Goal: Information Seeking & Learning: Learn about a topic

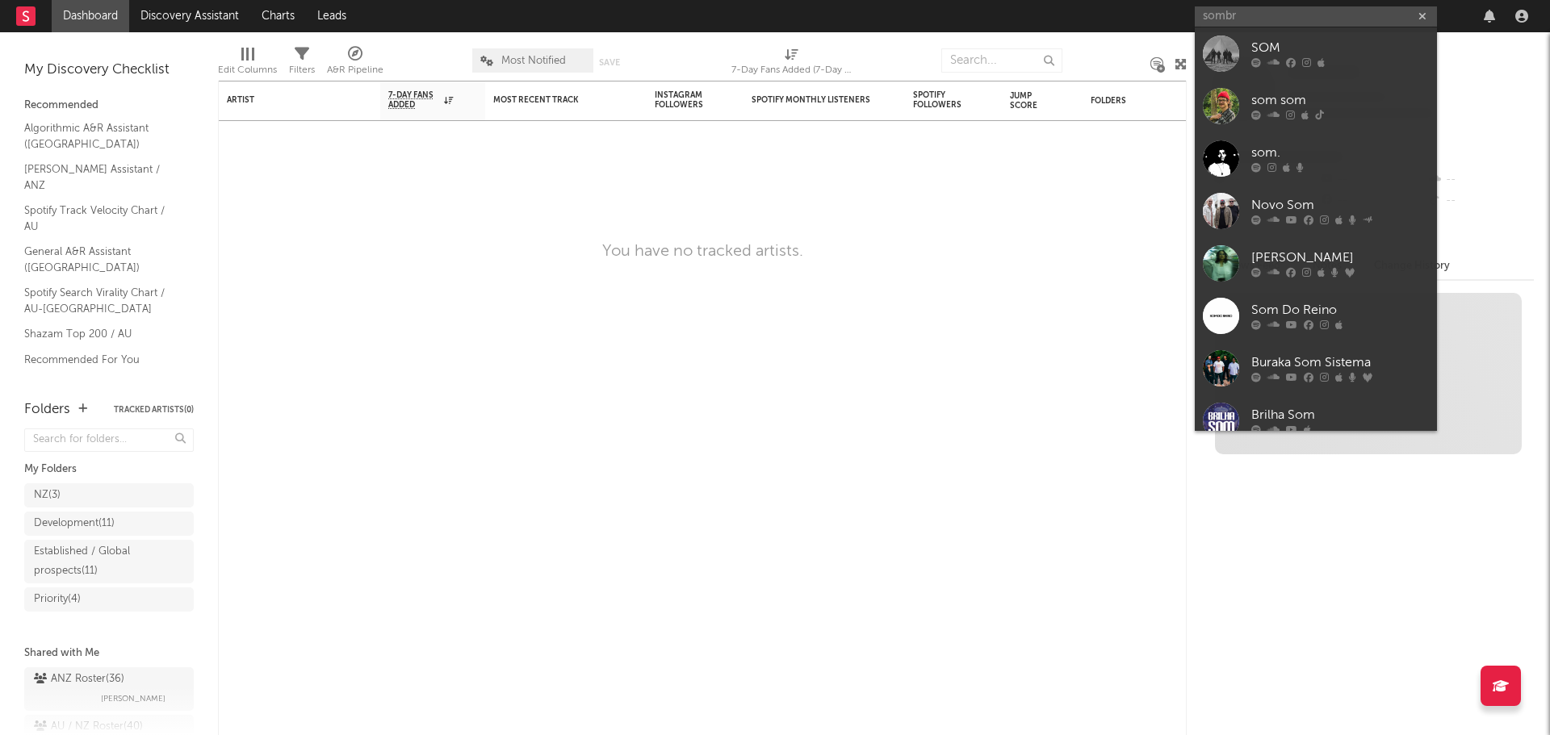
click at [1287, 19] on input "sombr" at bounding box center [1315, 16] width 242 height 20
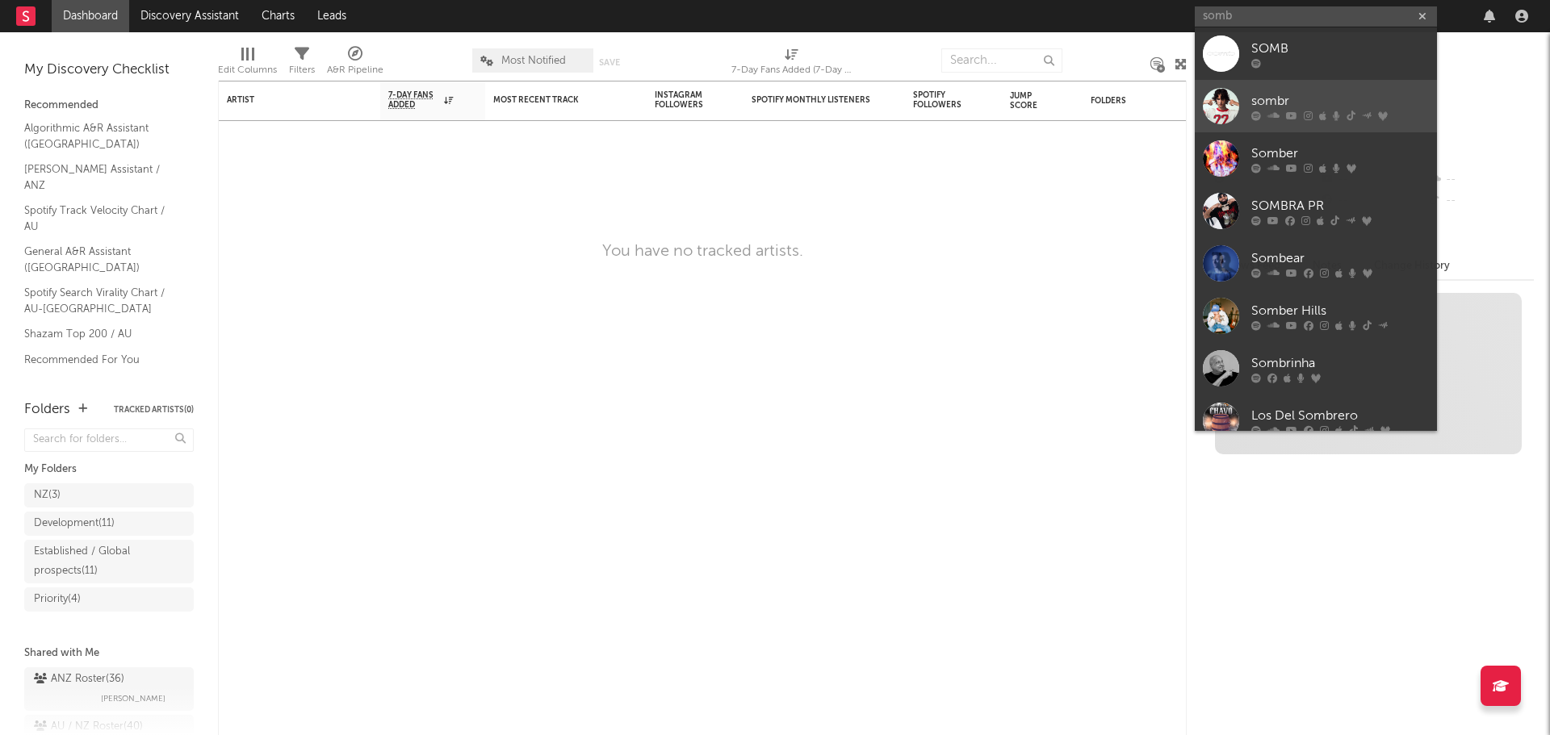
type input "somb"
click at [1277, 107] on div "sombr" at bounding box center [1340, 100] width 178 height 19
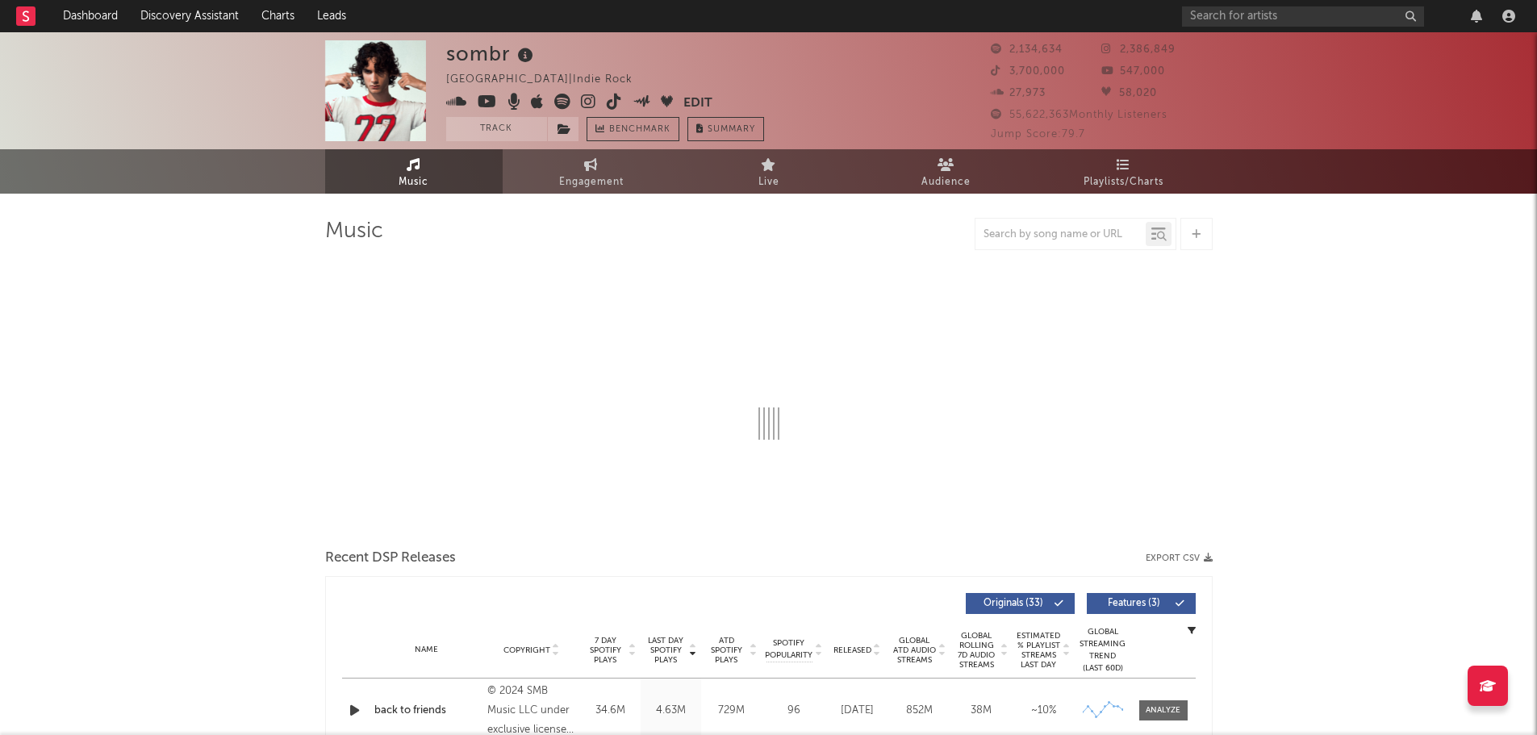
select select "6m"
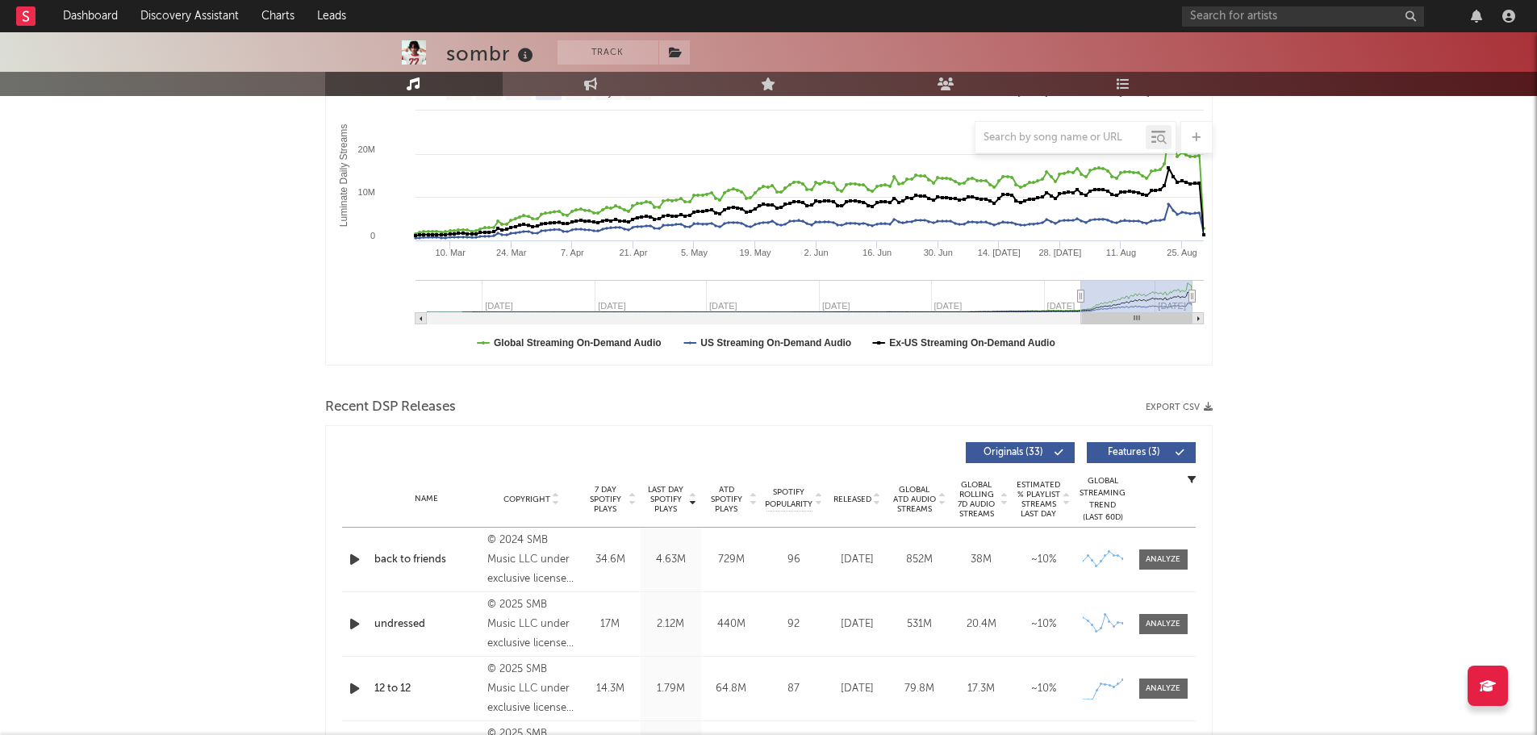
scroll to position [484, 0]
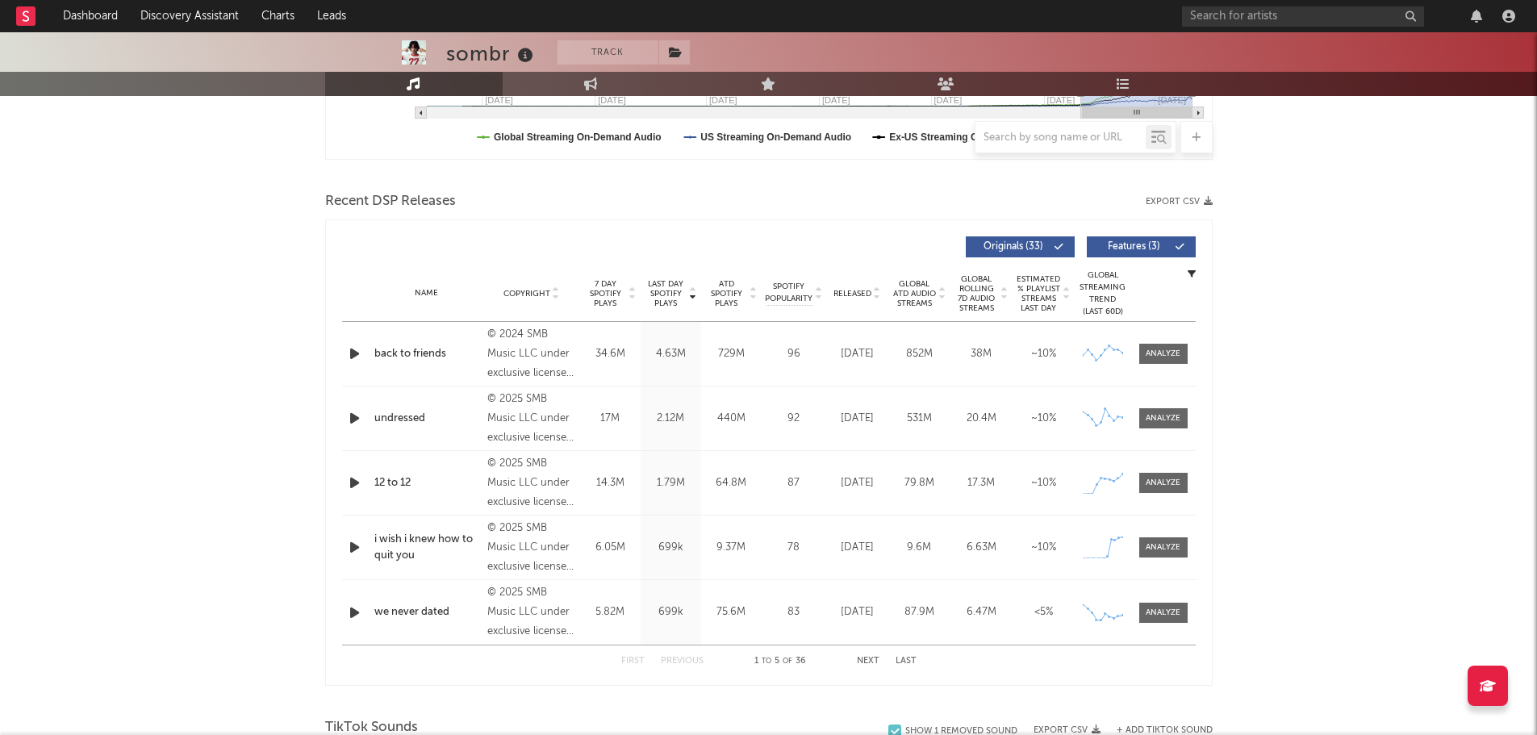
drag, startPoint x: 45, startPoint y: 251, endPoint x: 87, endPoint y: 244, distance: 42.6
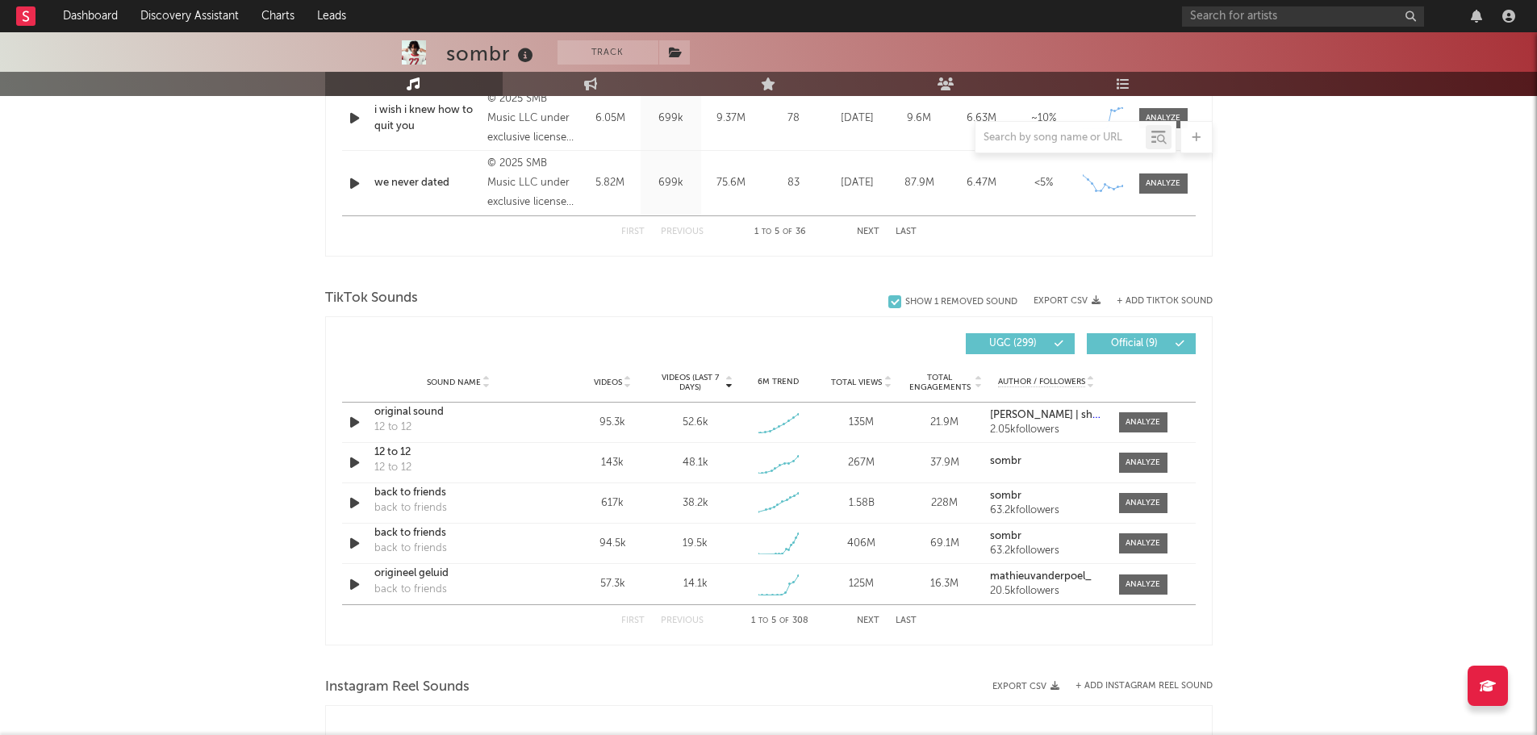
scroll to position [968, 0]
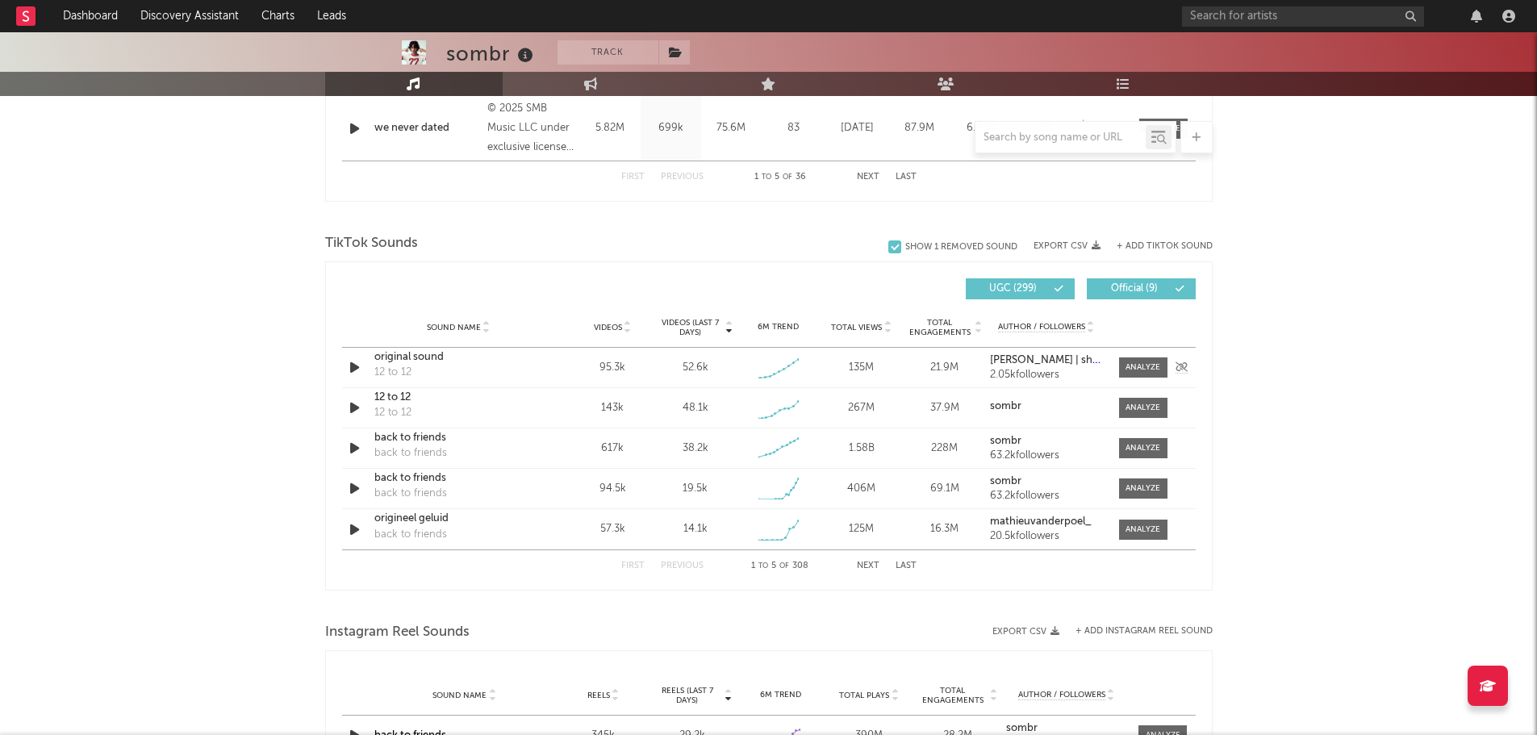
click at [412, 357] on div "original sound" at bounding box center [458, 357] width 169 height 16
click at [1140, 373] on span at bounding box center [1143, 368] width 48 height 20
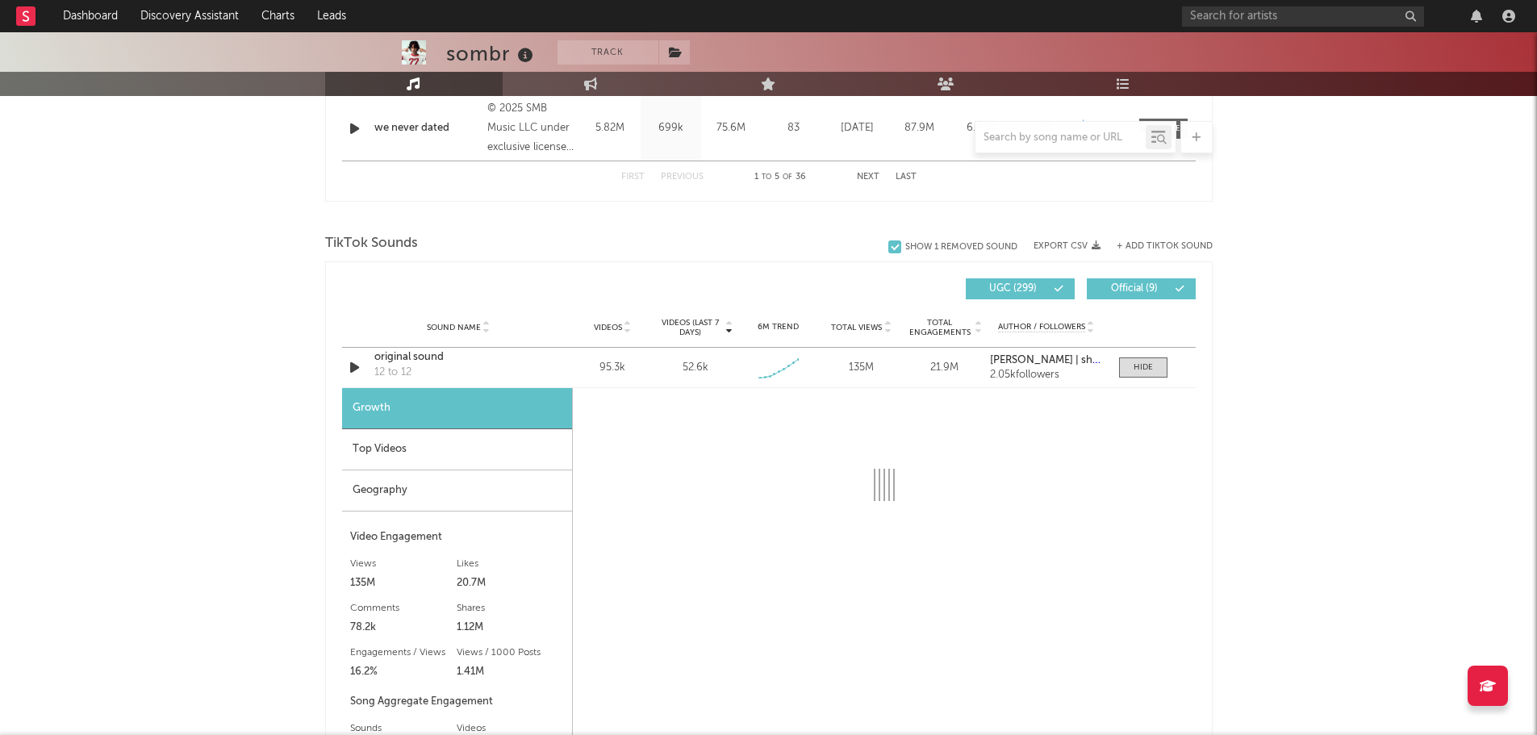
scroll to position [1130, 0]
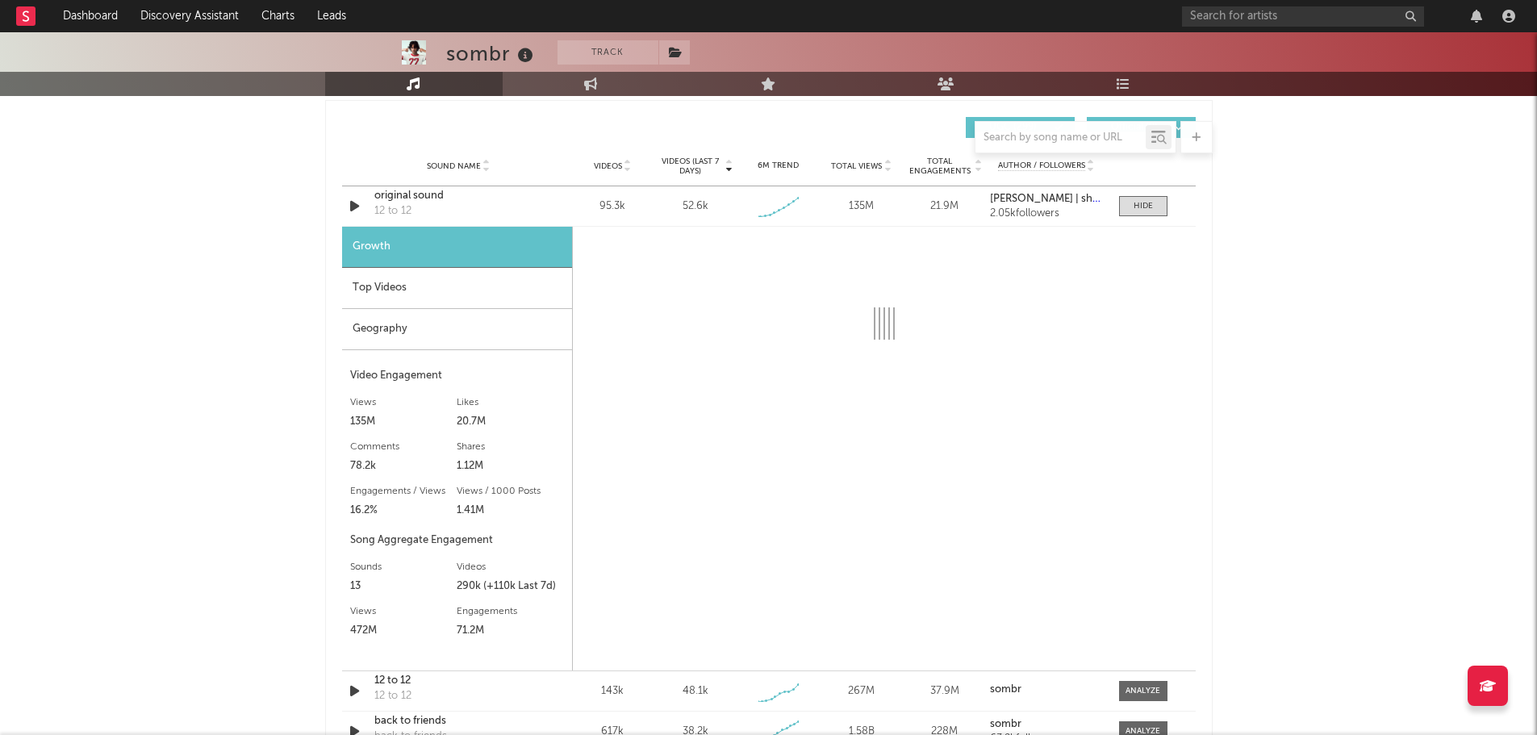
click at [375, 292] on div "Top Videos" at bounding box center [457, 288] width 230 height 41
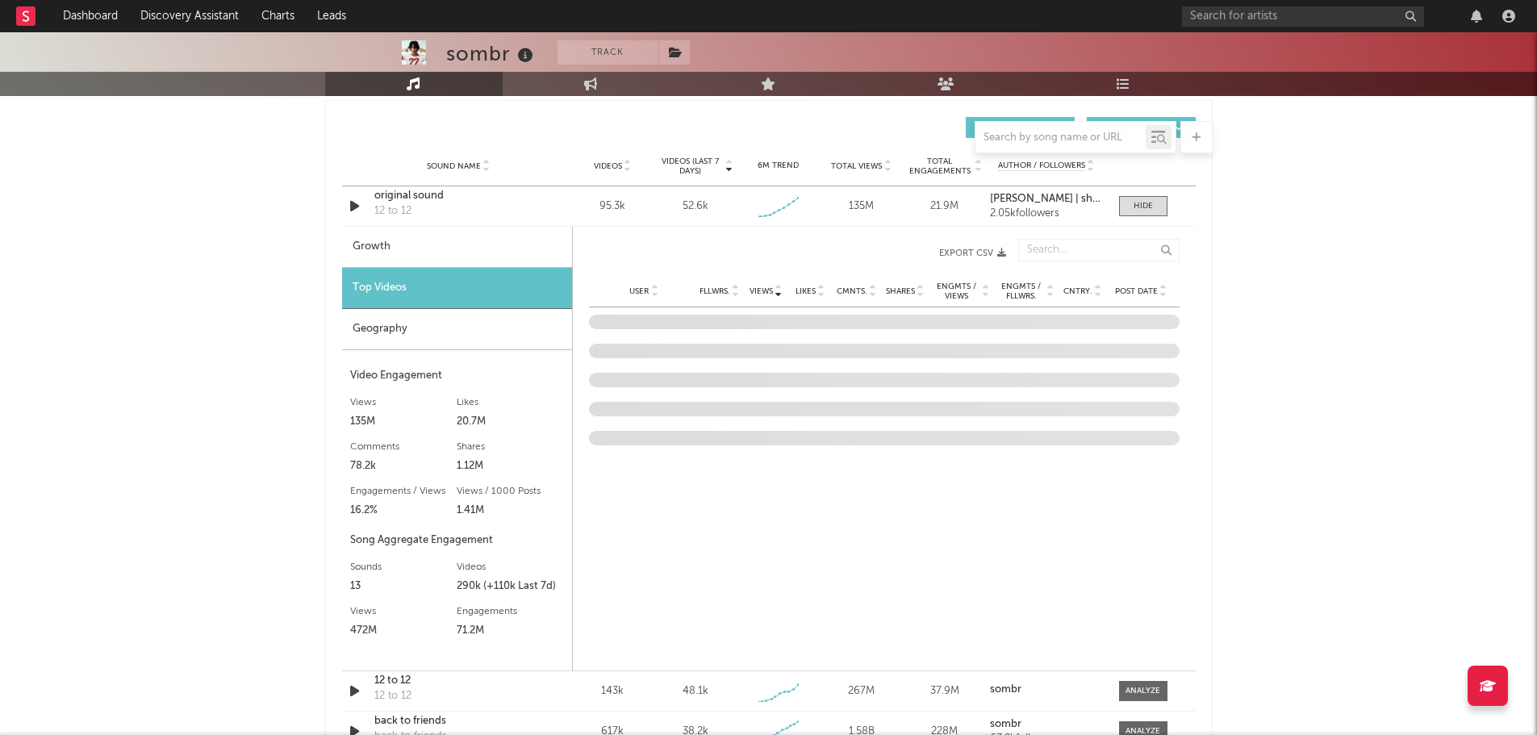
click at [374, 243] on div "Growth" at bounding box center [457, 247] width 230 height 41
select select "1w"
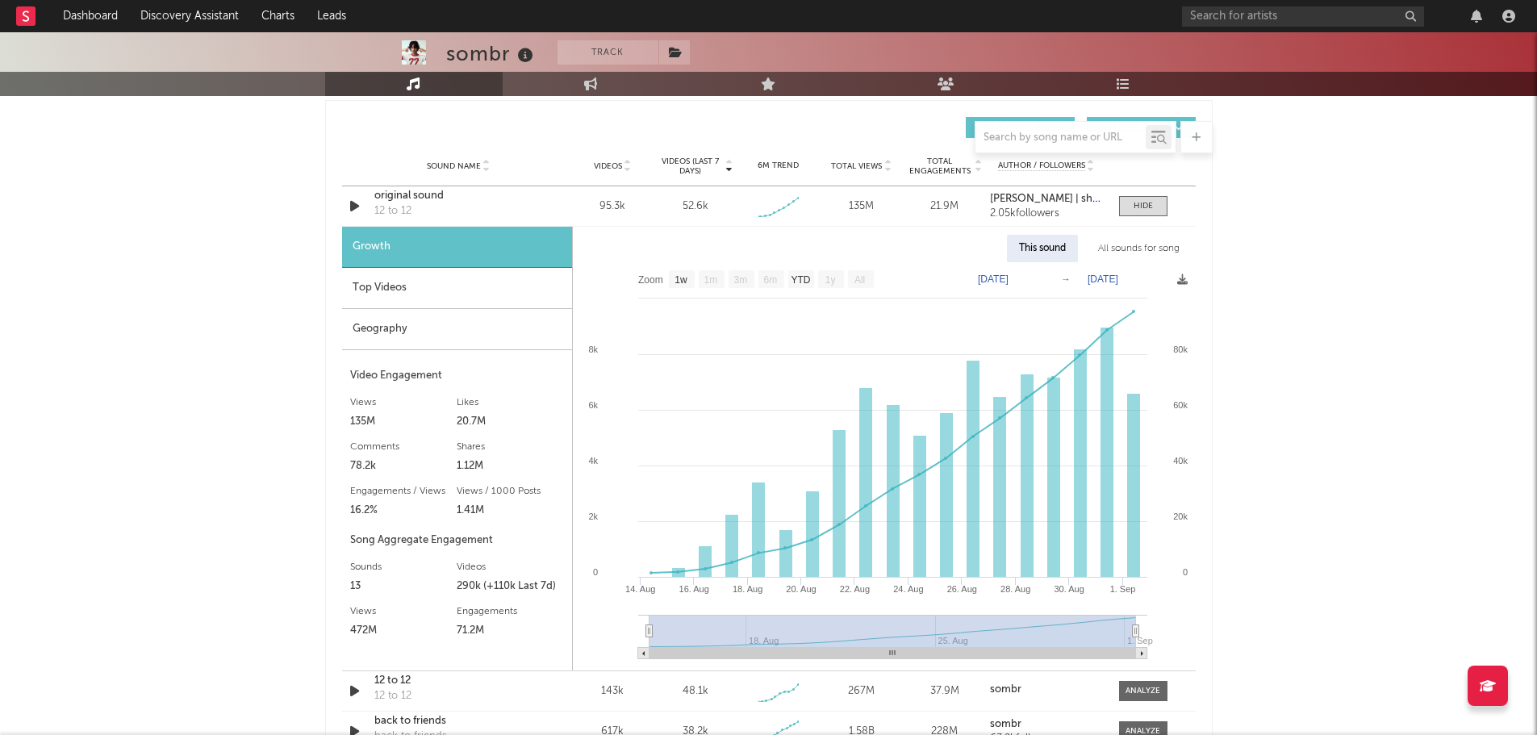
click at [378, 286] on div "Top Videos" at bounding box center [457, 288] width 230 height 41
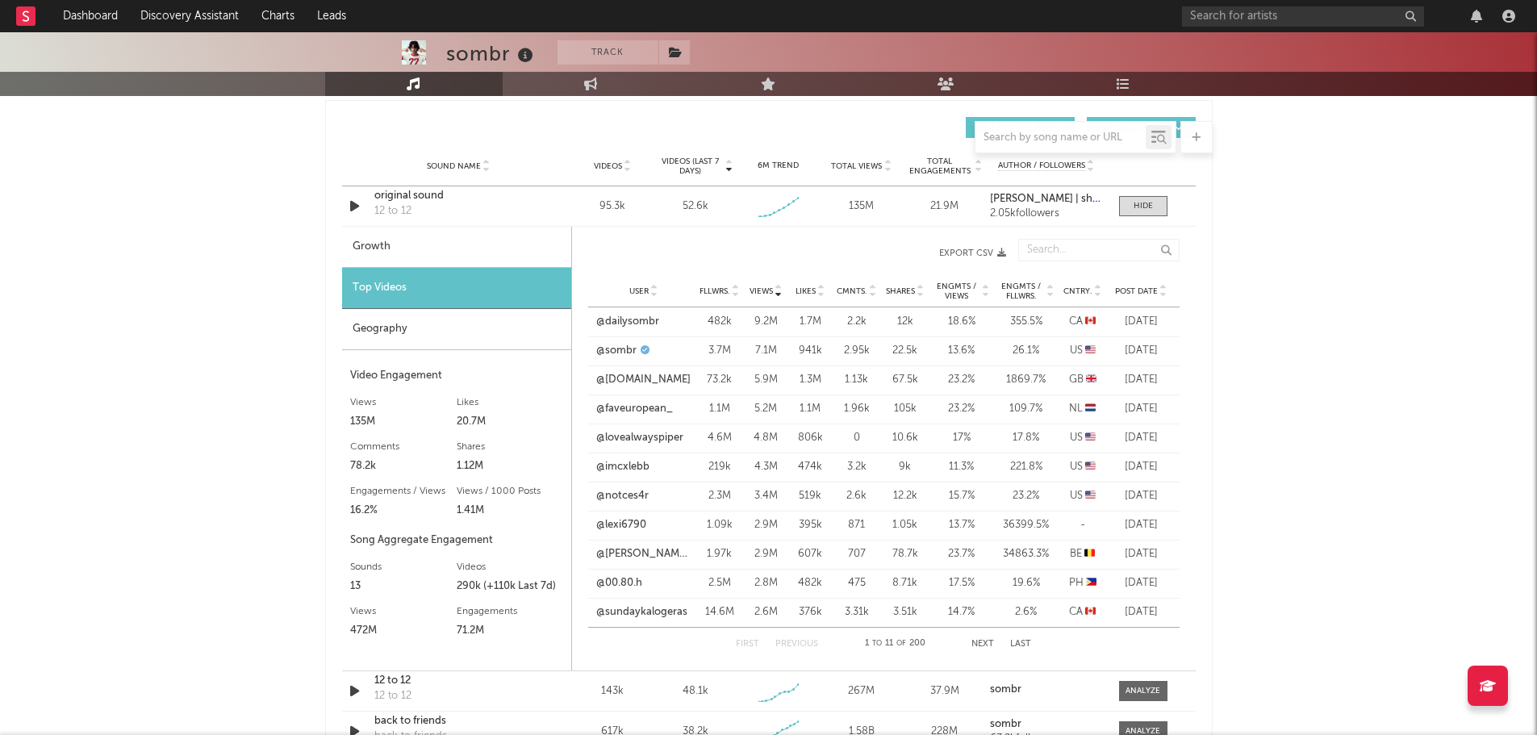
click at [977, 648] on button "Next" at bounding box center [983, 644] width 23 height 9
click at [984, 644] on button "Next" at bounding box center [983, 644] width 23 height 9
click at [797, 645] on button "Previous" at bounding box center [797, 644] width 43 height 9
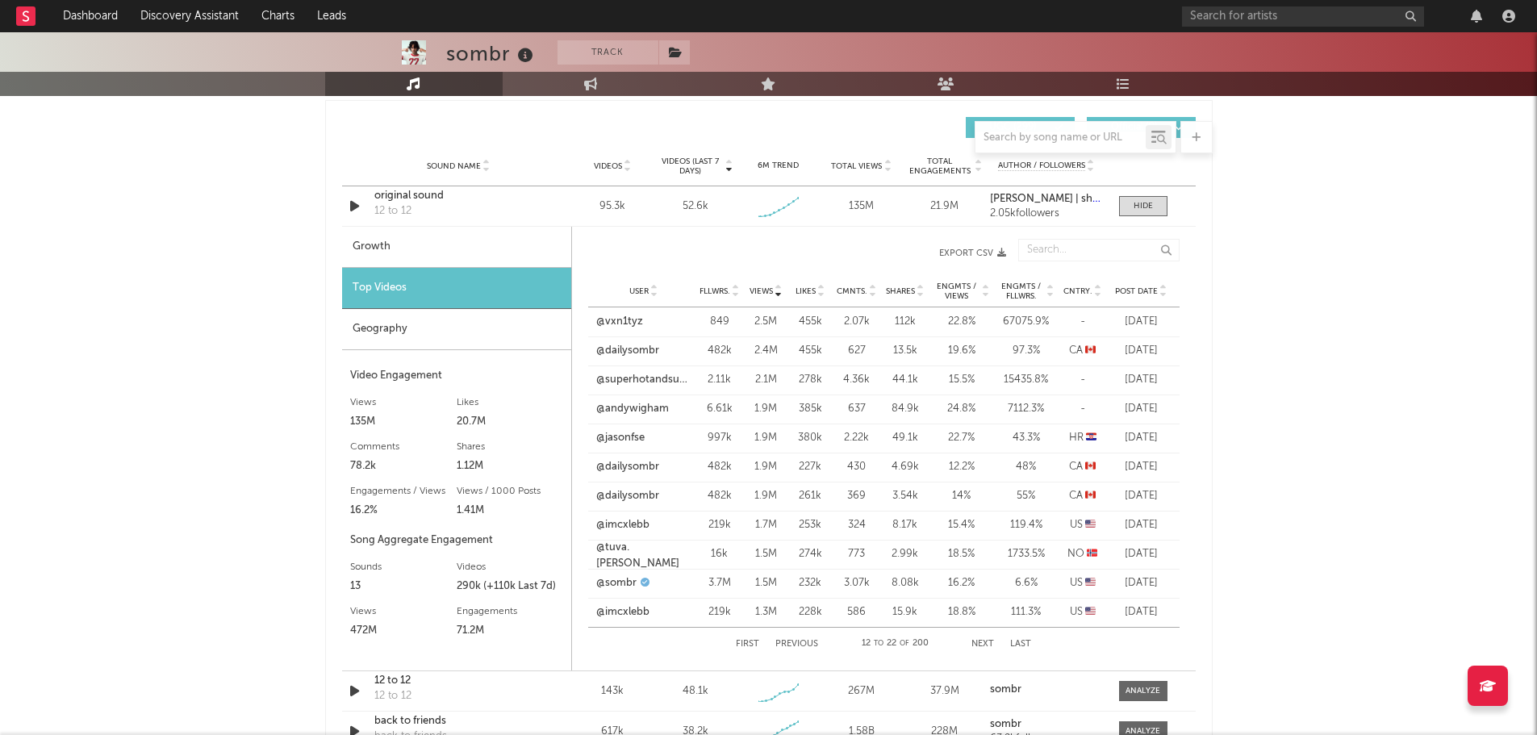
click at [797, 645] on button "Previous" at bounding box center [797, 644] width 43 height 9
click at [984, 646] on button "Next" at bounding box center [983, 644] width 23 height 9
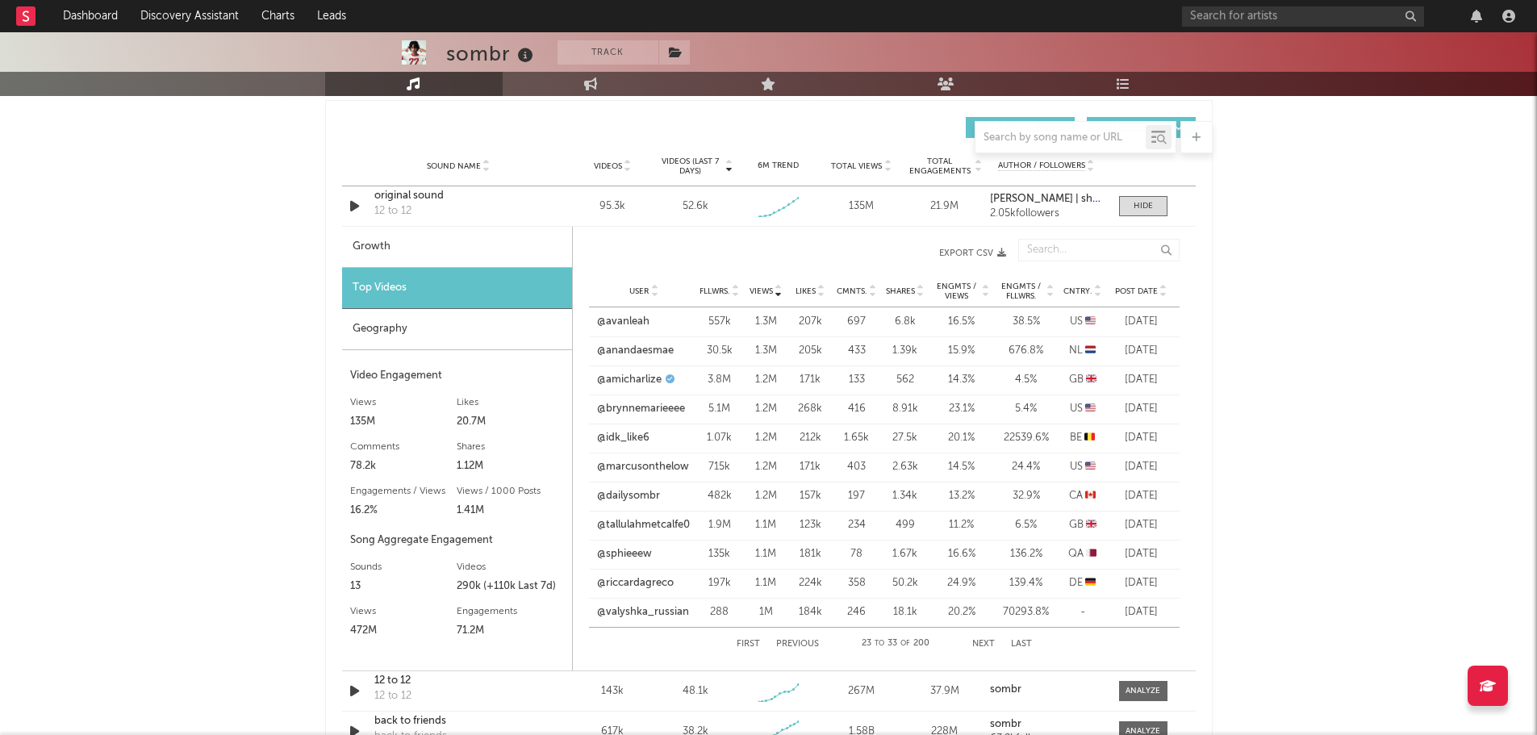
click at [984, 646] on button "Next" at bounding box center [983, 644] width 23 height 9
click at [809, 646] on button "Previous" at bounding box center [797, 644] width 43 height 9
click at [811, 641] on button "Previous" at bounding box center [797, 644] width 43 height 9
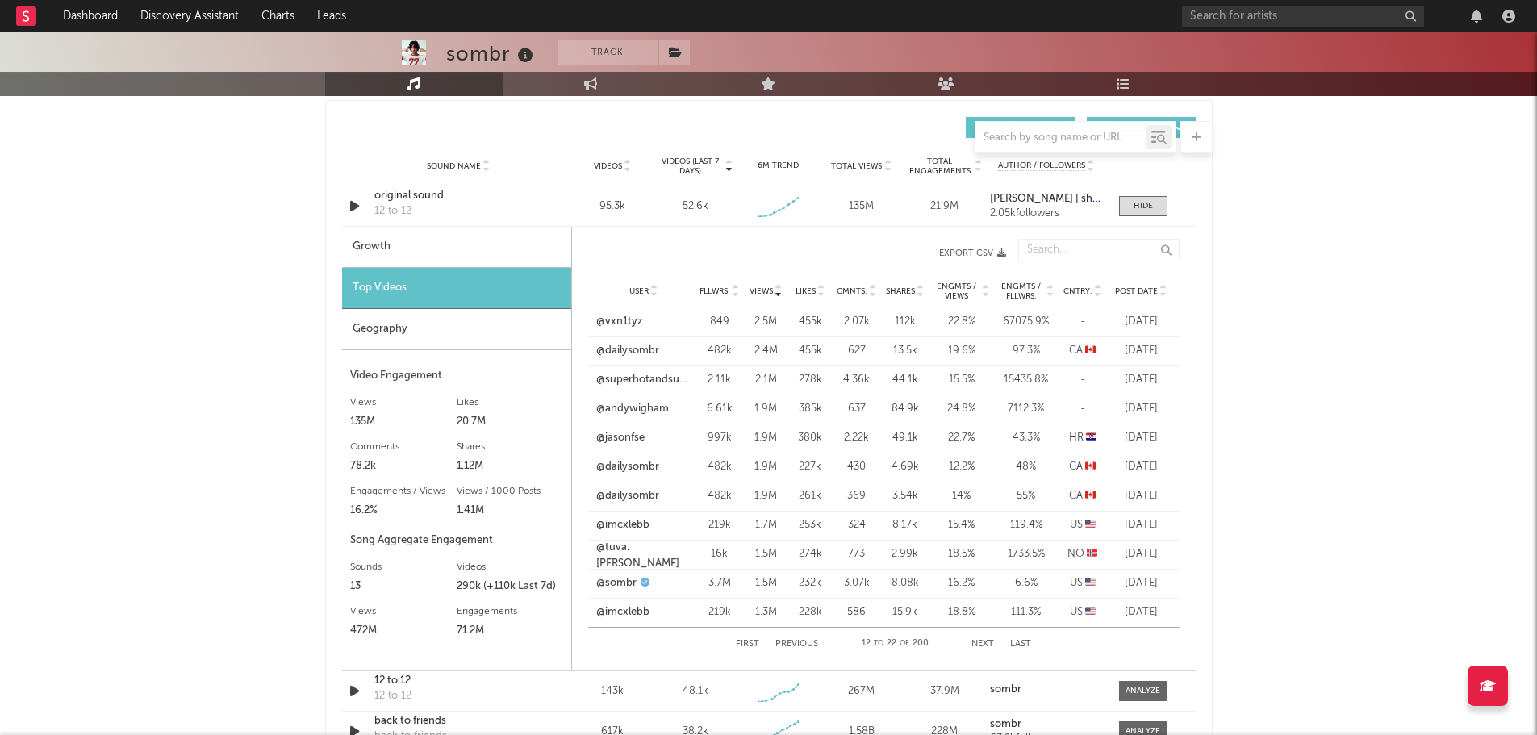
click at [811, 641] on button "Previous" at bounding box center [797, 644] width 43 height 9
click at [779, 292] on icon at bounding box center [779, 294] width 8 height 6
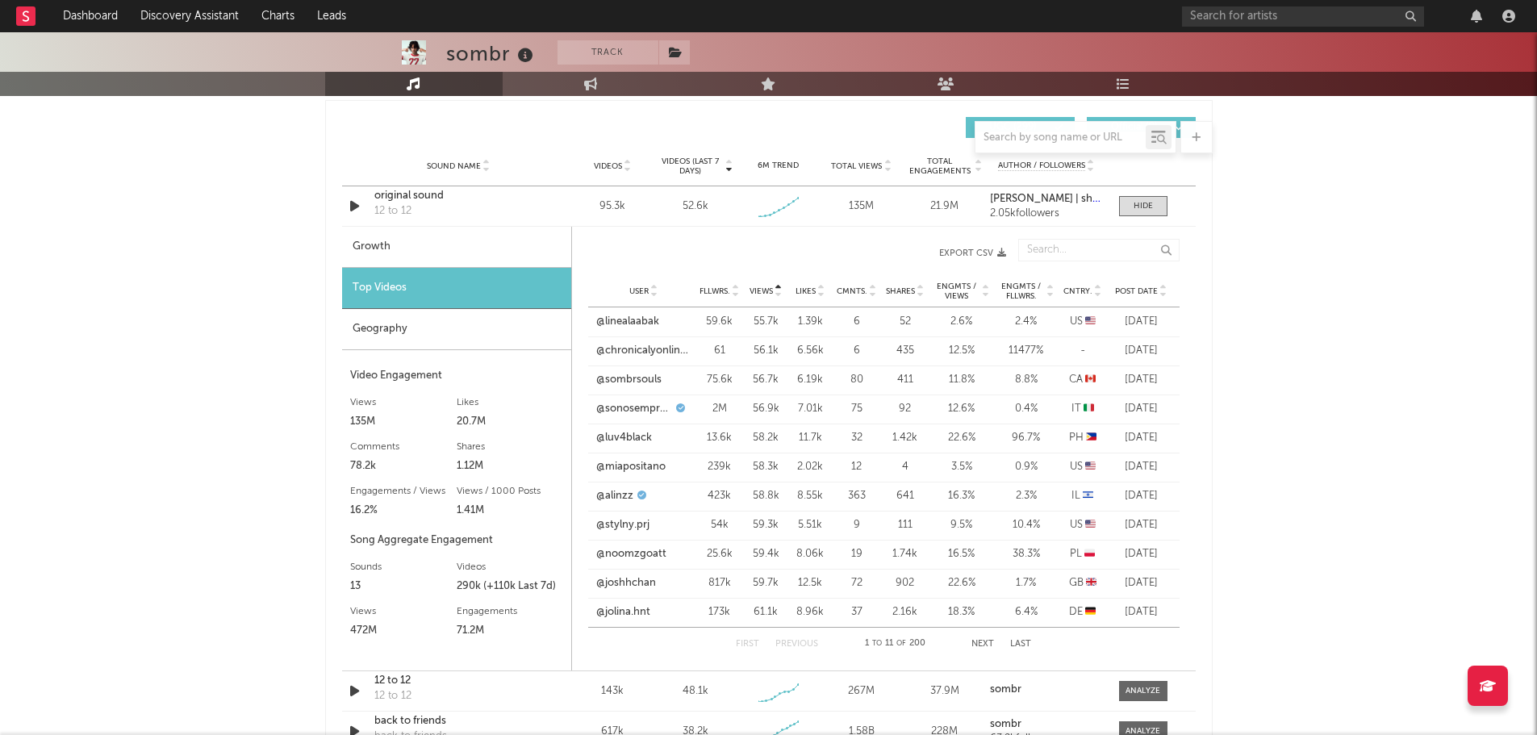
click at [779, 292] on icon at bounding box center [779, 294] width 8 height 6
click at [377, 323] on div "Geography" at bounding box center [456, 329] width 229 height 41
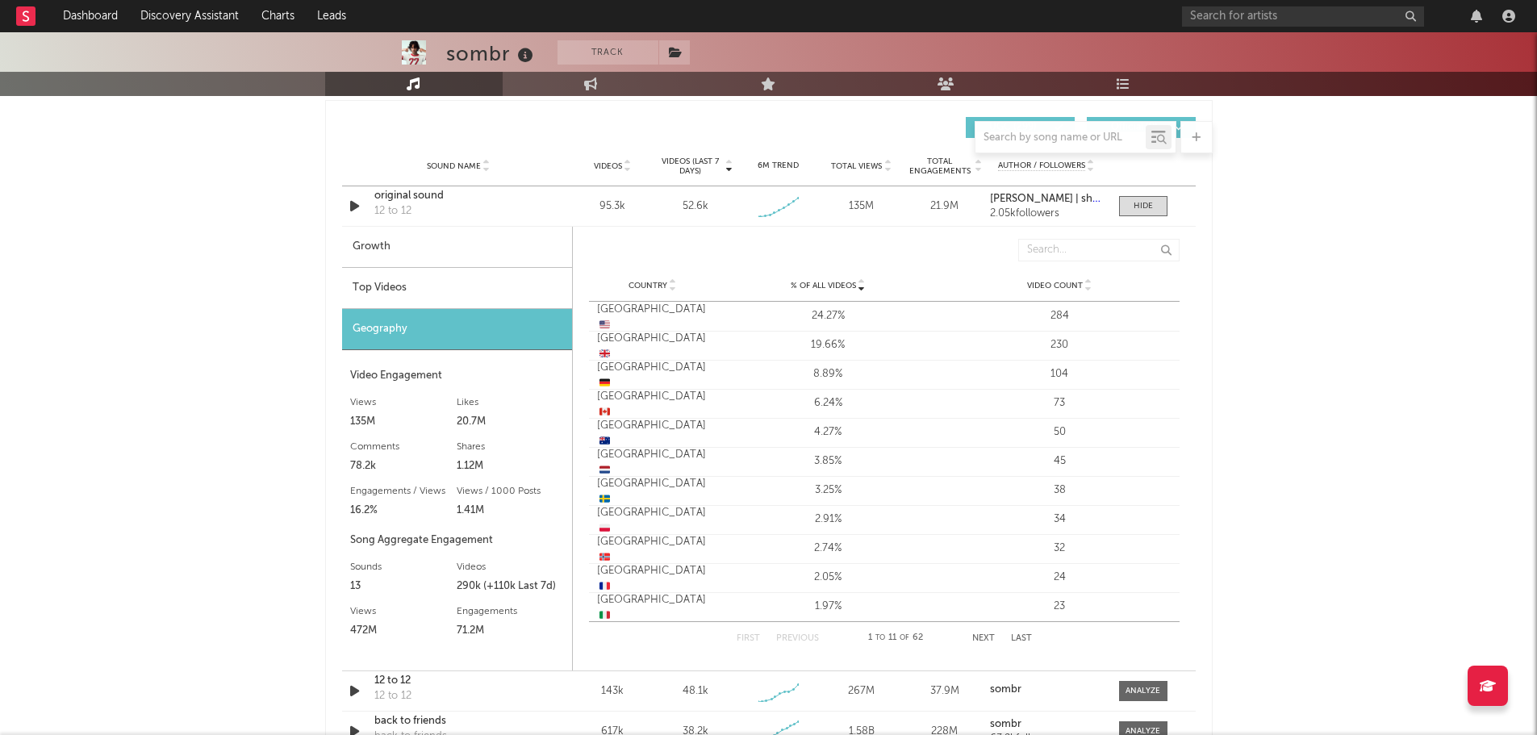
click at [378, 286] on div "Top Videos" at bounding box center [457, 288] width 230 height 41
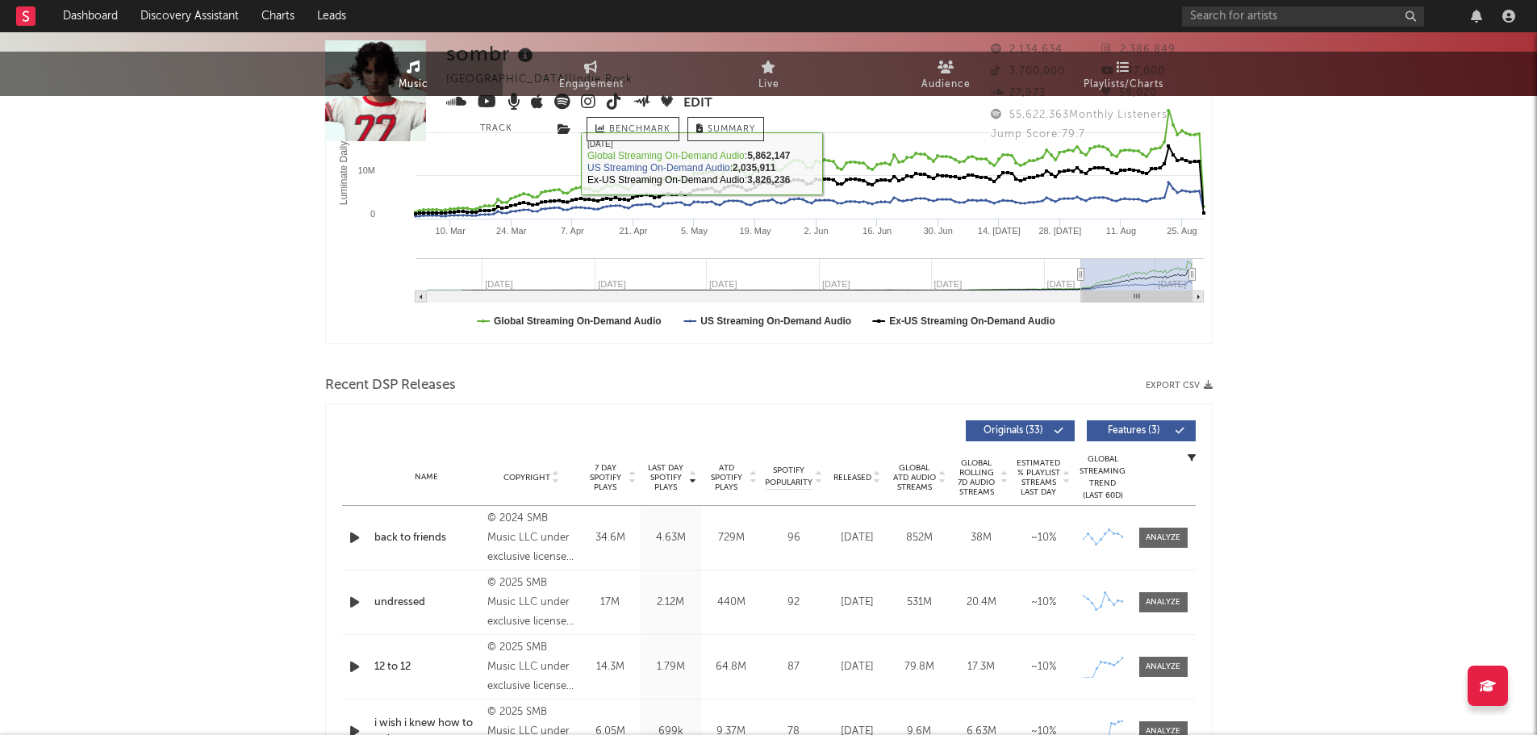
scroll to position [0, 0]
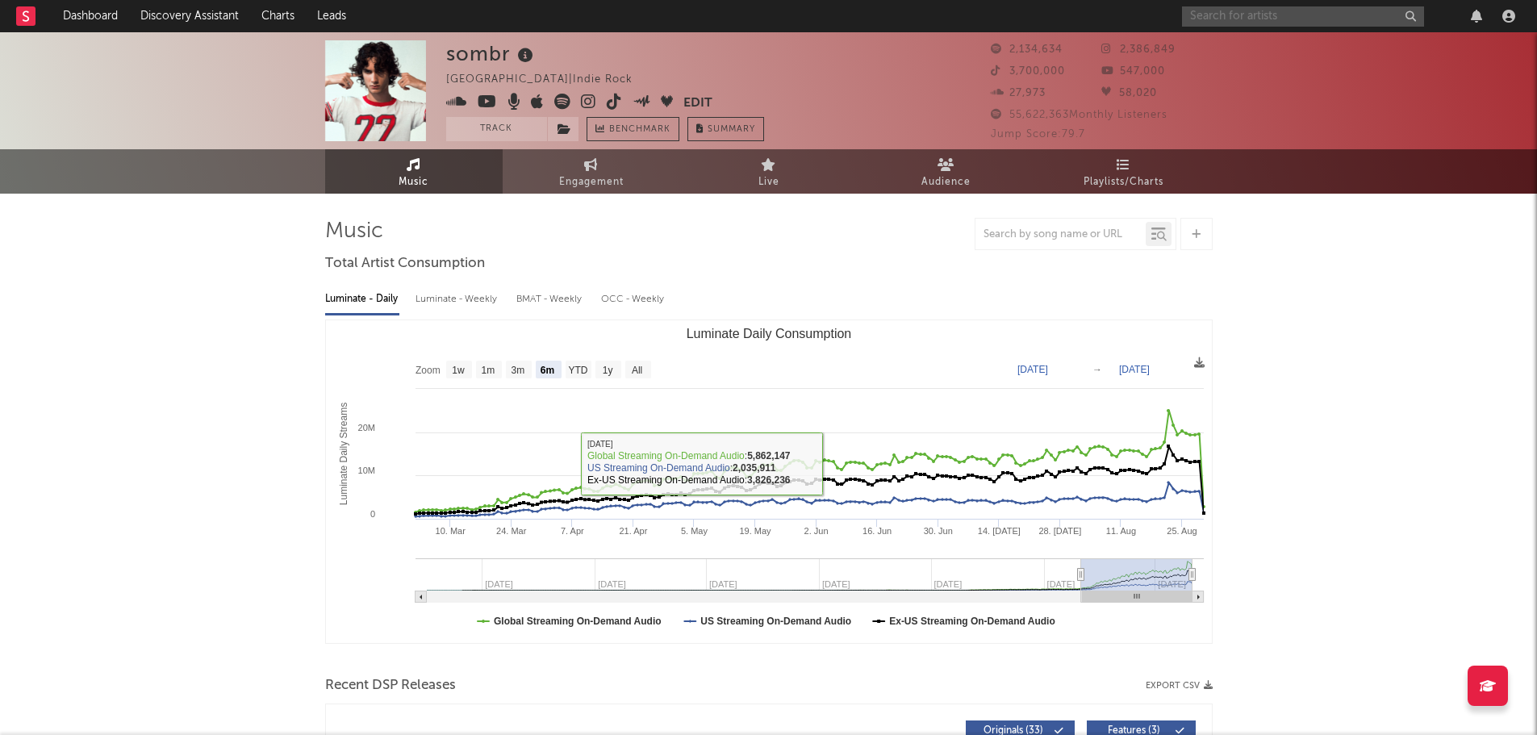
click at [1224, 19] on input "text" at bounding box center [1303, 16] width 242 height 20
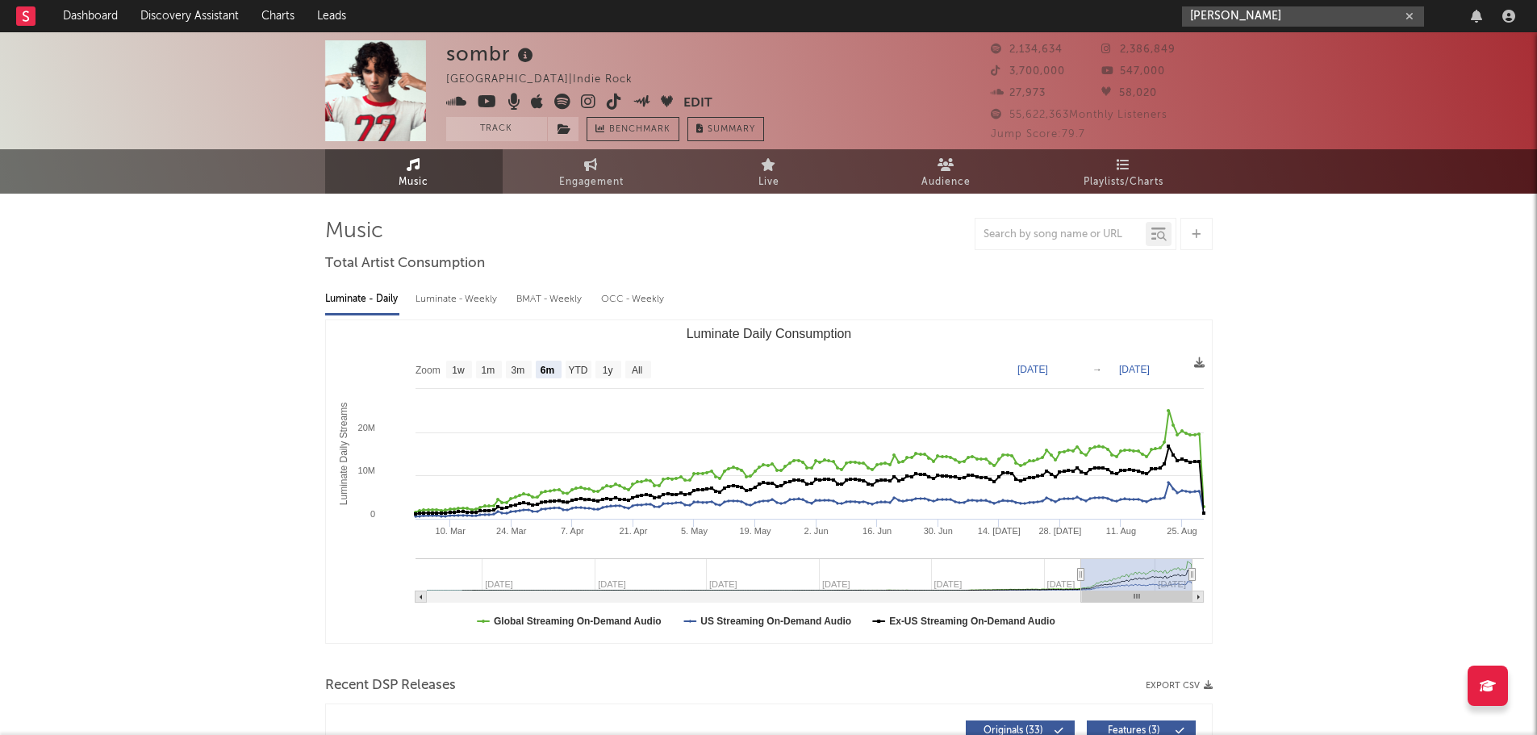
click at [1273, 8] on input "[PERSON_NAME]" at bounding box center [1303, 16] width 242 height 20
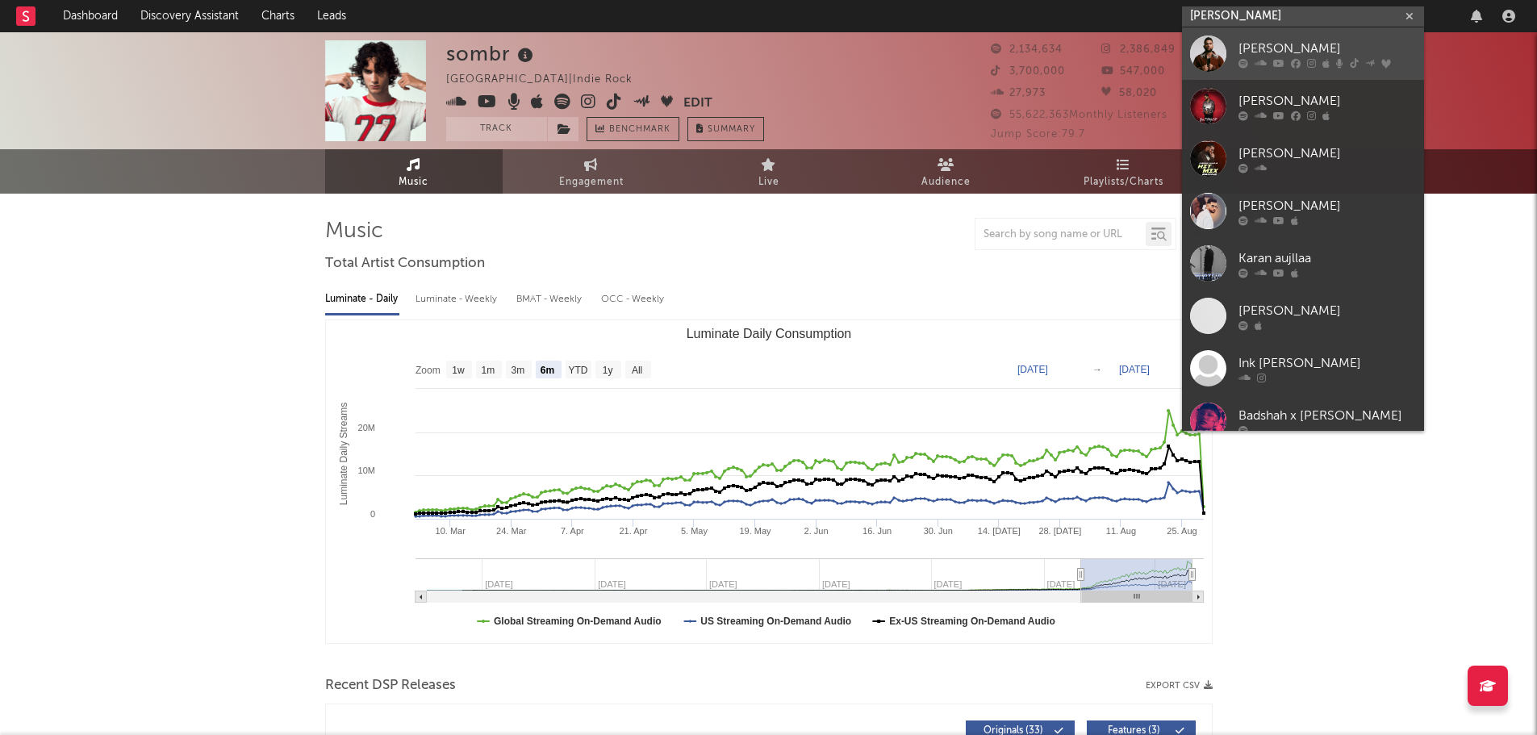
type input "[PERSON_NAME]"
click at [1272, 47] on div "[PERSON_NAME]" at bounding box center [1328, 48] width 178 height 19
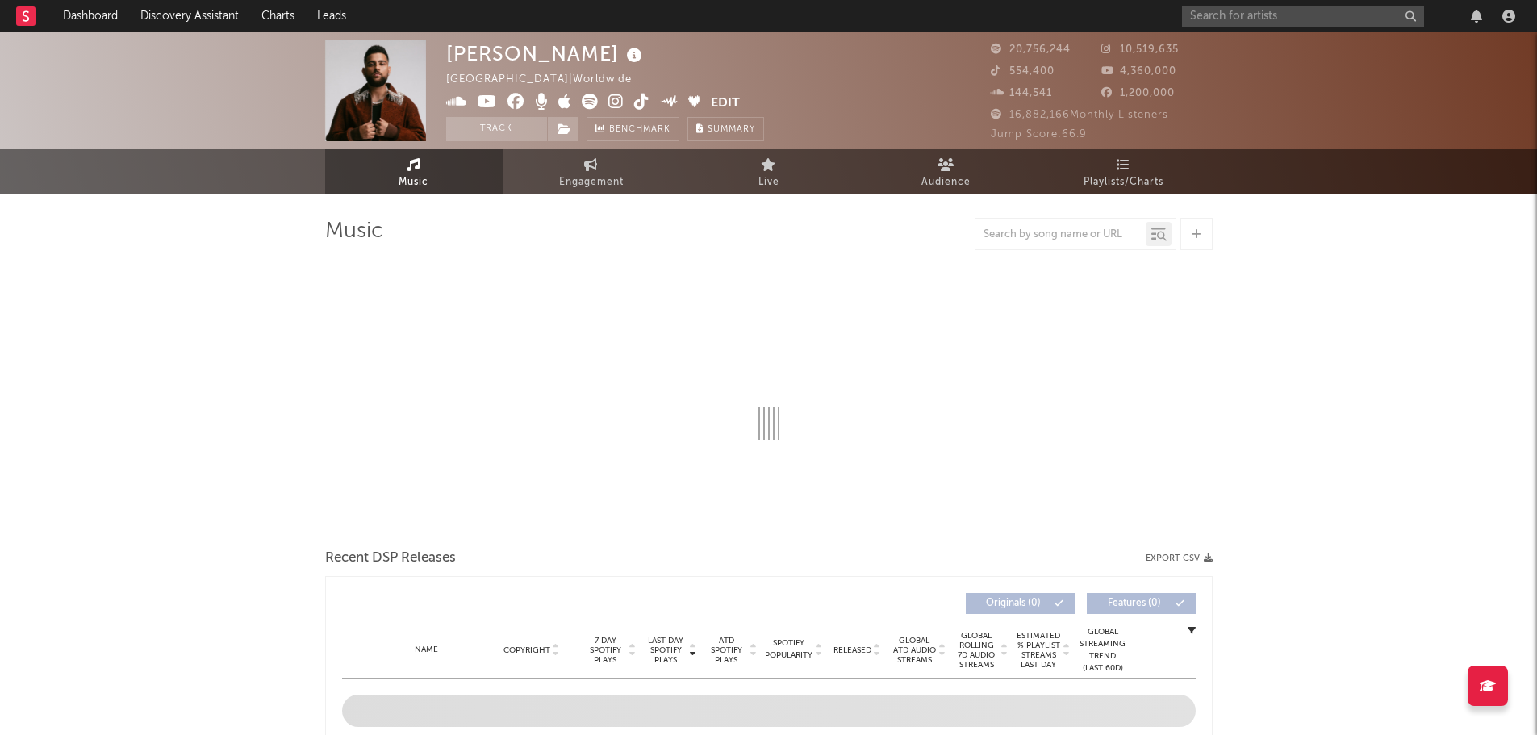
select select "6m"
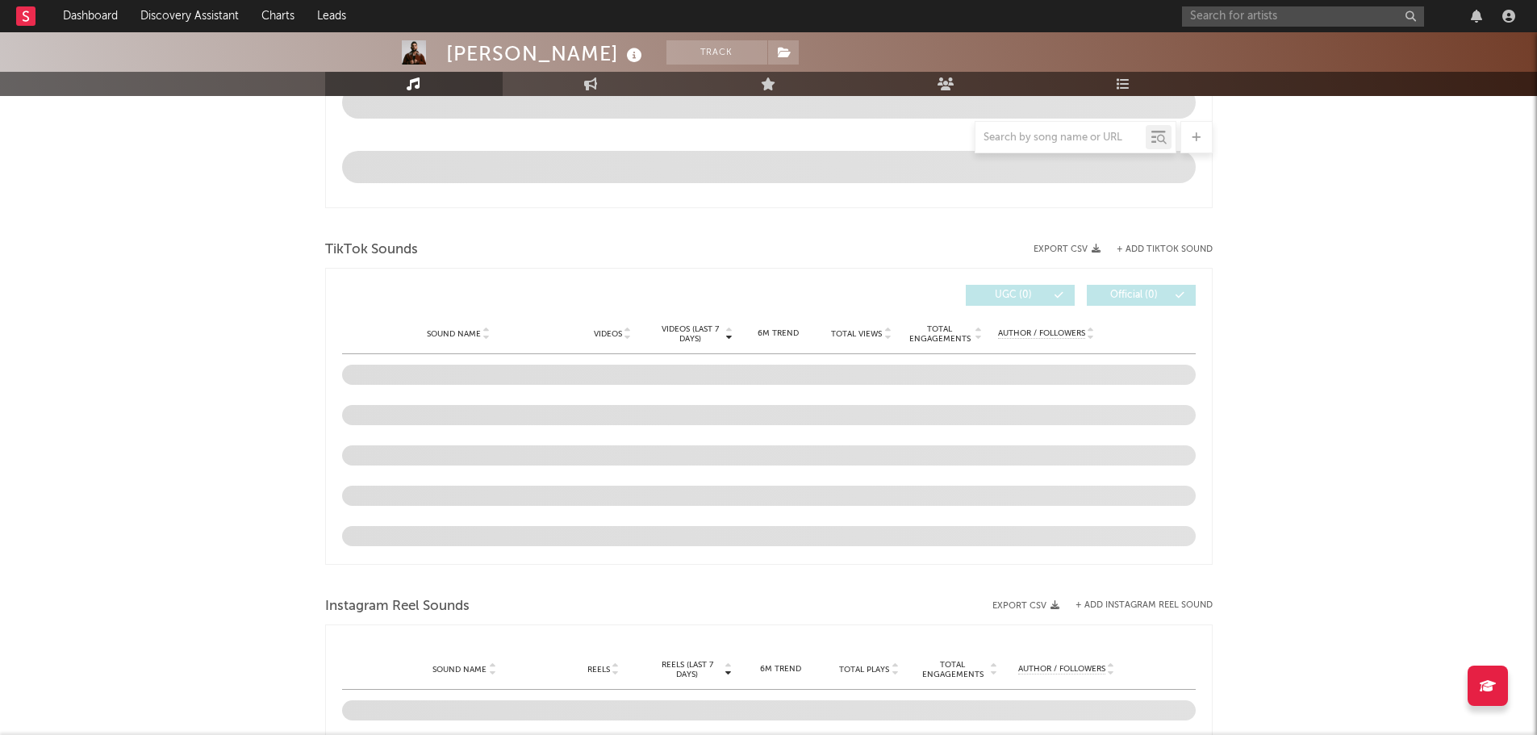
scroll to position [968, 0]
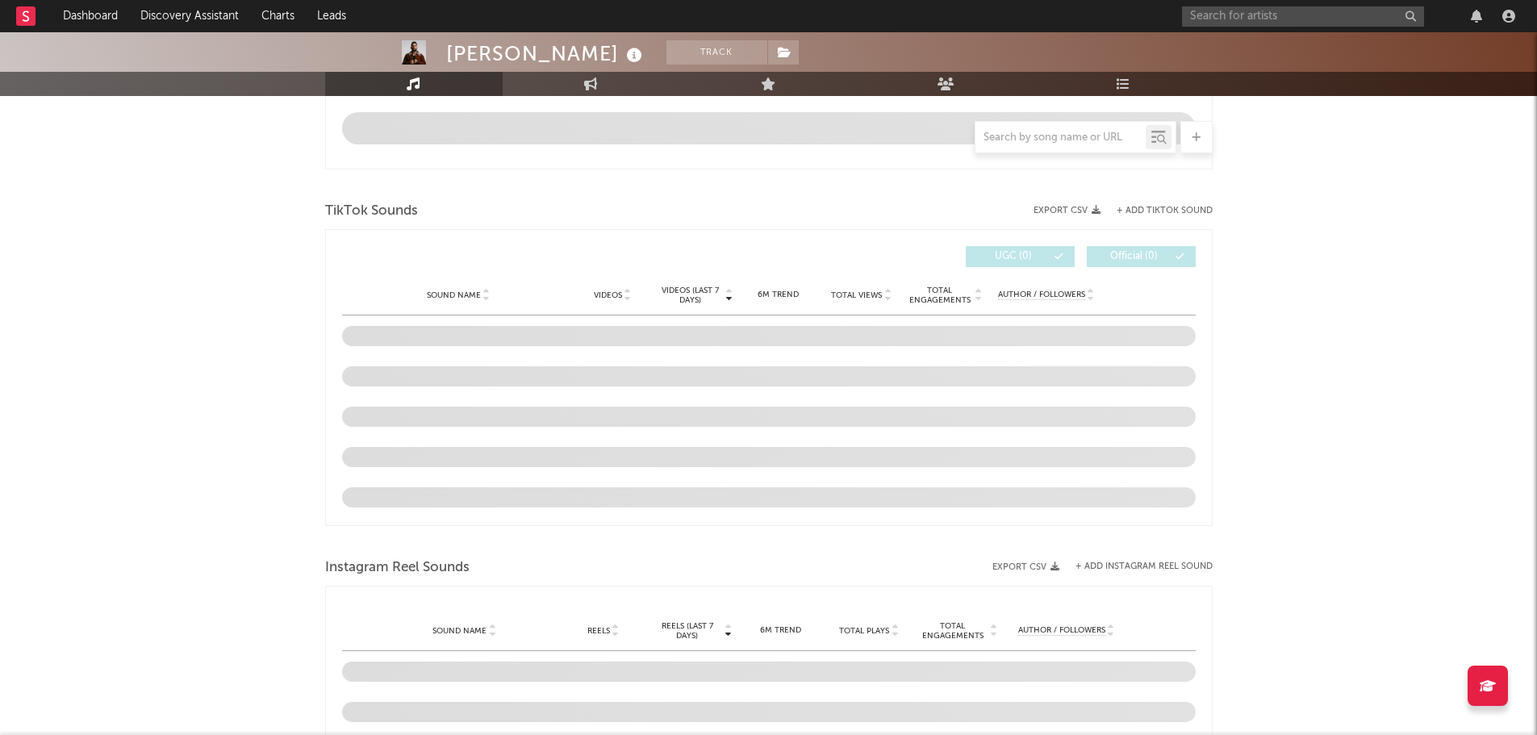
click at [205, 322] on div "[PERSON_NAME] Track [GEOGRAPHIC_DATA] | Worldwide Edit Track Benchmark Summary …" at bounding box center [768, 234] width 1537 height 2341
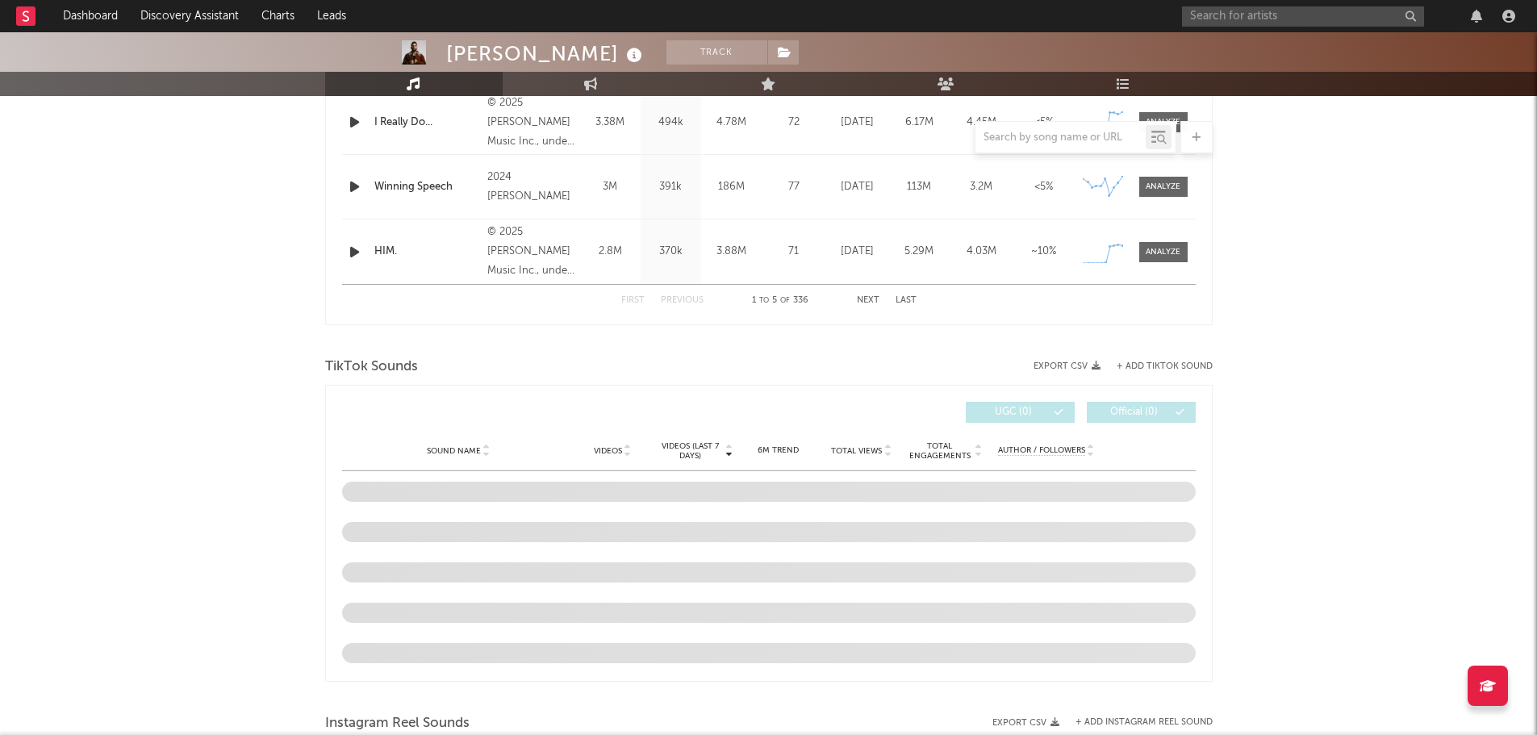
scroll to position [807, 0]
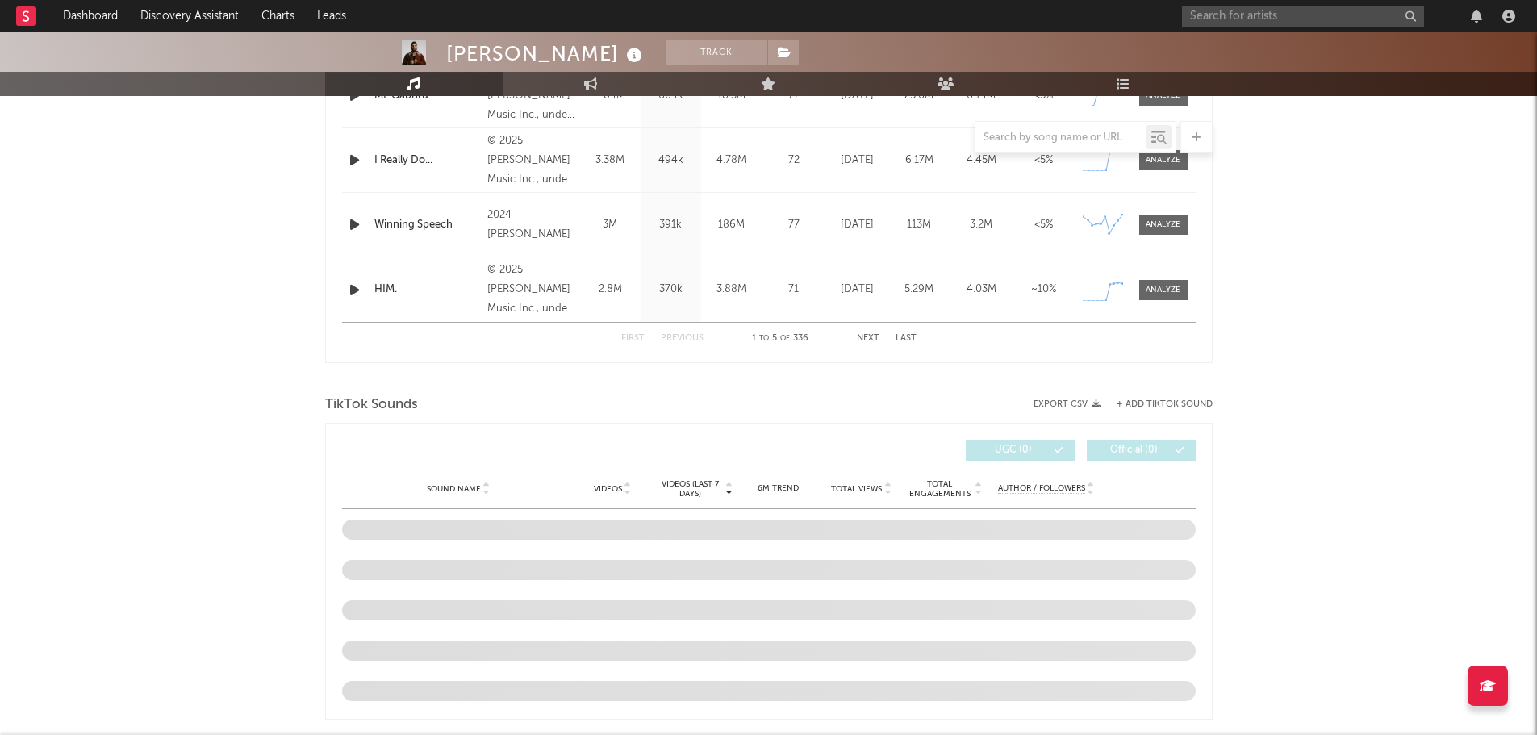
click at [190, 400] on div "[PERSON_NAME] Track [GEOGRAPHIC_DATA] | Worldwide Edit Track Benchmark Summary …" at bounding box center [768, 428] width 1537 height 2406
click at [256, 442] on div "[PERSON_NAME] Track [GEOGRAPHIC_DATA] | Worldwide Edit Track Benchmark Summary …" at bounding box center [768, 428] width 1537 height 2406
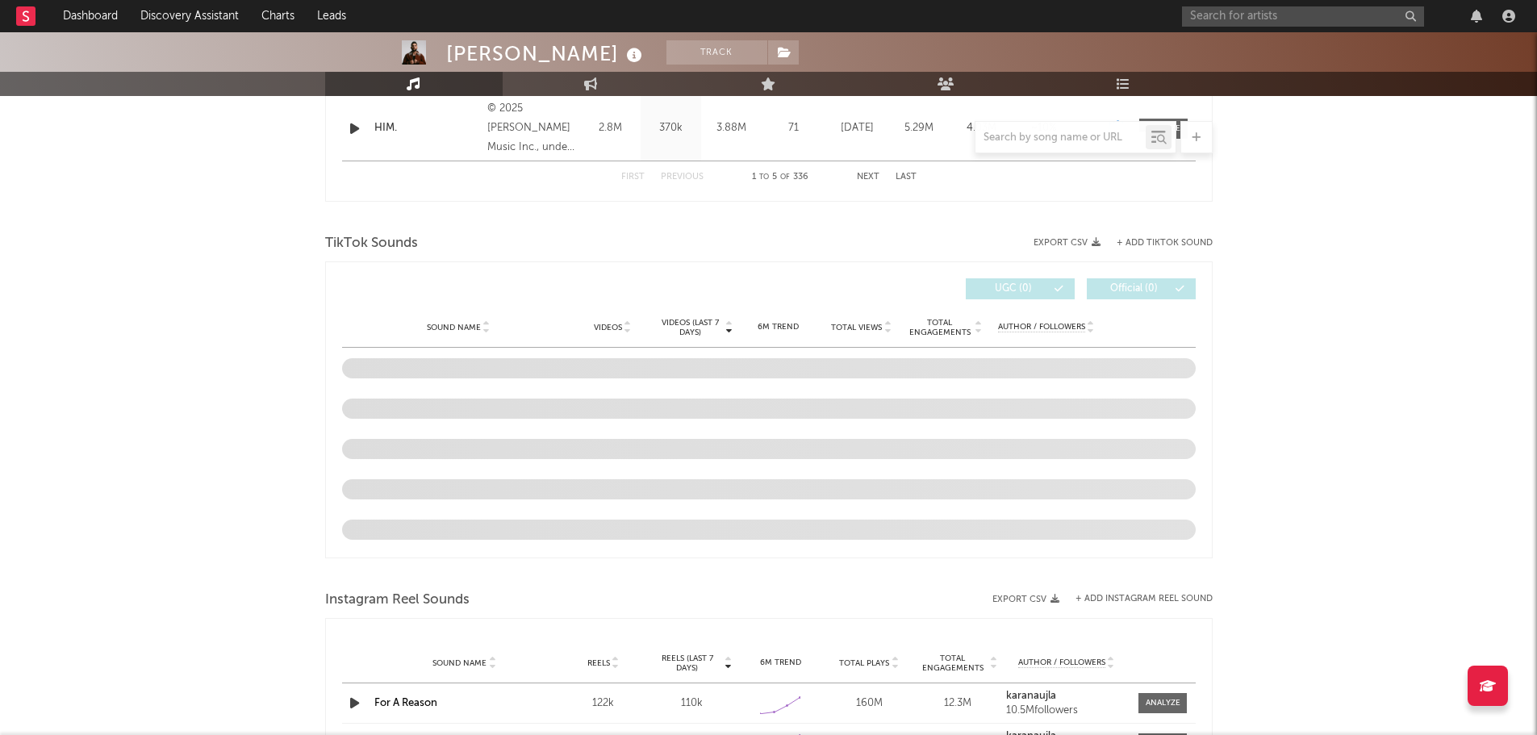
click at [644, 374] on span at bounding box center [769, 368] width 854 height 40
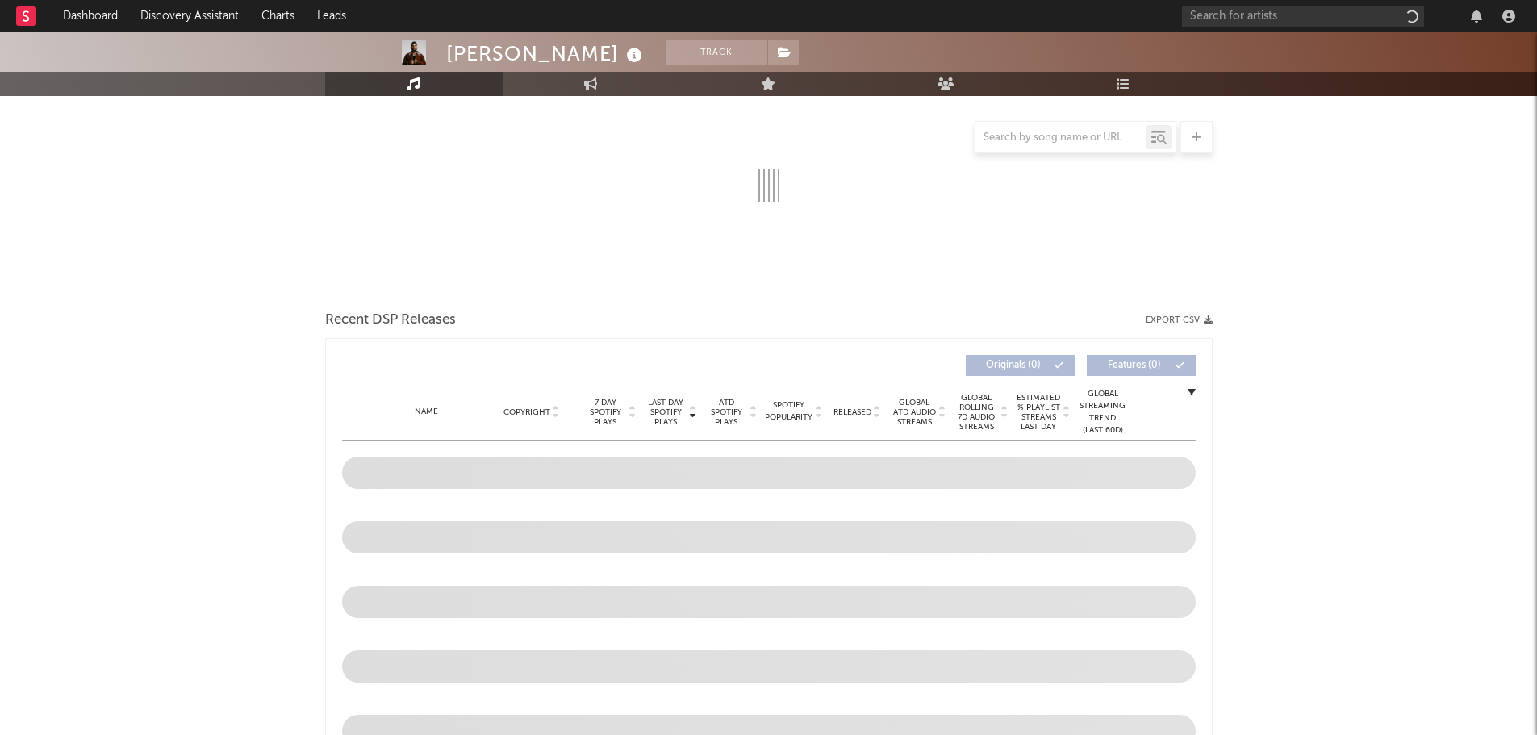
scroll to position [450, 0]
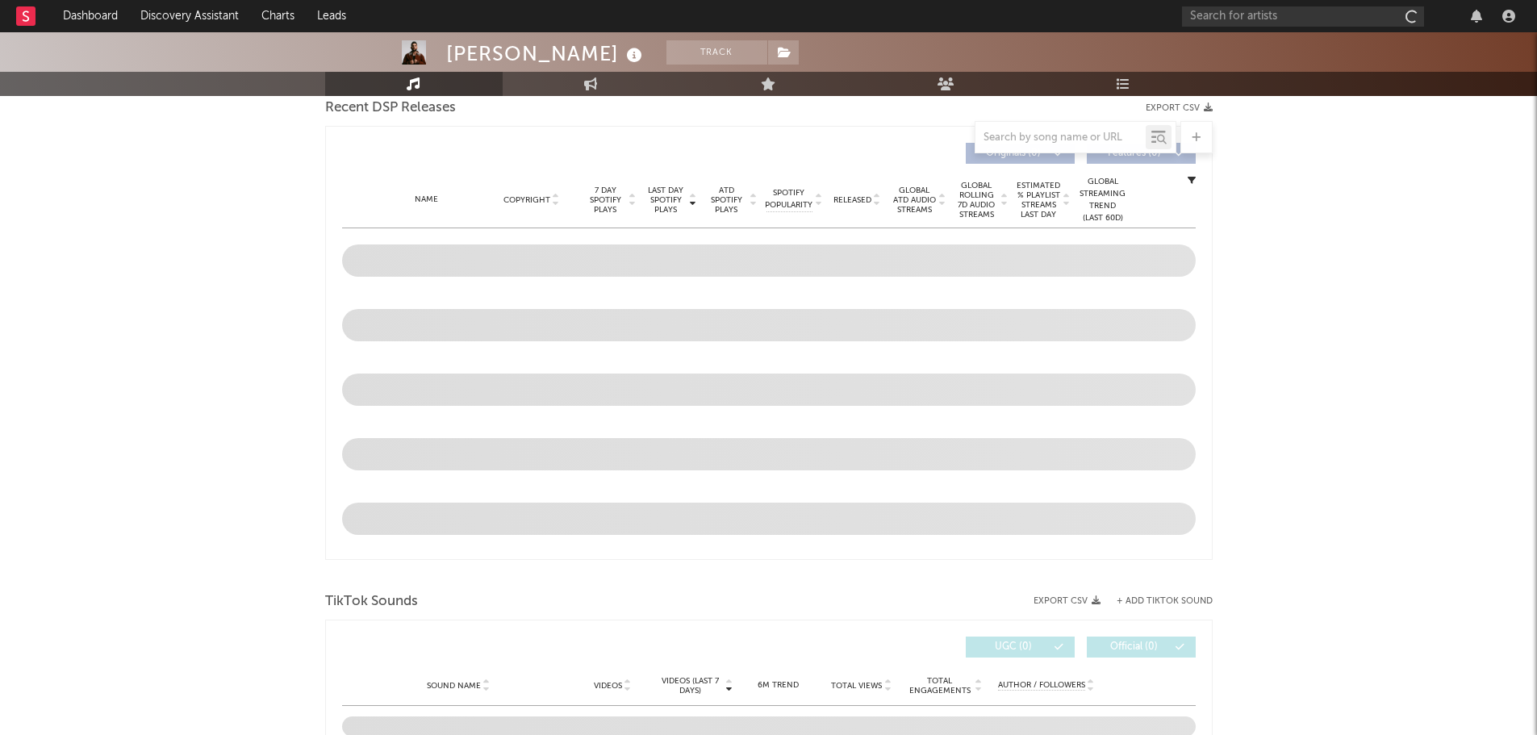
select select "6m"
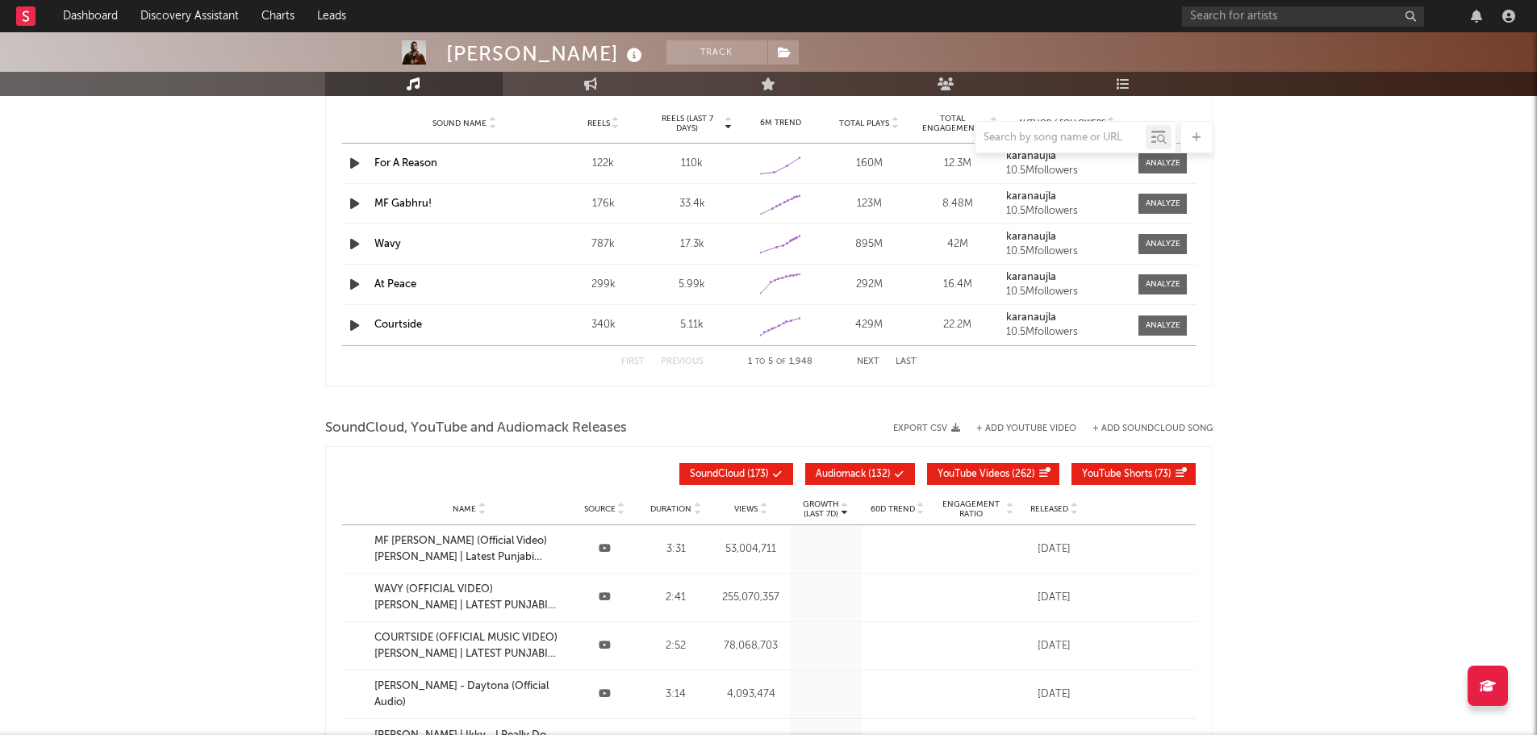
scroll to position [1702, 0]
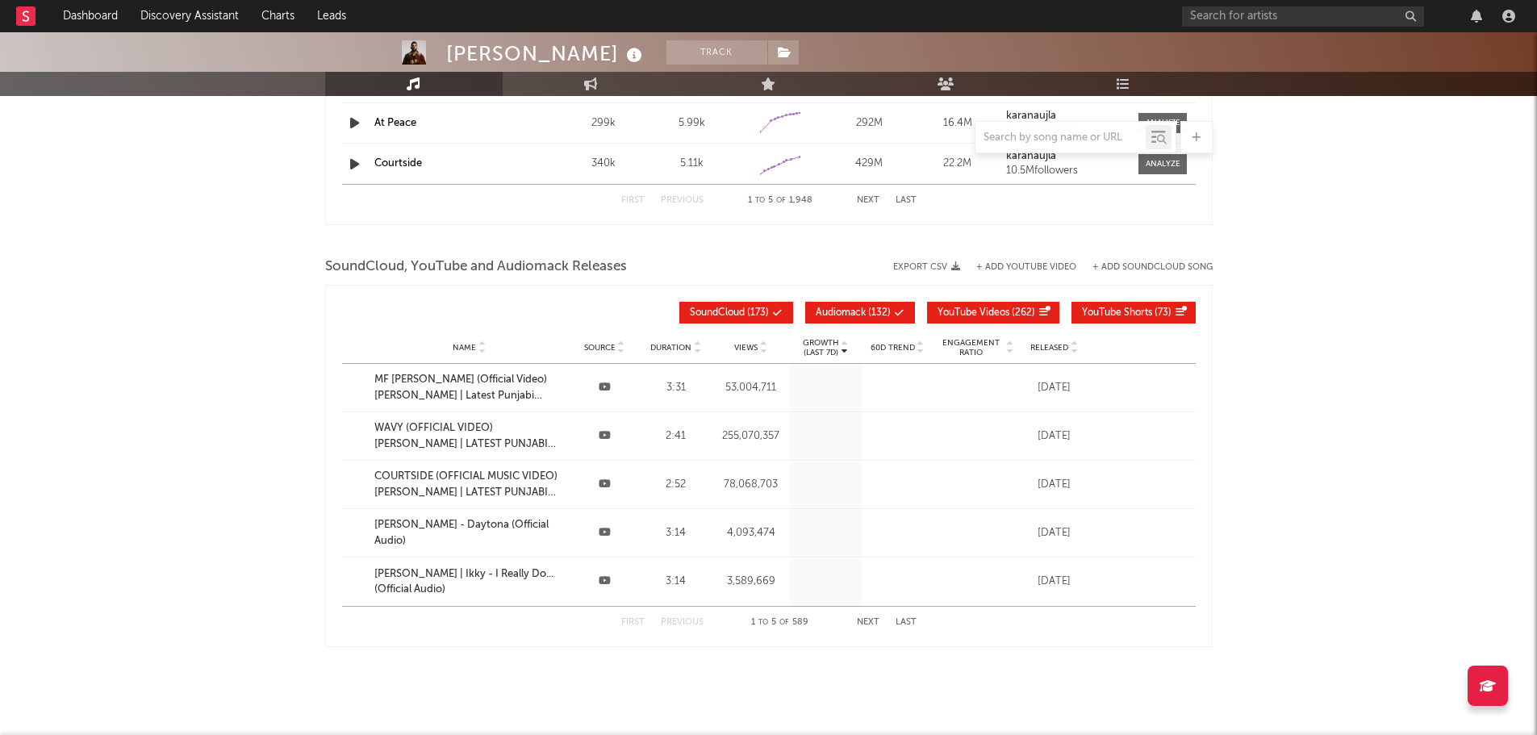
click at [839, 342] on div at bounding box center [844, 347] width 10 height 19
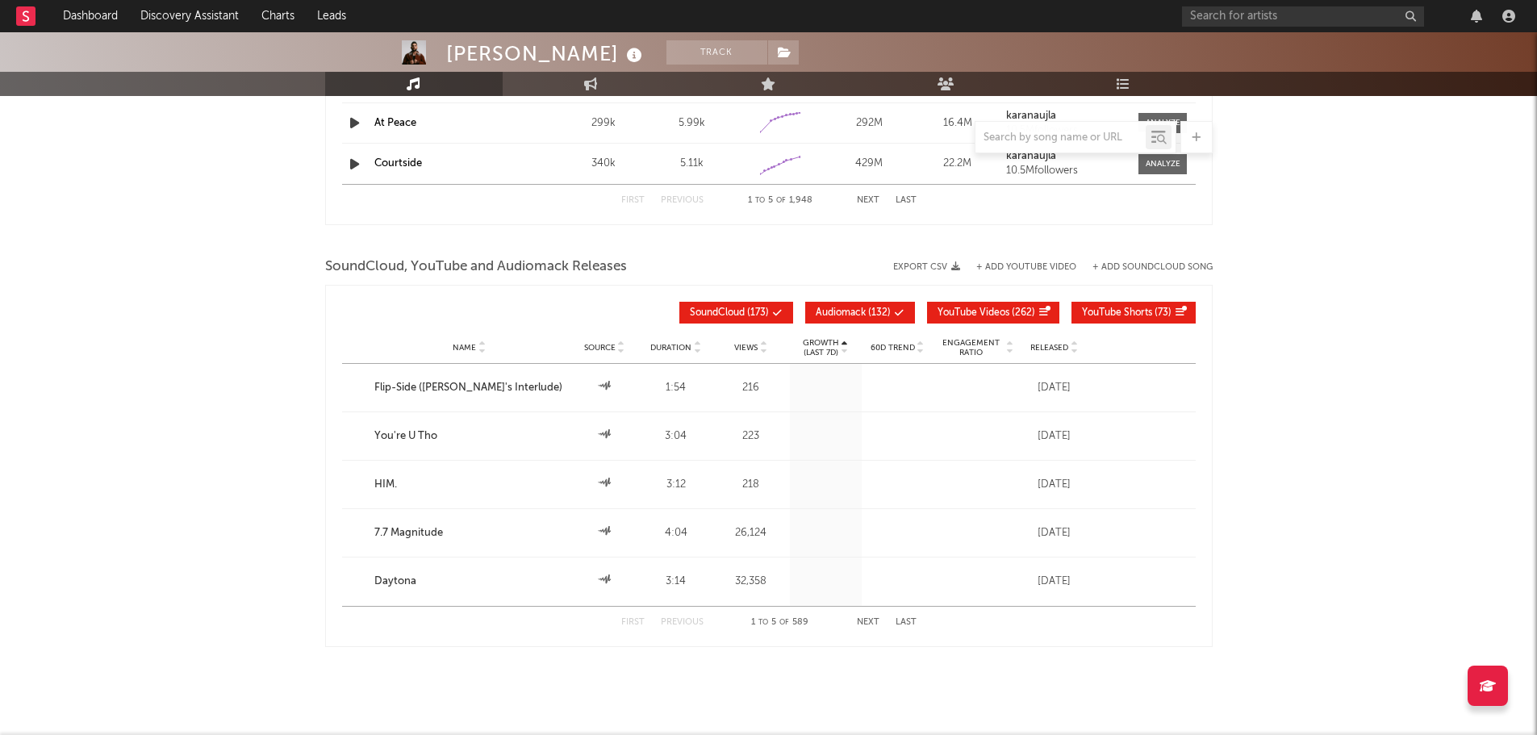
click at [845, 342] on icon at bounding box center [845, 344] width 8 height 6
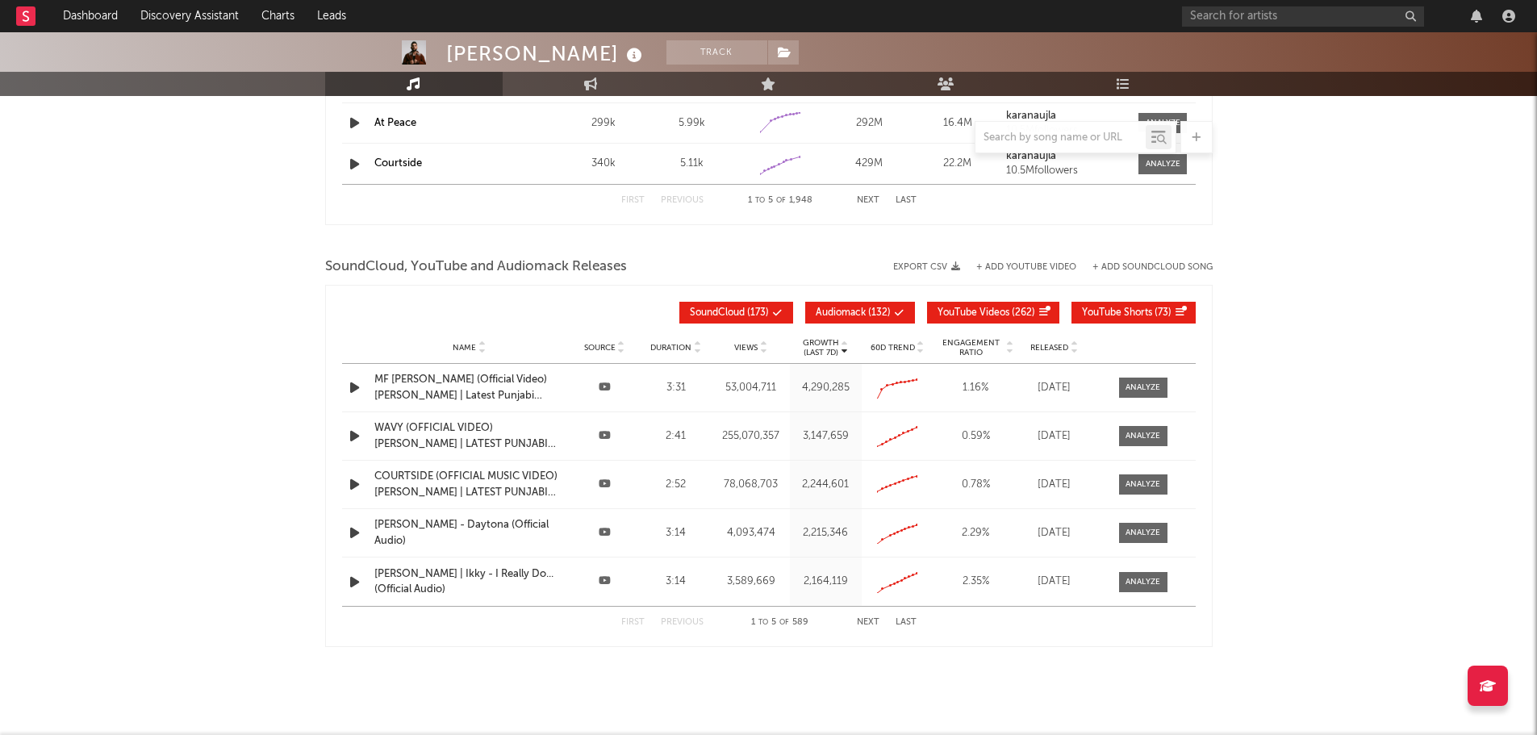
click at [864, 621] on button "Next" at bounding box center [868, 622] width 23 height 9
click at [465, 571] on div "For A Reason By Karan Aujla x Ikky OUT NOW" at bounding box center [469, 582] width 190 height 31
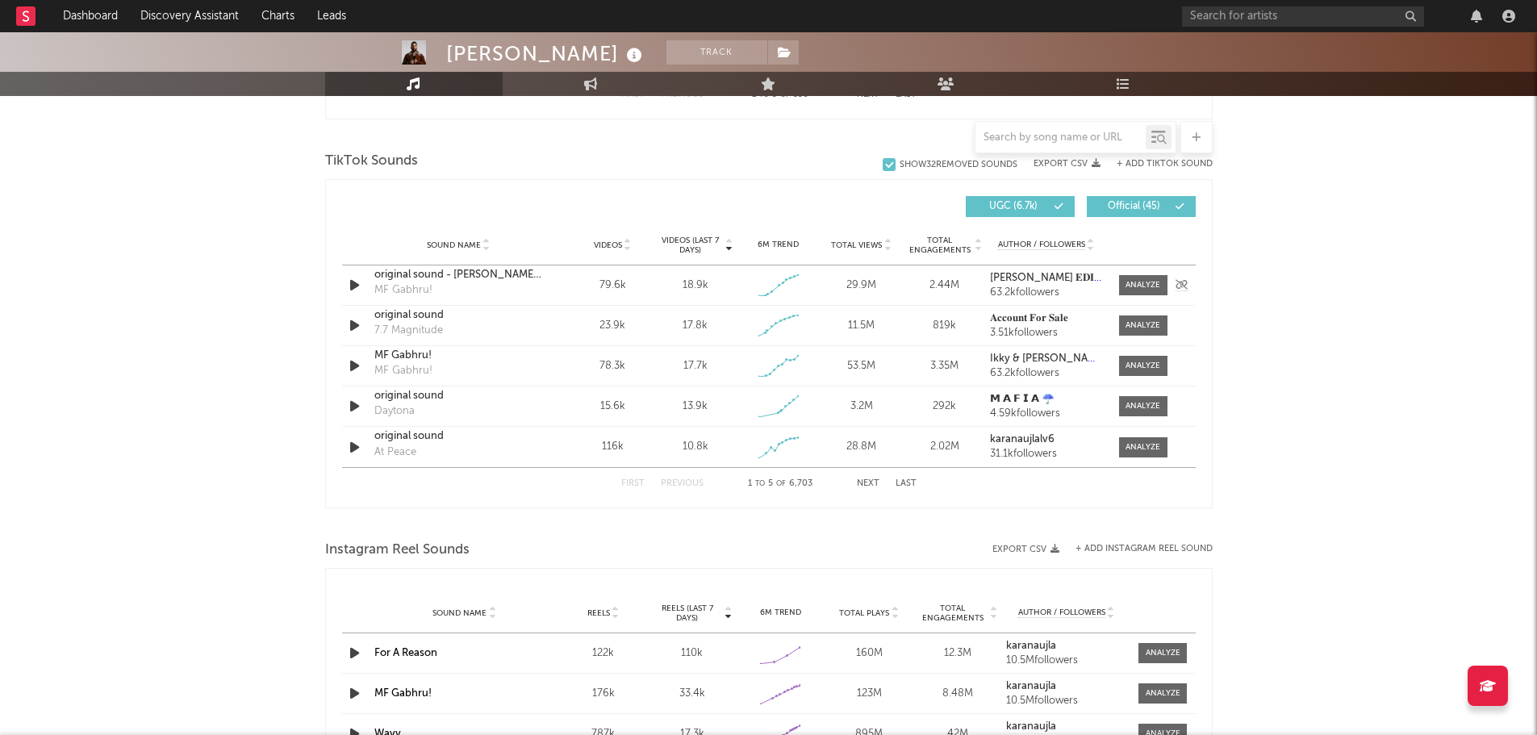
scroll to position [1056, 0]
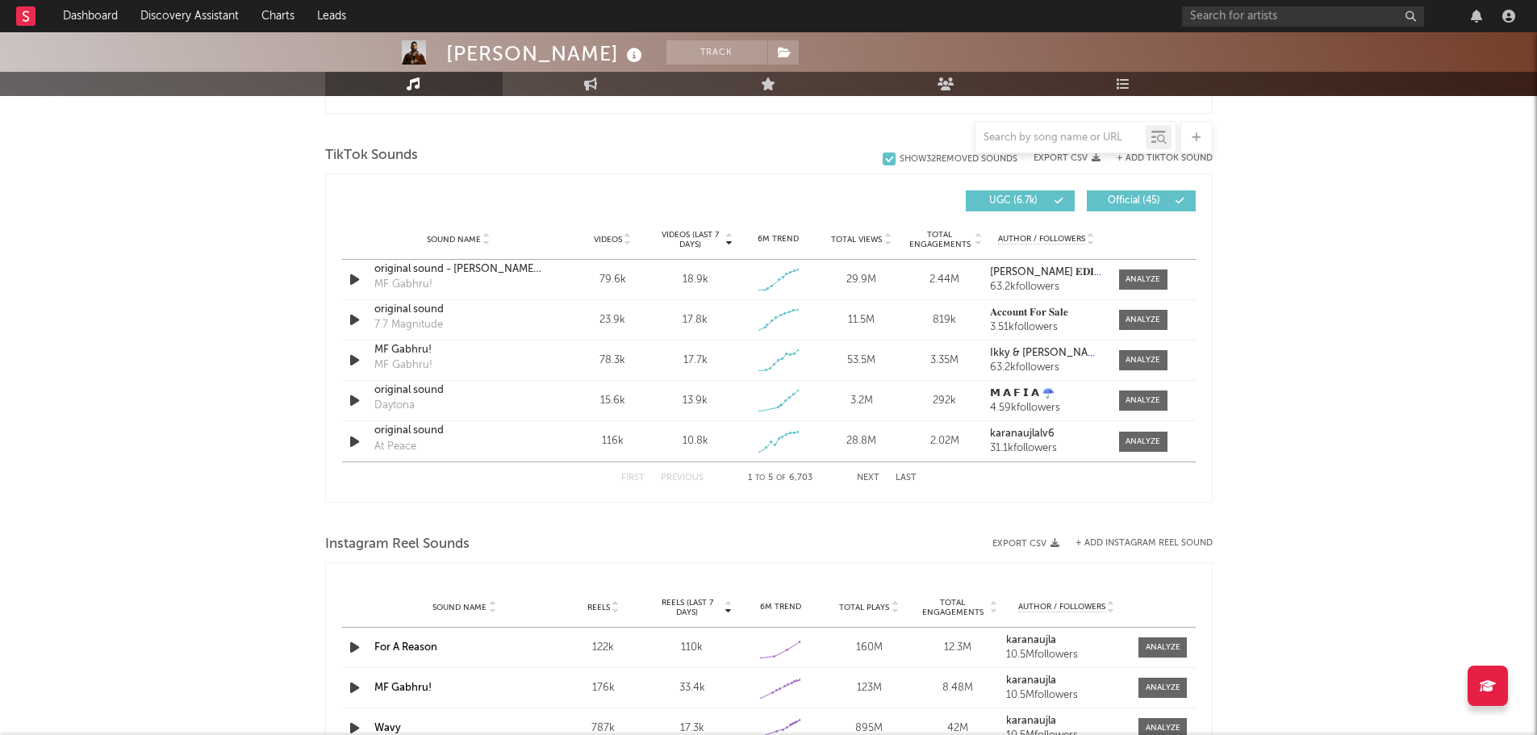
click at [865, 478] on button "Next" at bounding box center [868, 478] width 23 height 9
click at [398, 265] on div "For A Reason" at bounding box center [458, 269] width 169 height 16
click at [266, 332] on div "Karan Aujla Track Canada | Worldwide Edit Track Benchmark Summary 20,756,244 10…" at bounding box center [768, 195] width 1537 height 2438
click at [1372, 327] on div "Karan Aujla Track Canada | Worldwide Edit Track Benchmark Summary 20,756,244 10…" at bounding box center [768, 195] width 1537 height 2438
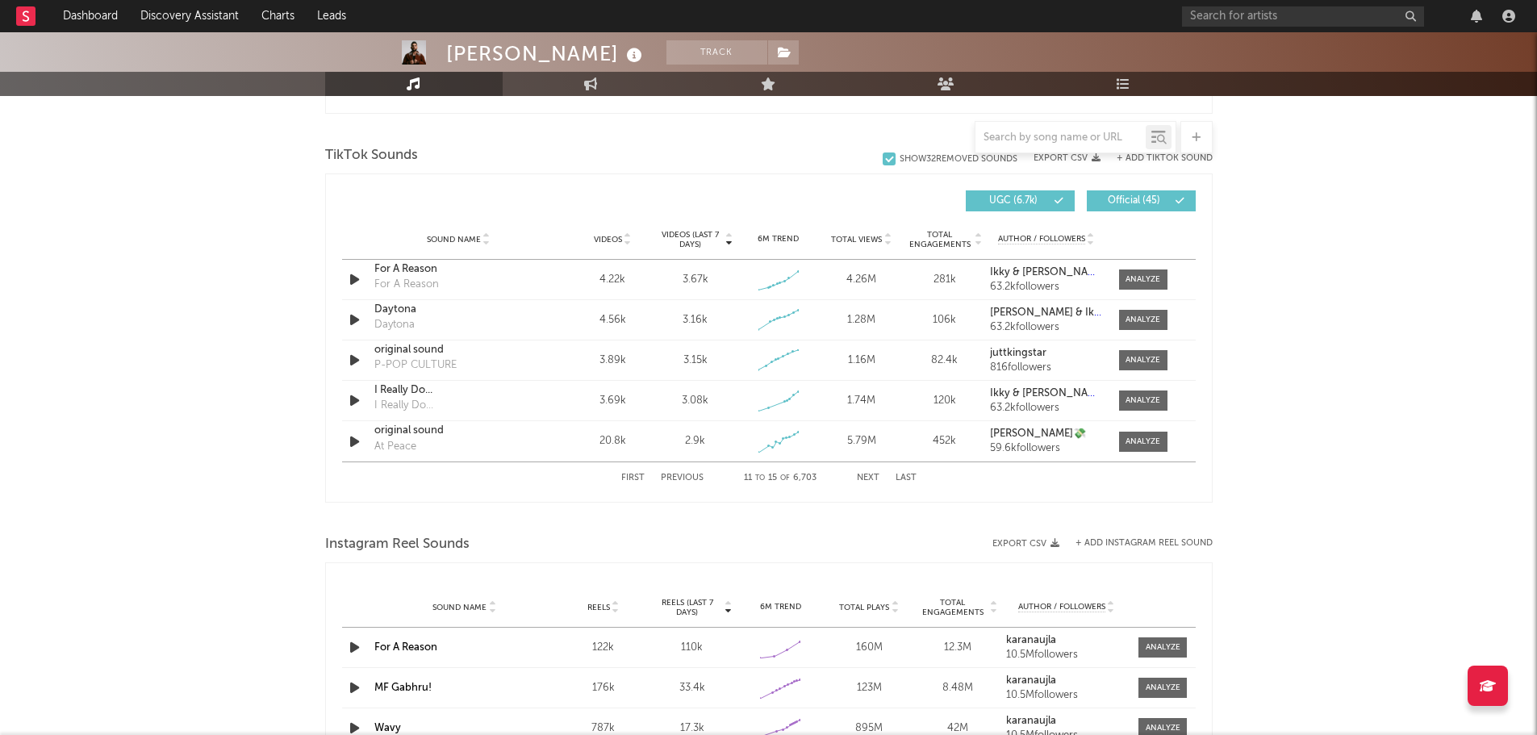
click at [282, 328] on div "Karan Aujla Track Canada | Worldwide Edit Track Benchmark Summary 20,756,244 10…" at bounding box center [768, 195] width 1537 height 2438
click at [259, 379] on div "Karan Aujla Track Canada | Worldwide Edit Track Benchmark Summary 20,756,244 10…" at bounding box center [768, 195] width 1537 height 2438
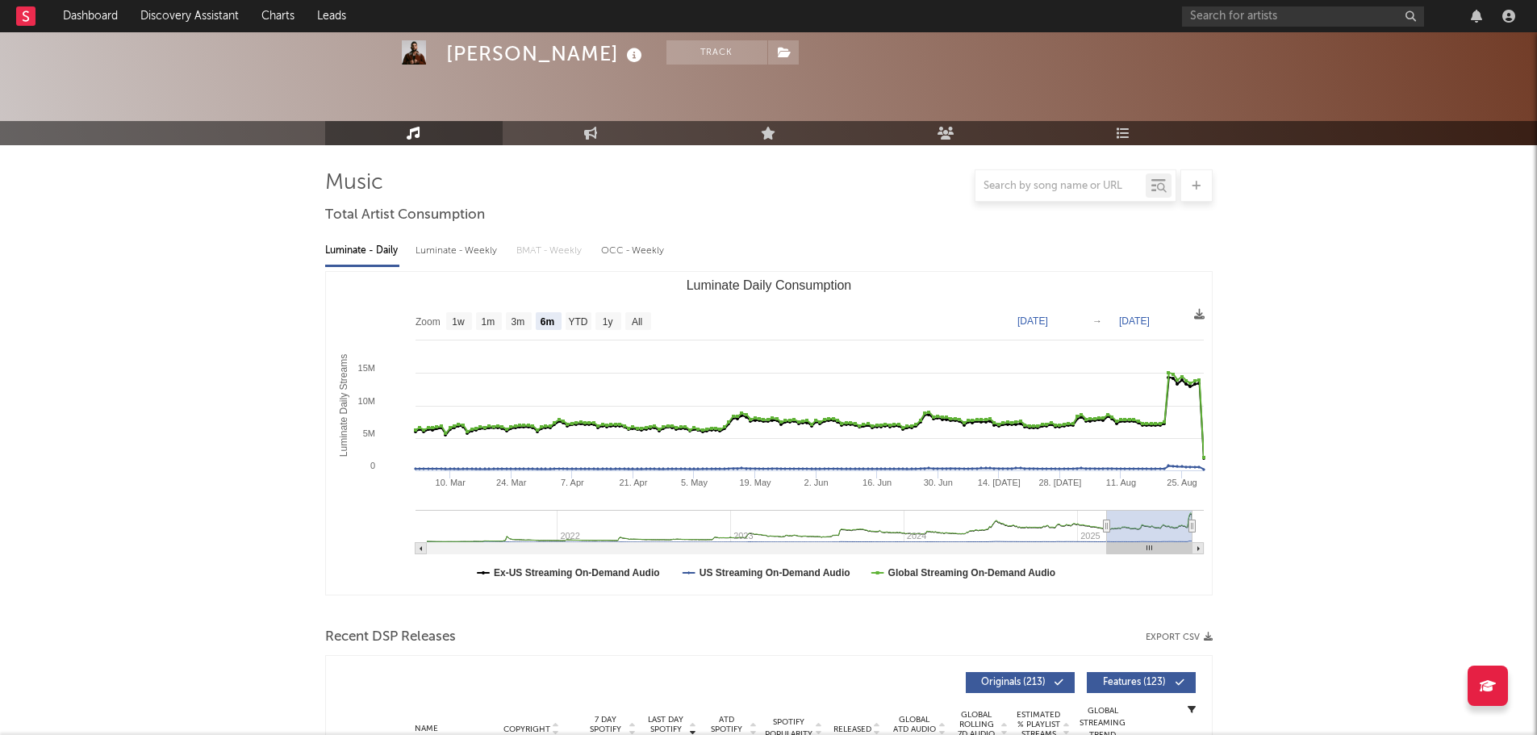
scroll to position [0, 0]
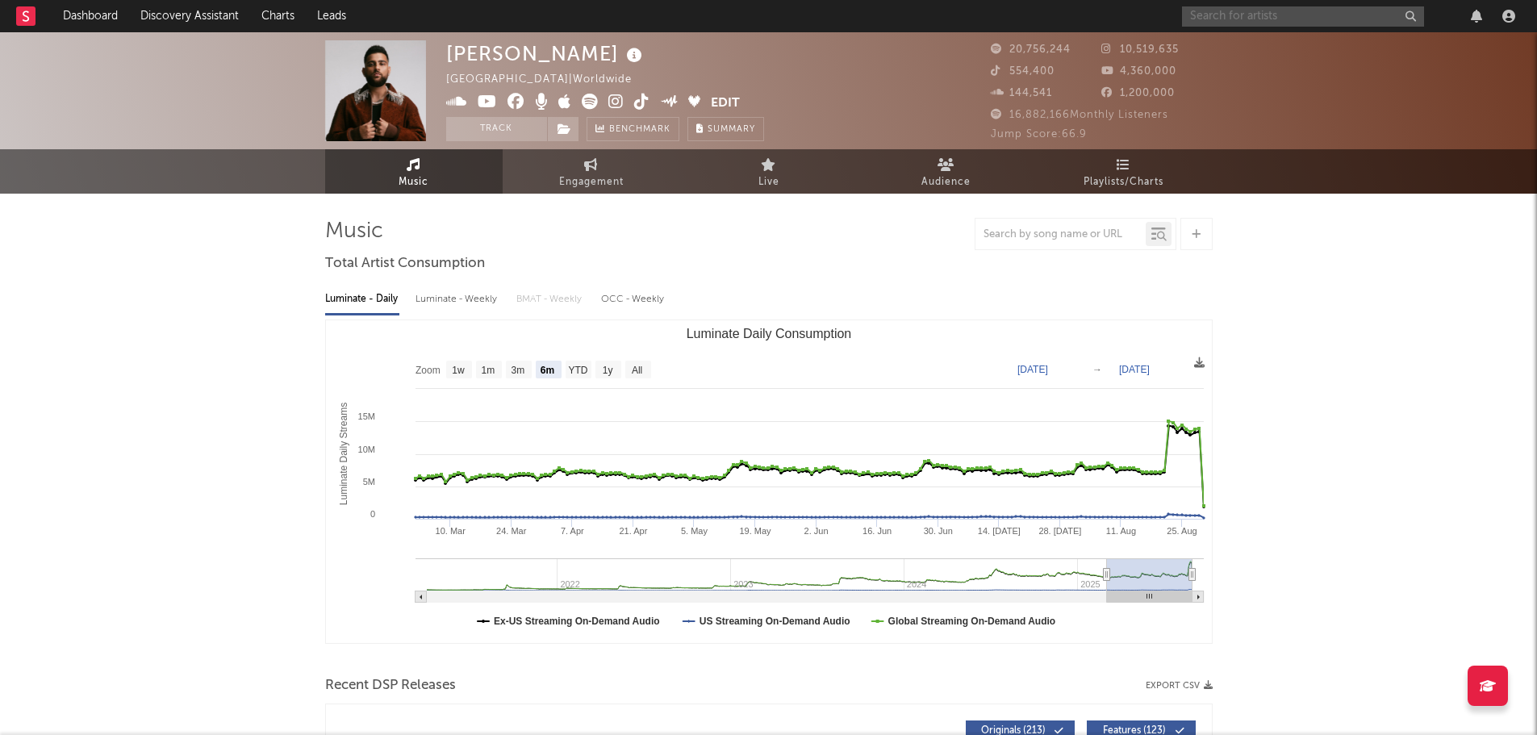
click at [1340, 12] on input "text" at bounding box center [1303, 16] width 242 height 20
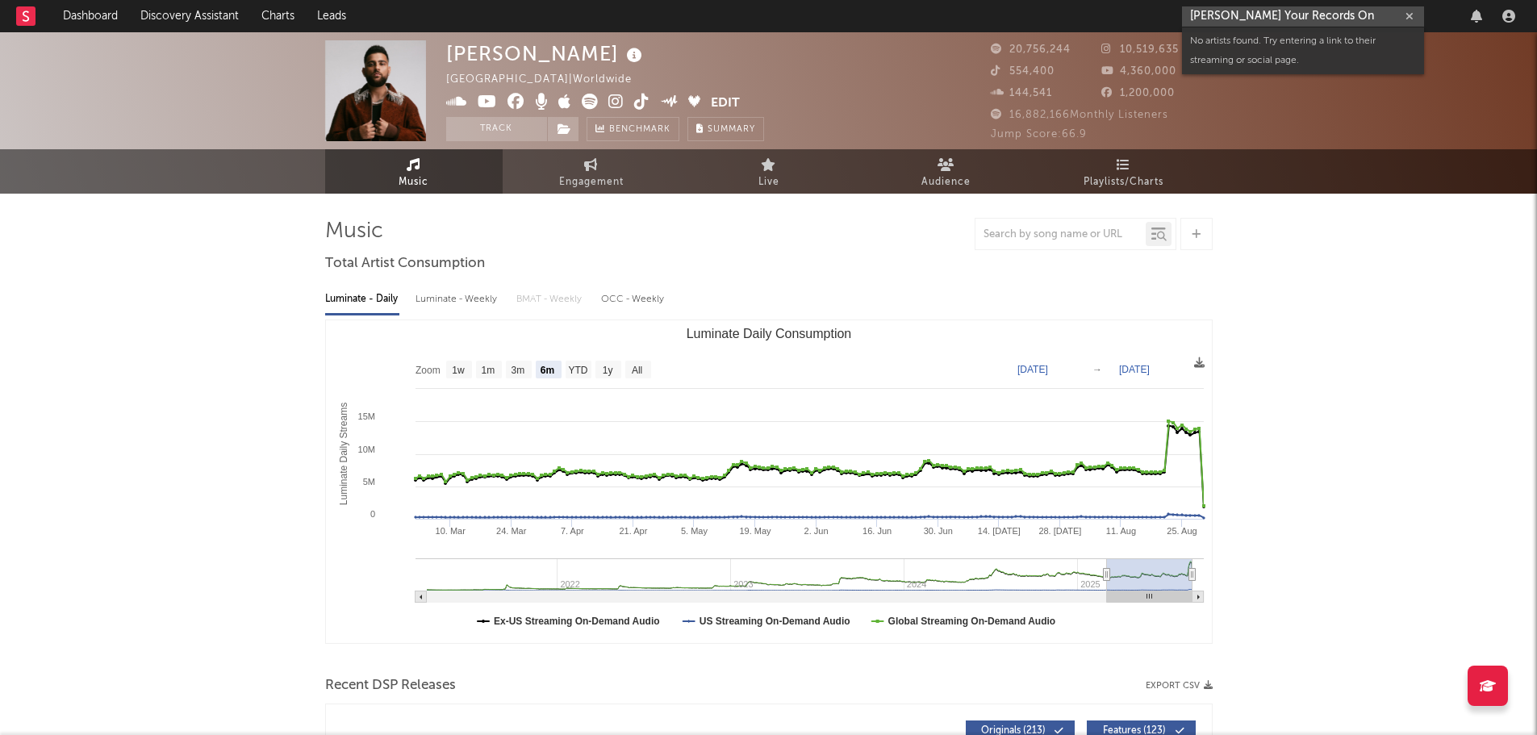
drag, startPoint x: 1349, startPoint y: 15, endPoint x: 1220, endPoint y: 16, distance: 128.3
click at [1220, 16] on input "CYRIL Put Your Records On" at bounding box center [1303, 16] width 242 height 20
type input "[PERSON_NAME]"
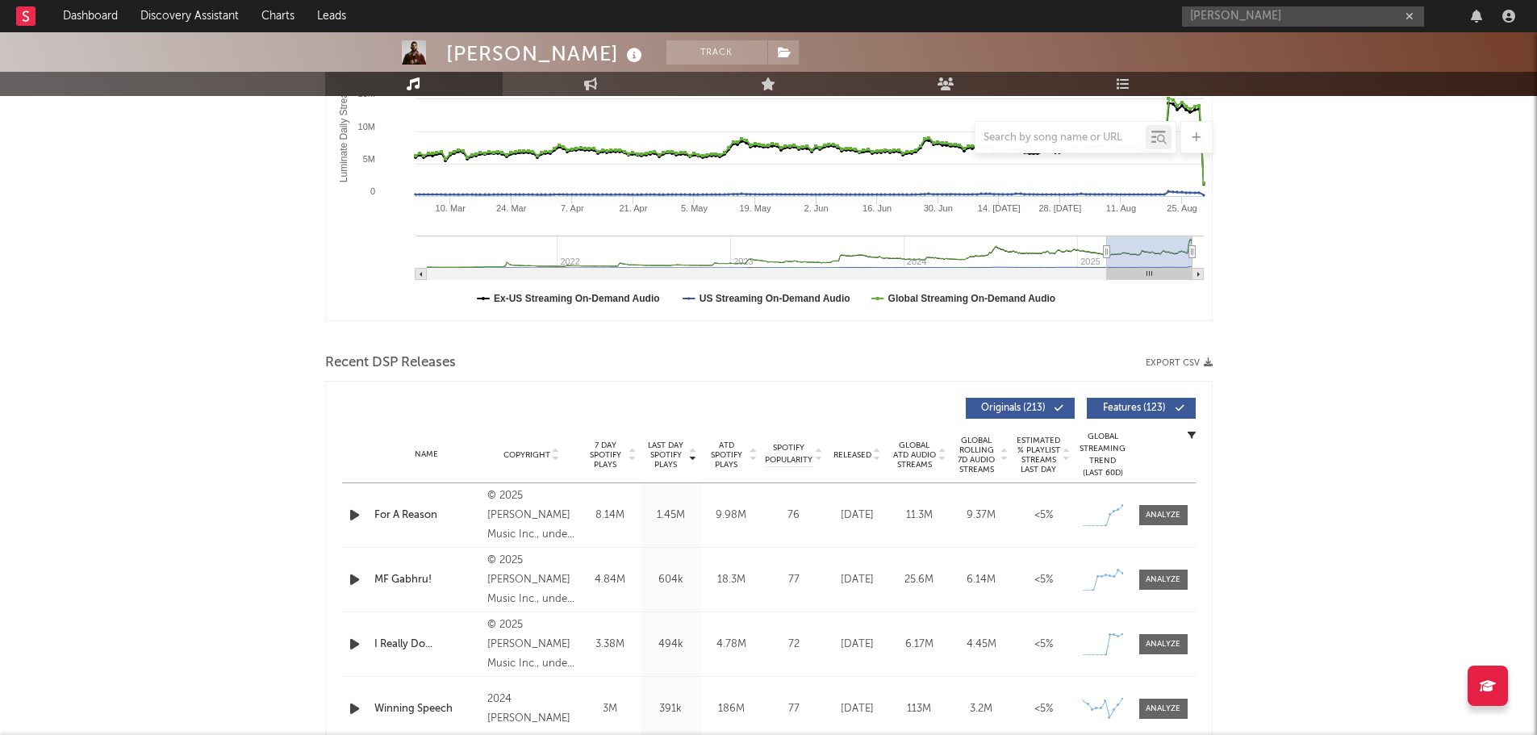
scroll to position [484, 0]
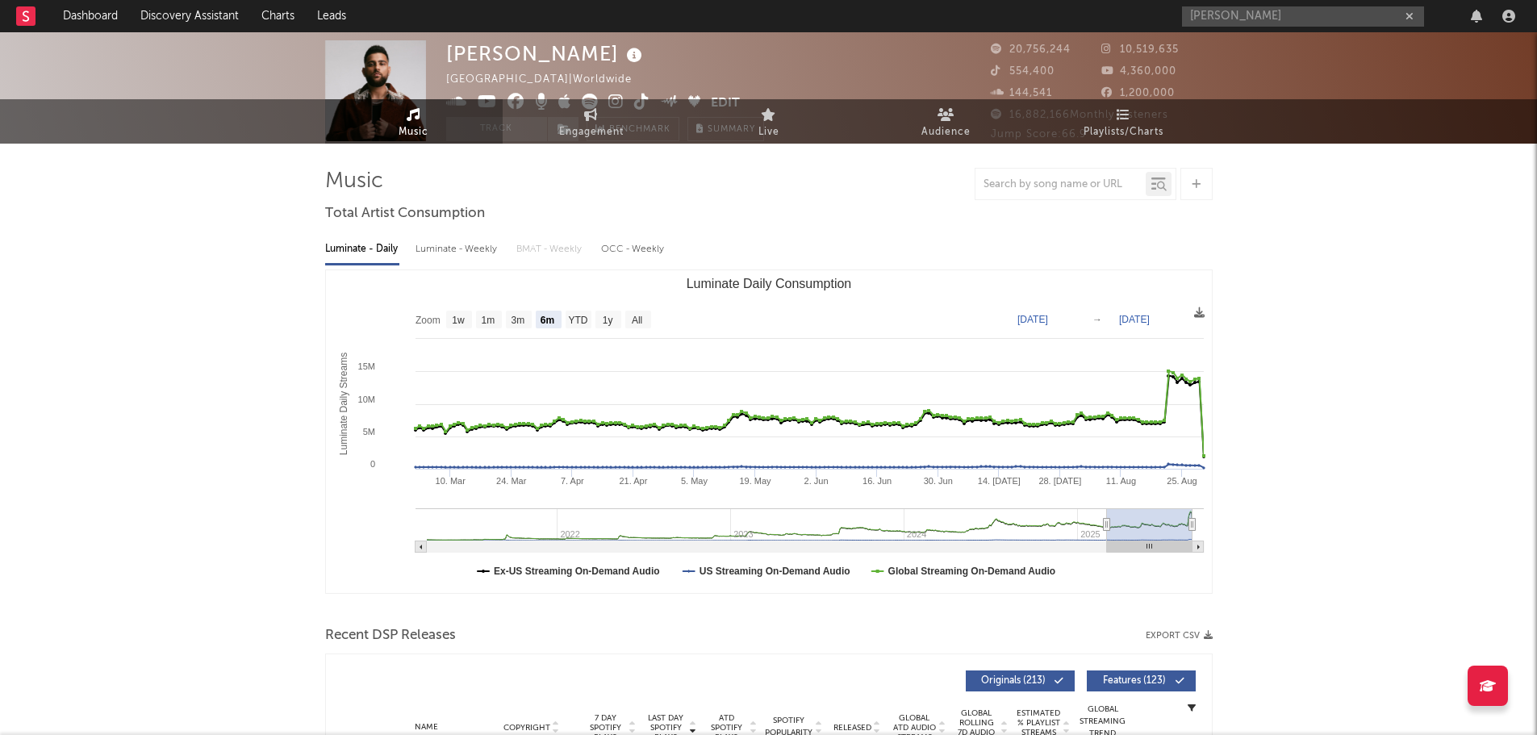
scroll to position [0, 0]
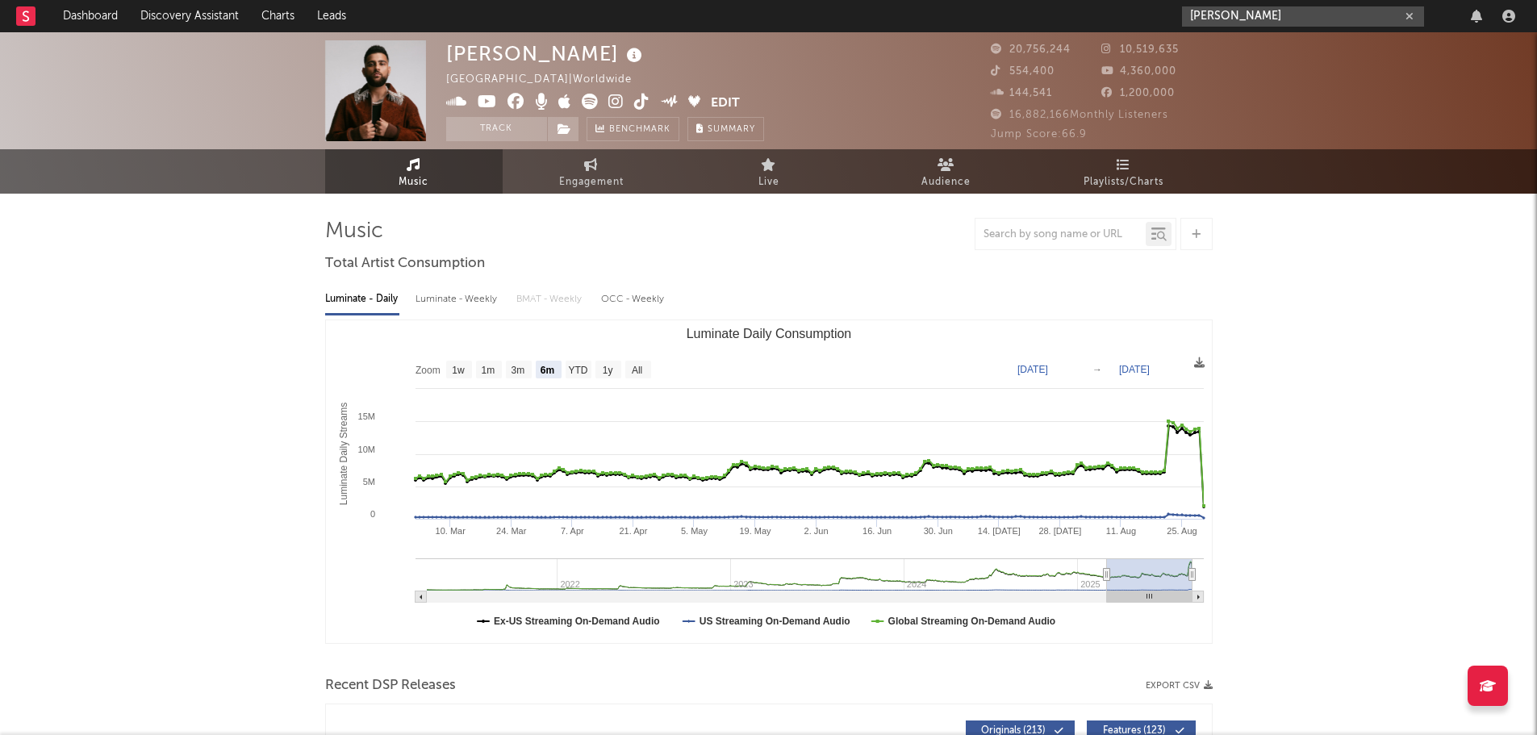
click at [1272, 10] on input "[PERSON_NAME]" at bounding box center [1303, 16] width 242 height 20
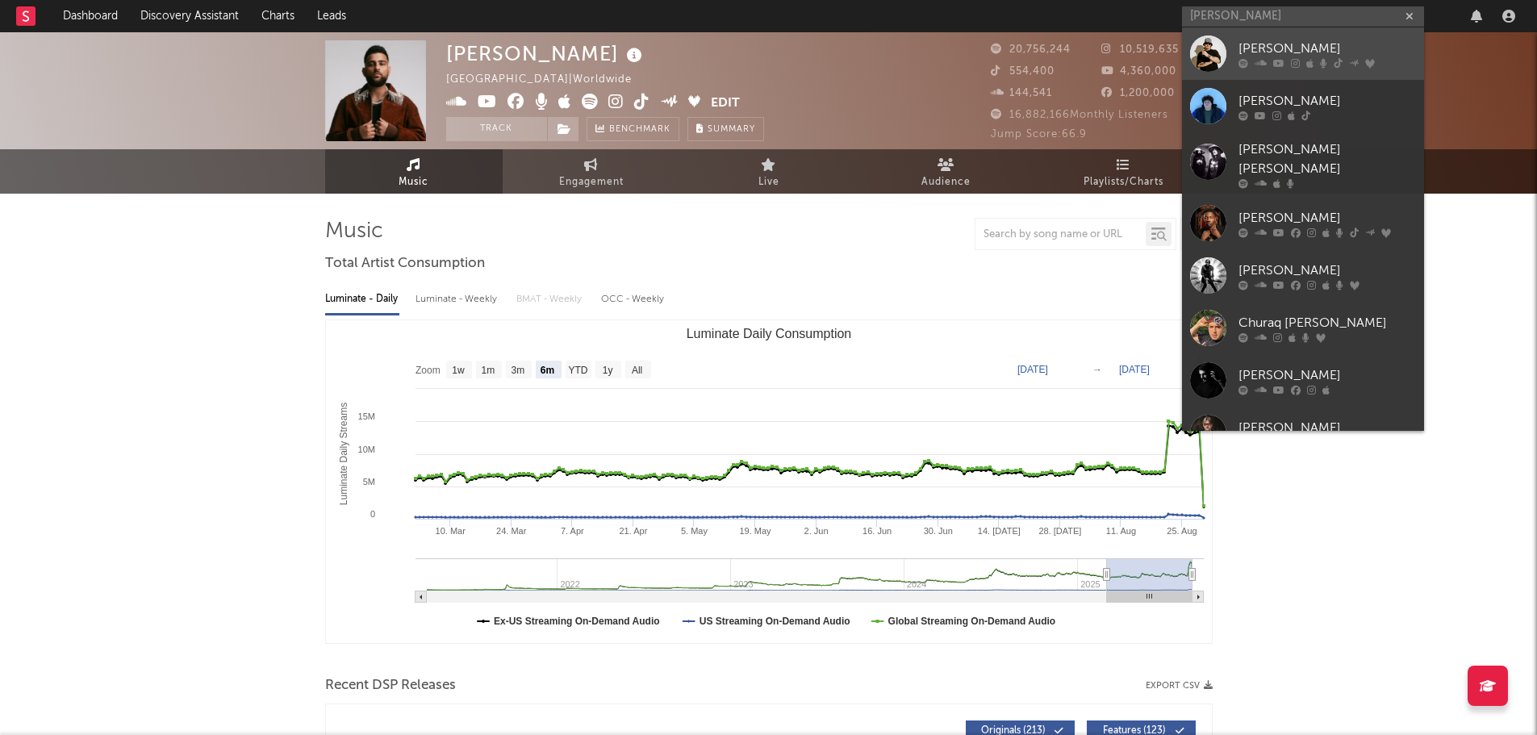
click at [1267, 45] on div "[PERSON_NAME]" at bounding box center [1328, 48] width 178 height 19
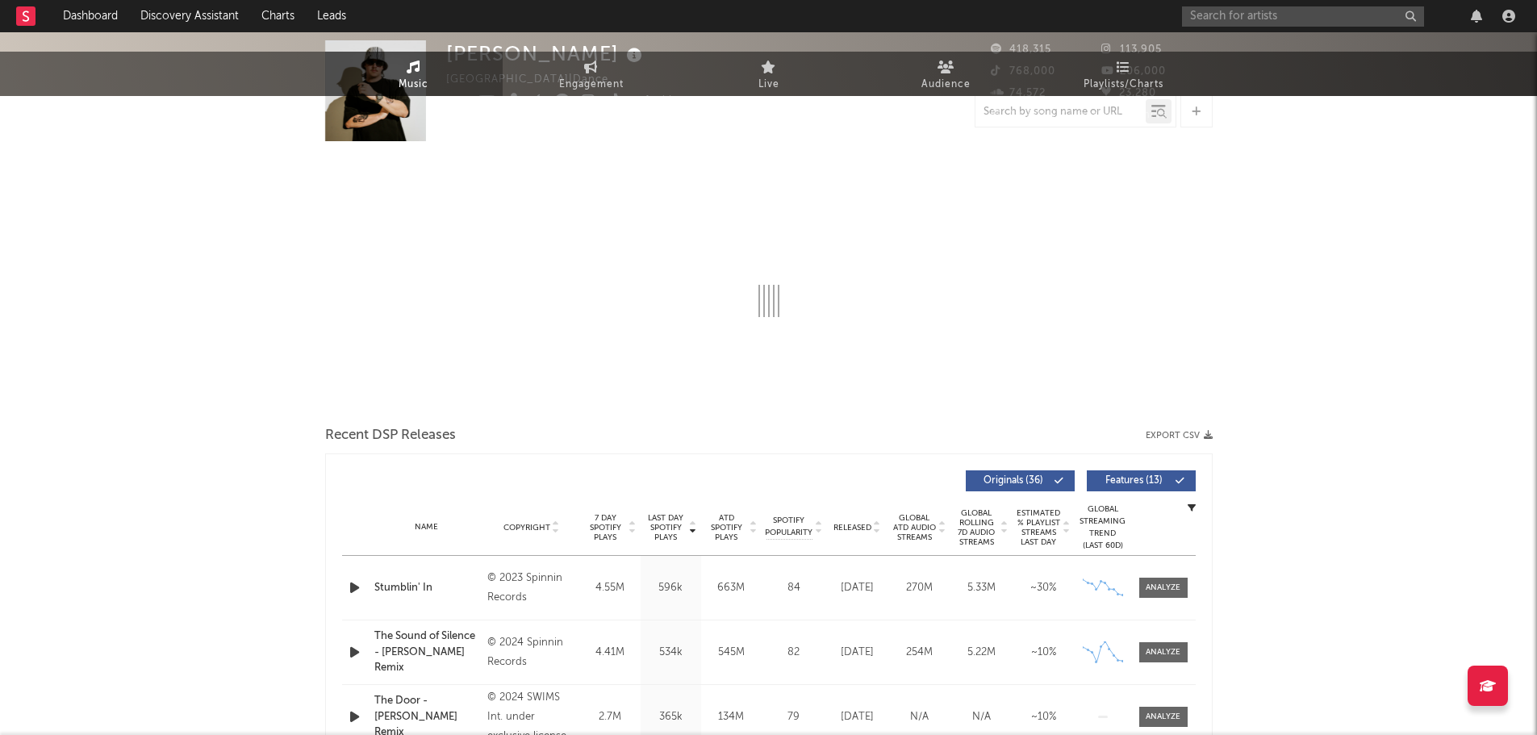
select select "6m"
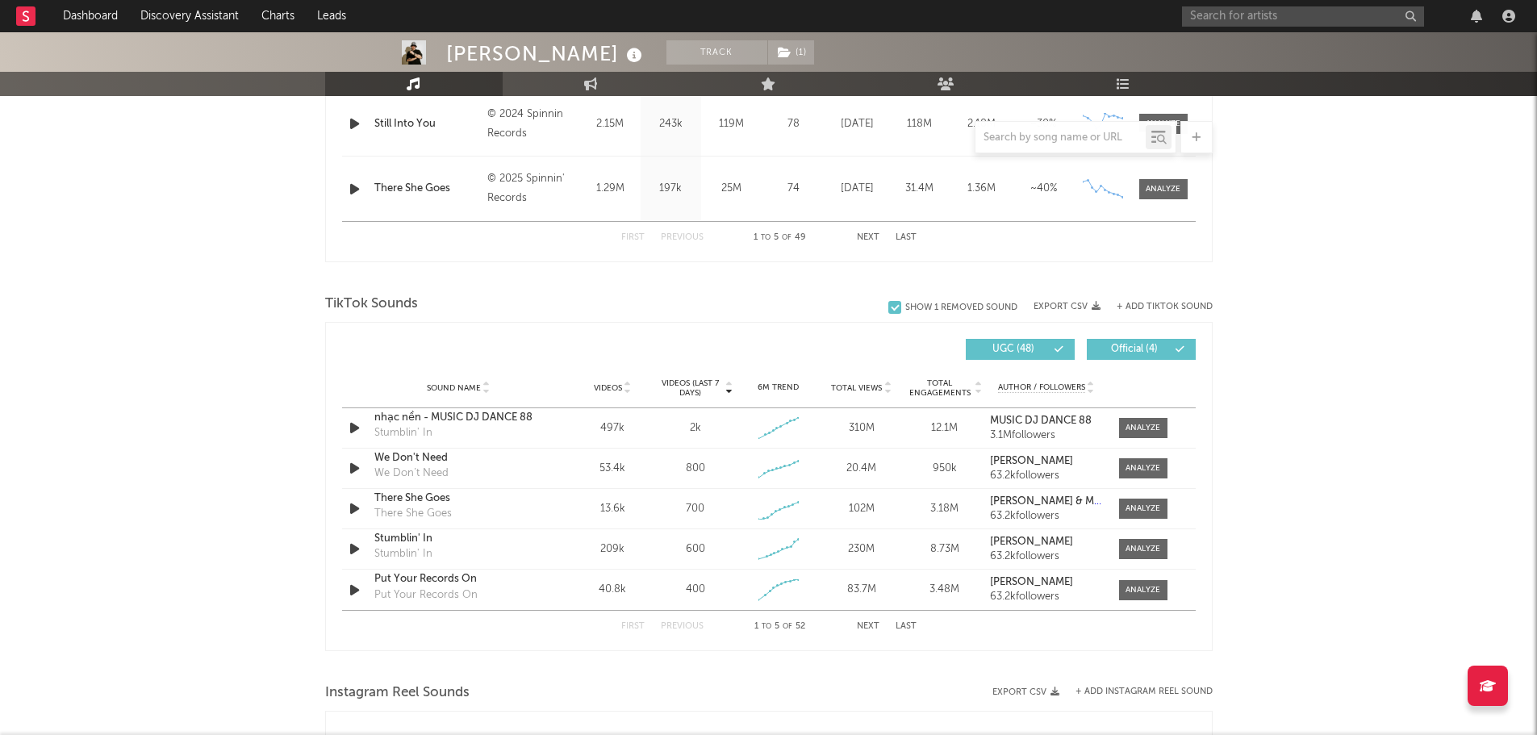
scroll to position [968, 0]
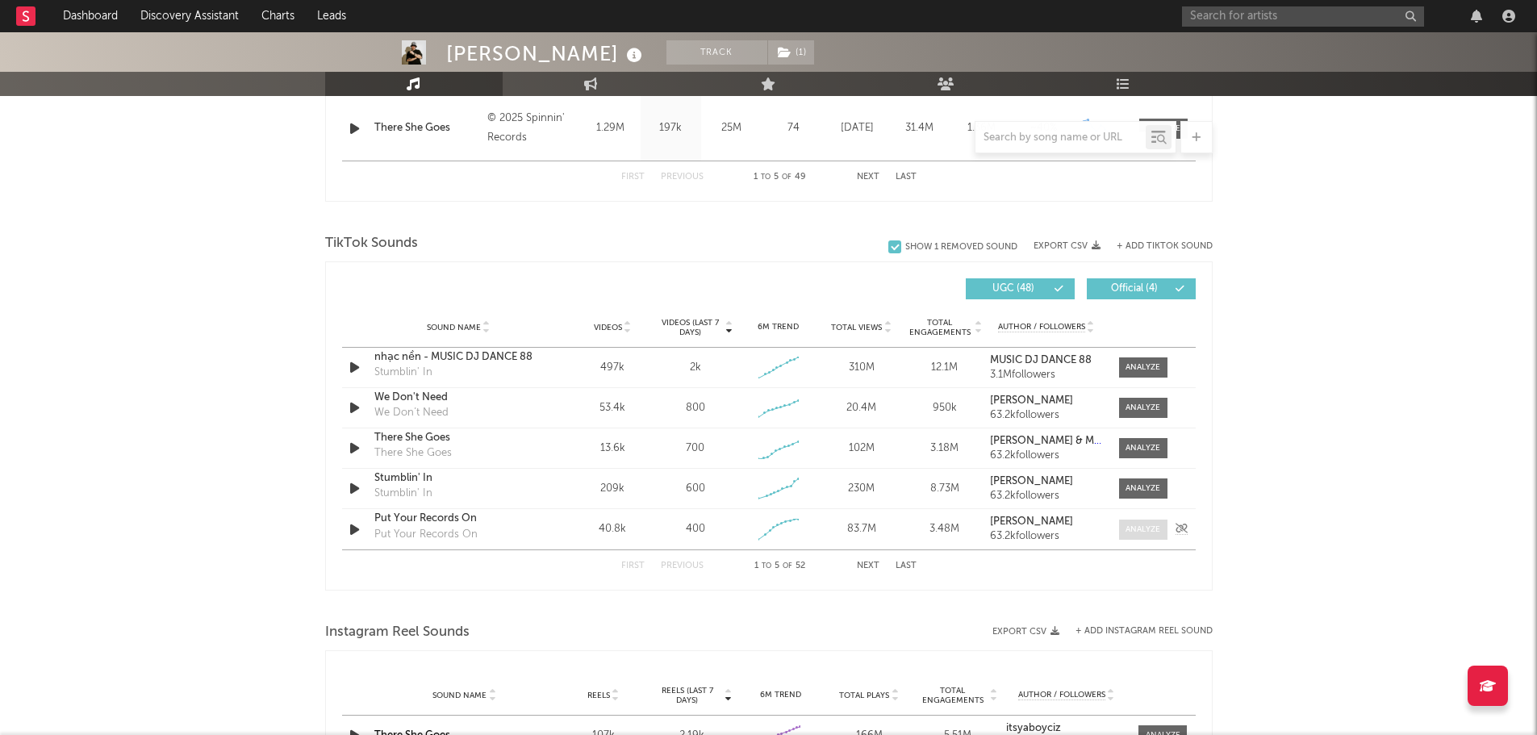
click at [1143, 529] on div at bounding box center [1143, 530] width 35 height 12
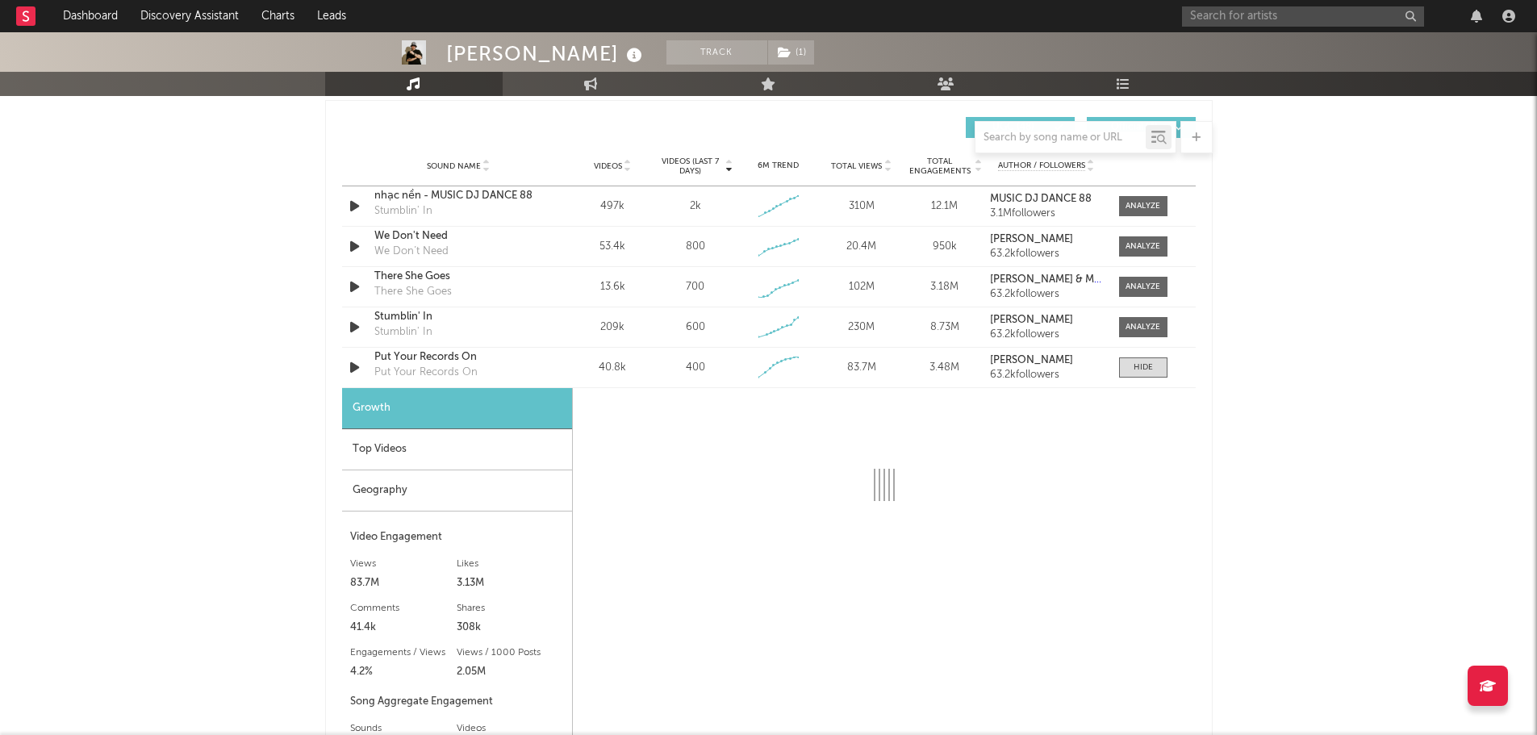
scroll to position [1291, 0]
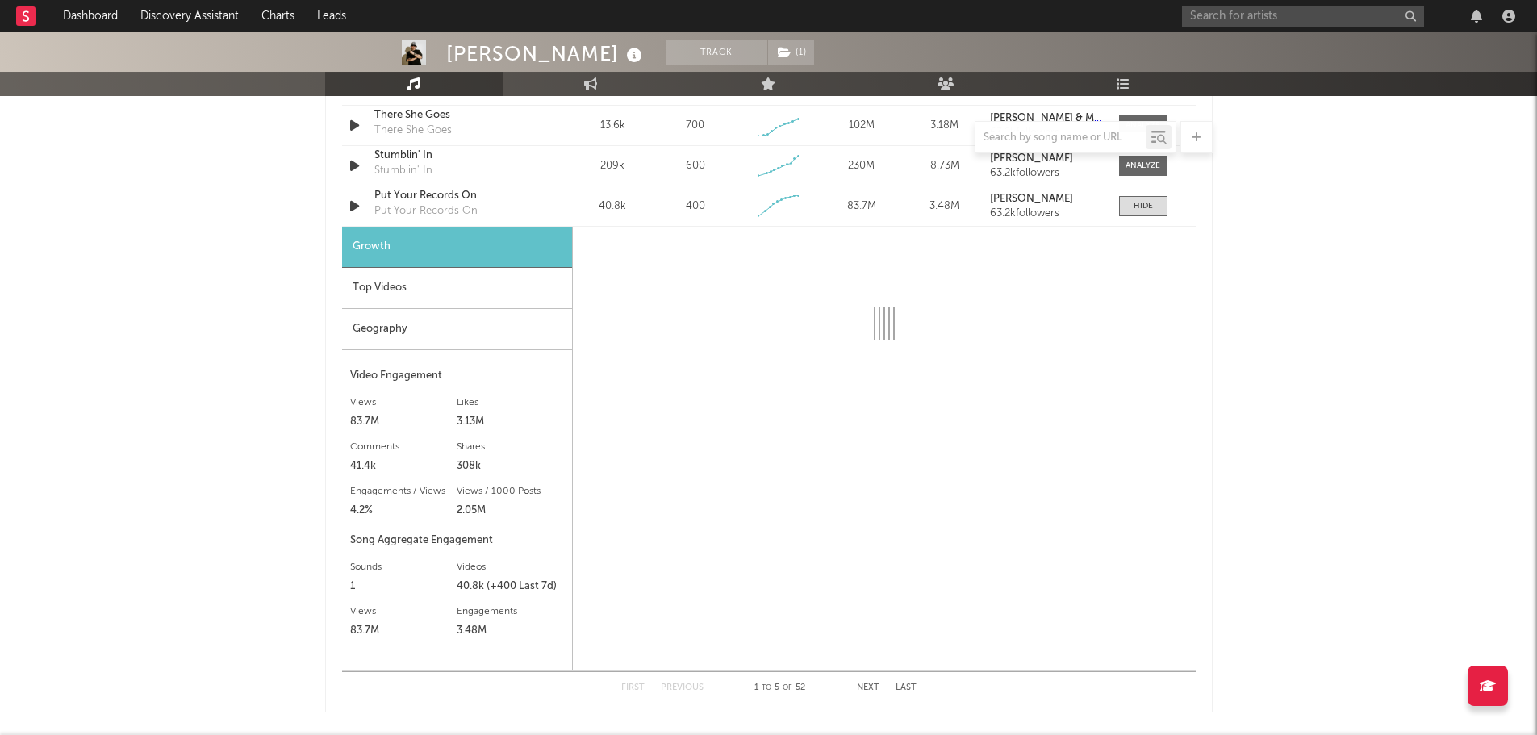
select select "6m"
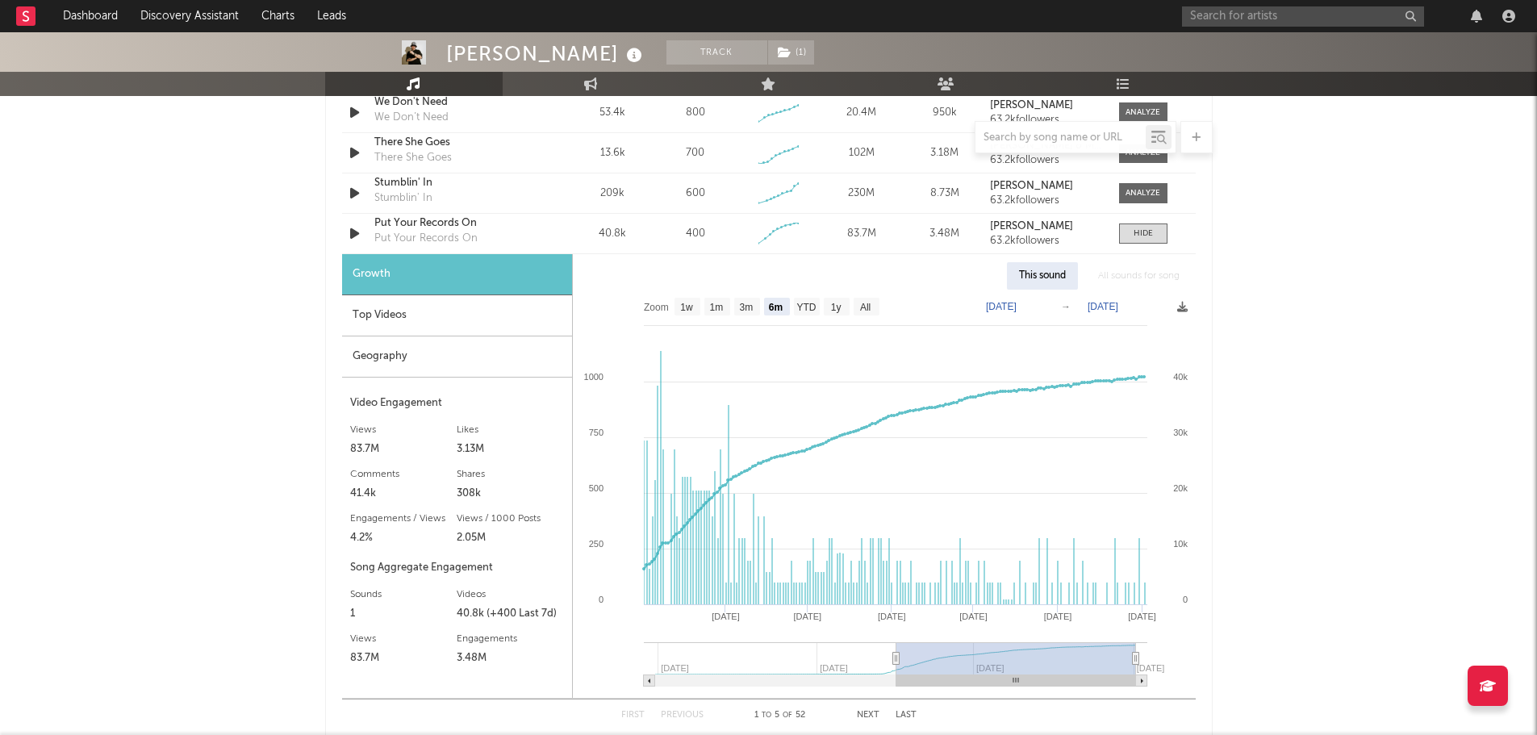
scroll to position [1130, 0]
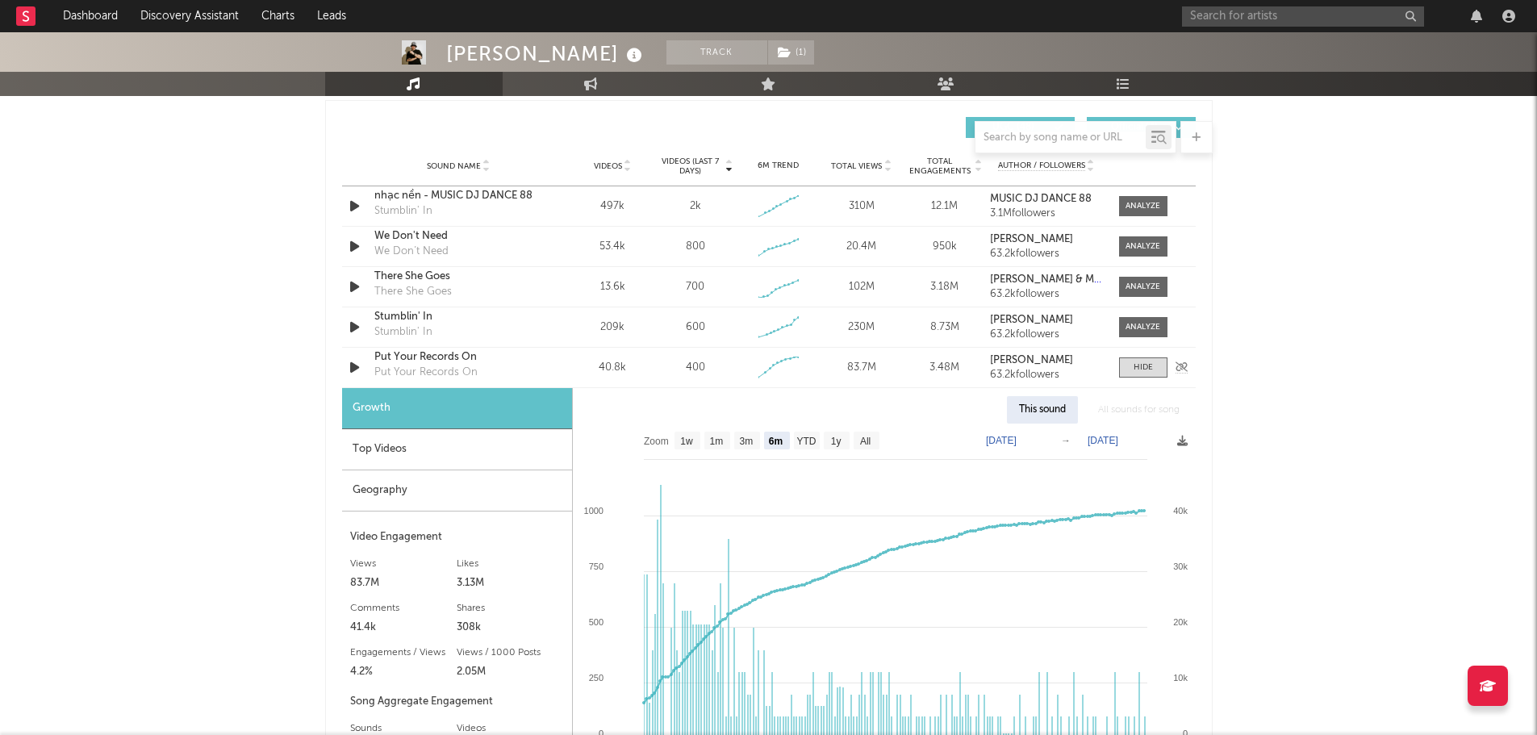
click at [429, 356] on div "Put Your Records On" at bounding box center [458, 357] width 169 height 16
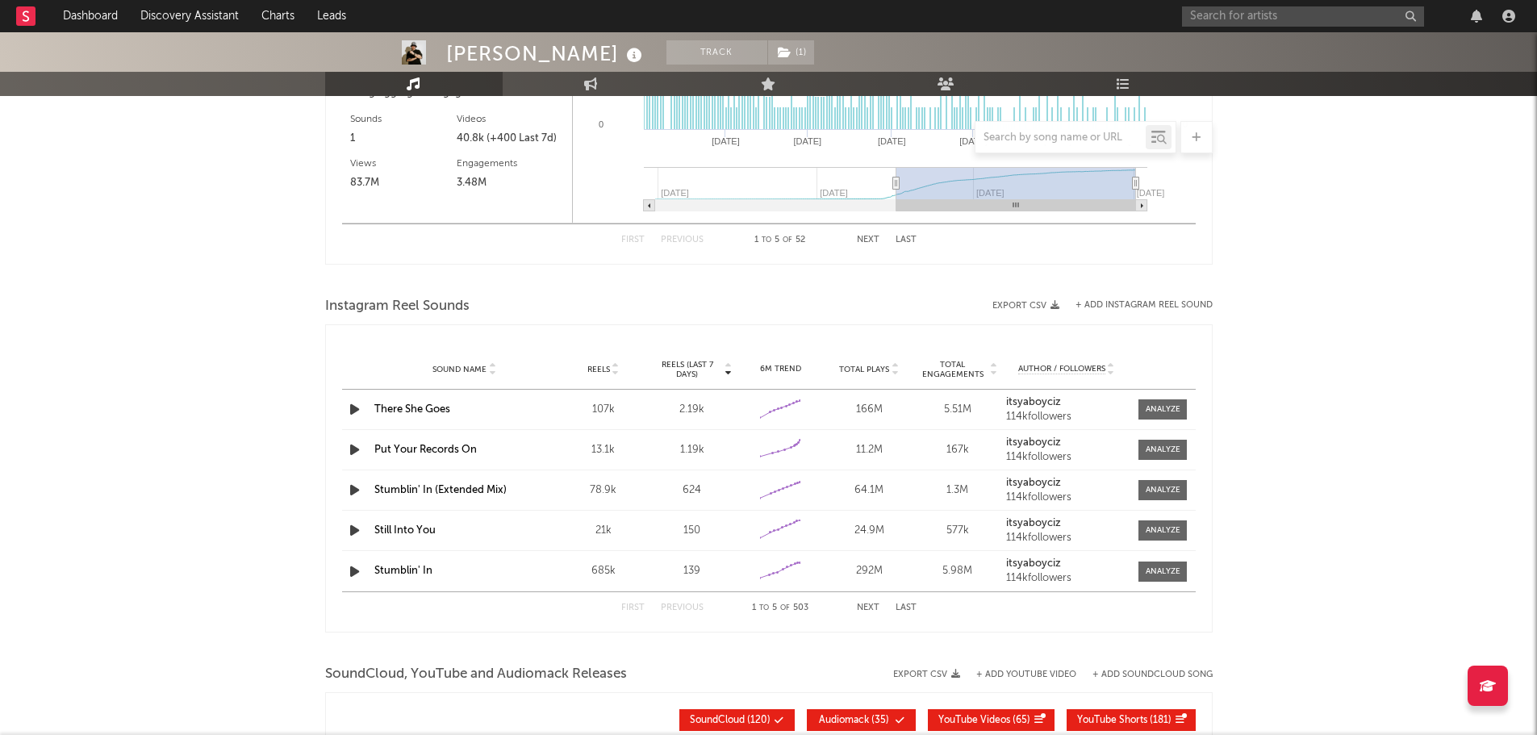
scroll to position [1775, 0]
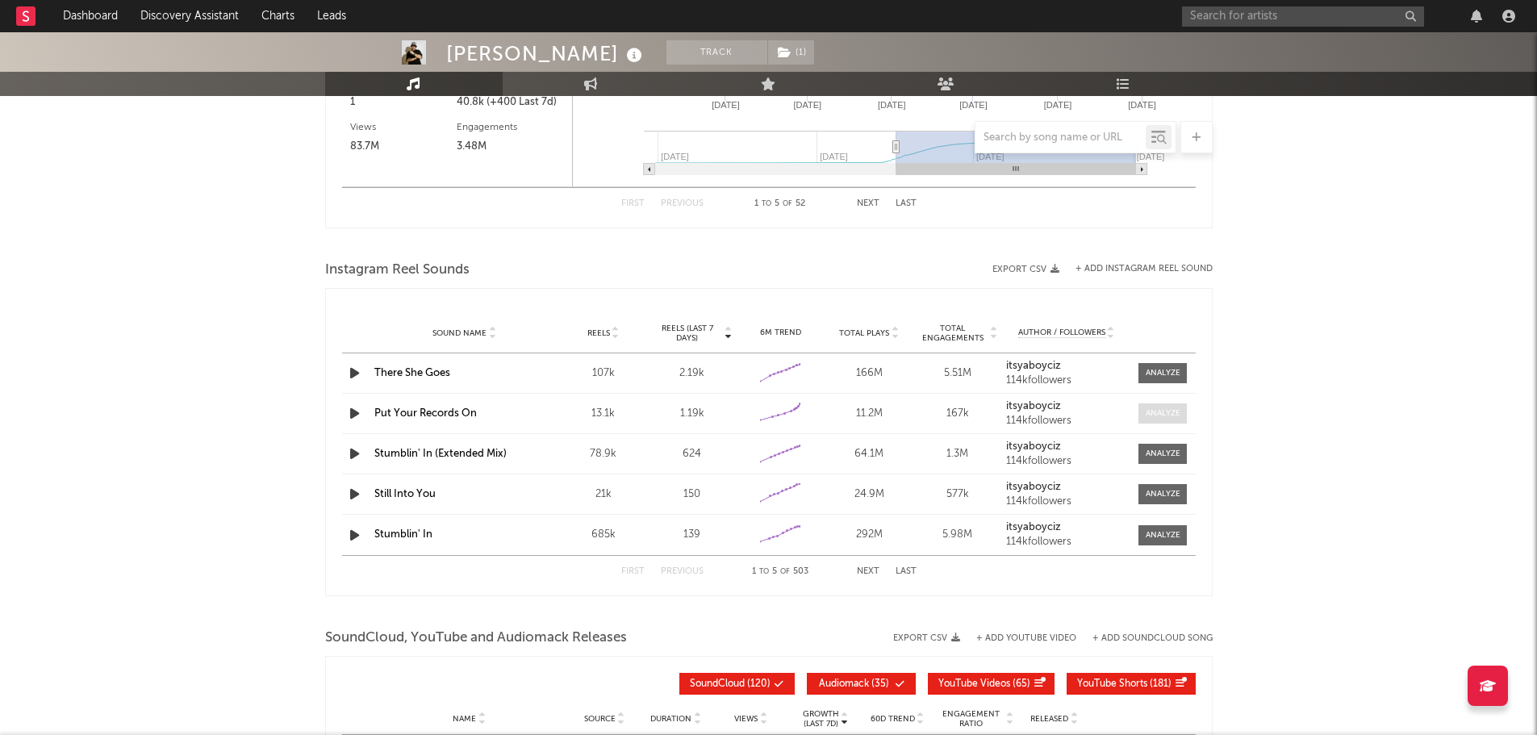
click at [1161, 412] on div at bounding box center [1163, 414] width 35 height 12
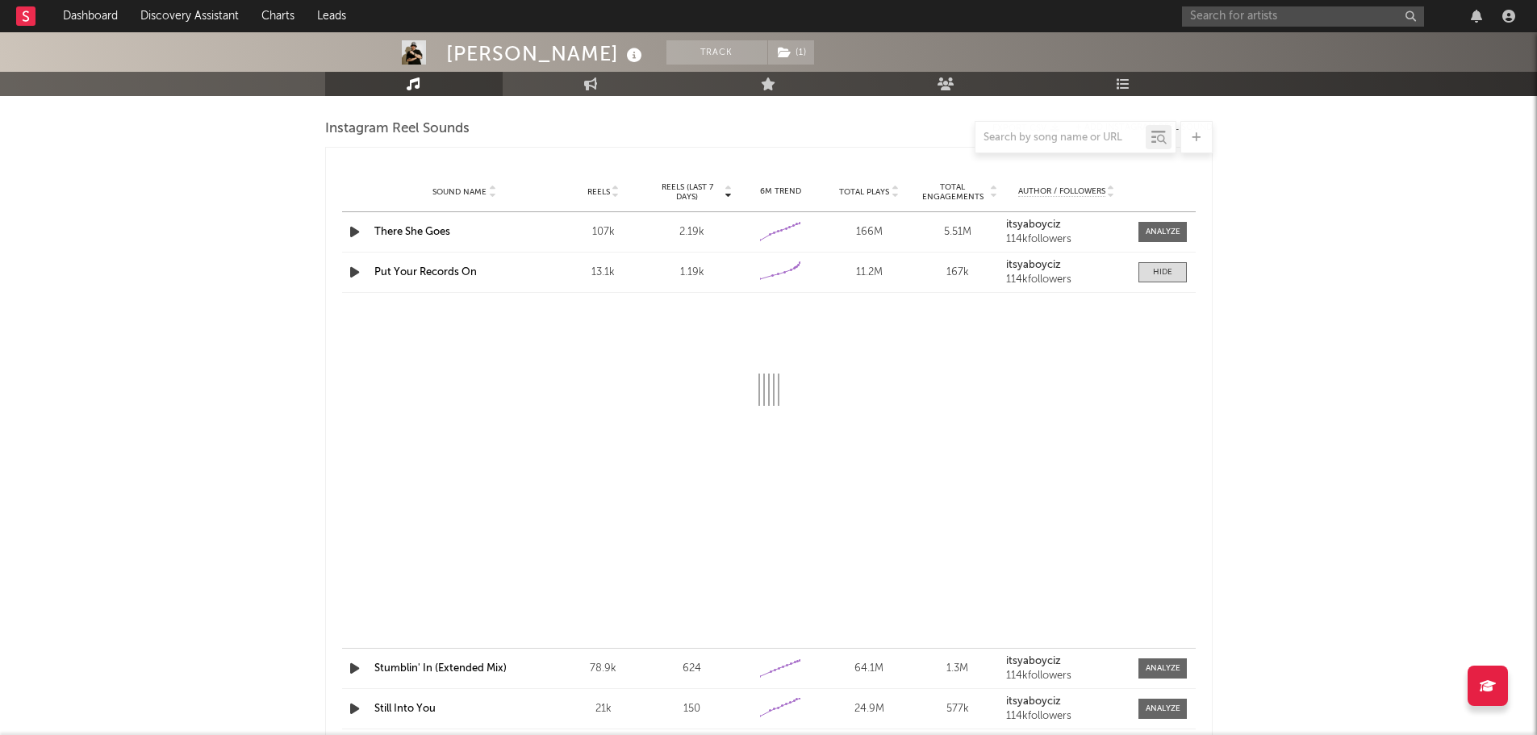
scroll to position [1937, 0]
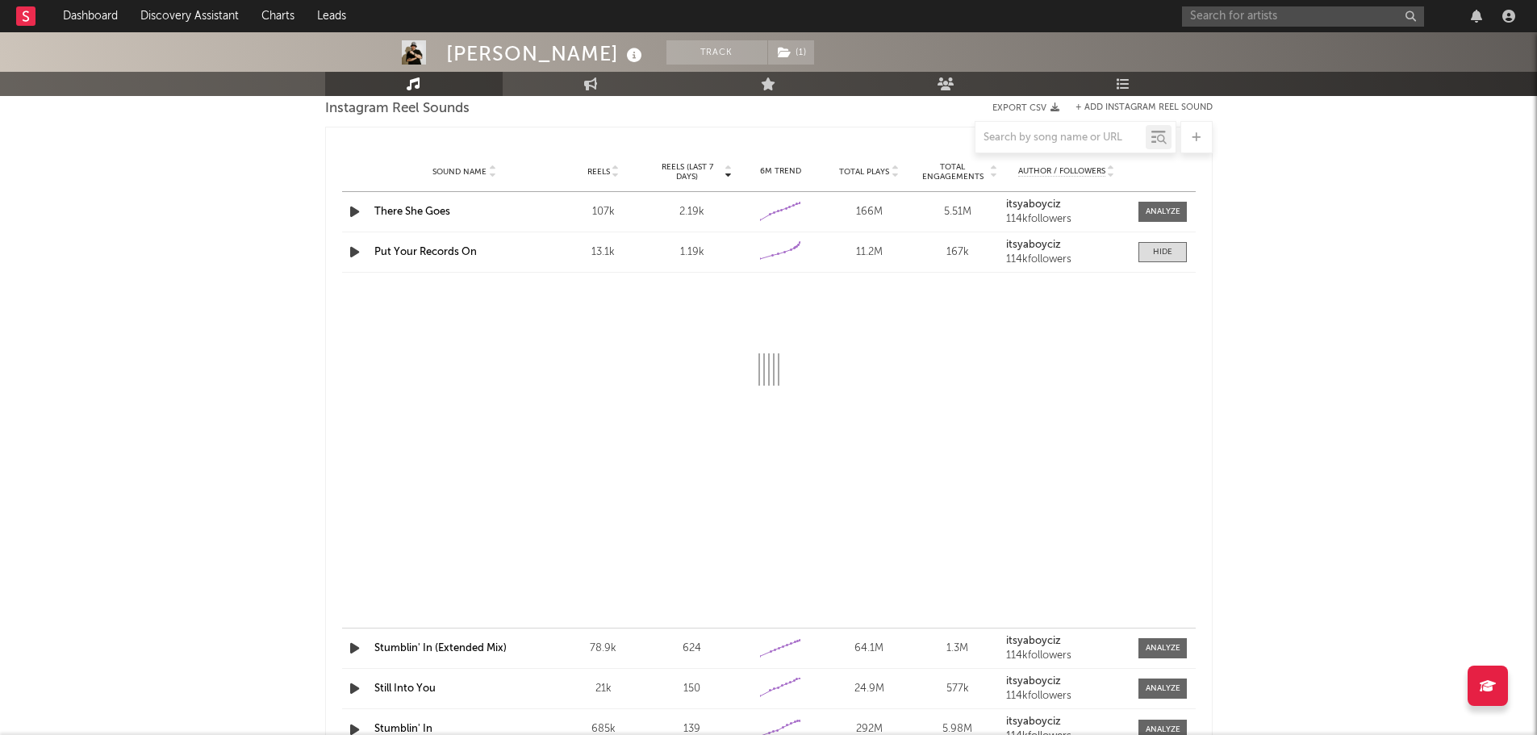
select select "6m"
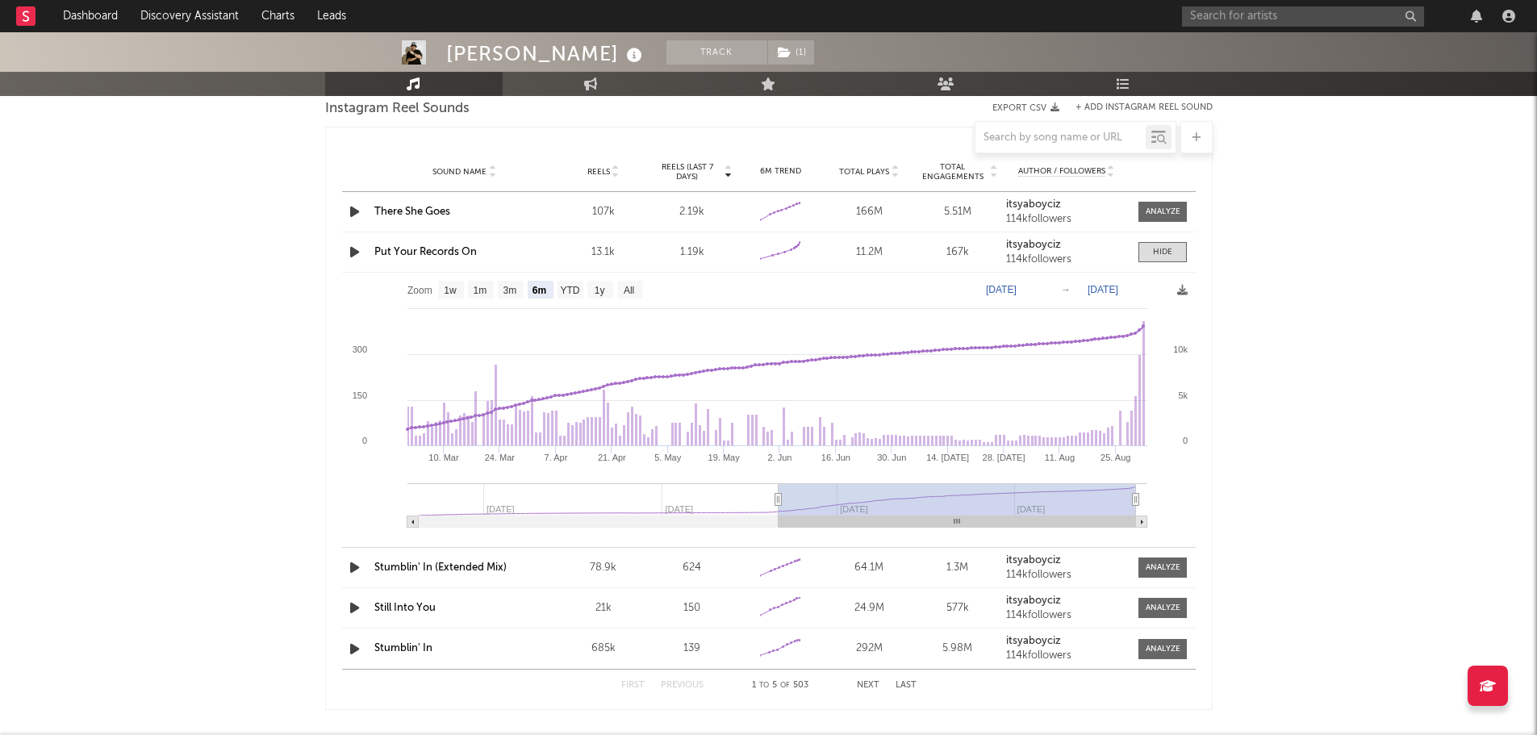
click at [417, 253] on link "Put Your Records On" at bounding box center [425, 252] width 102 height 10
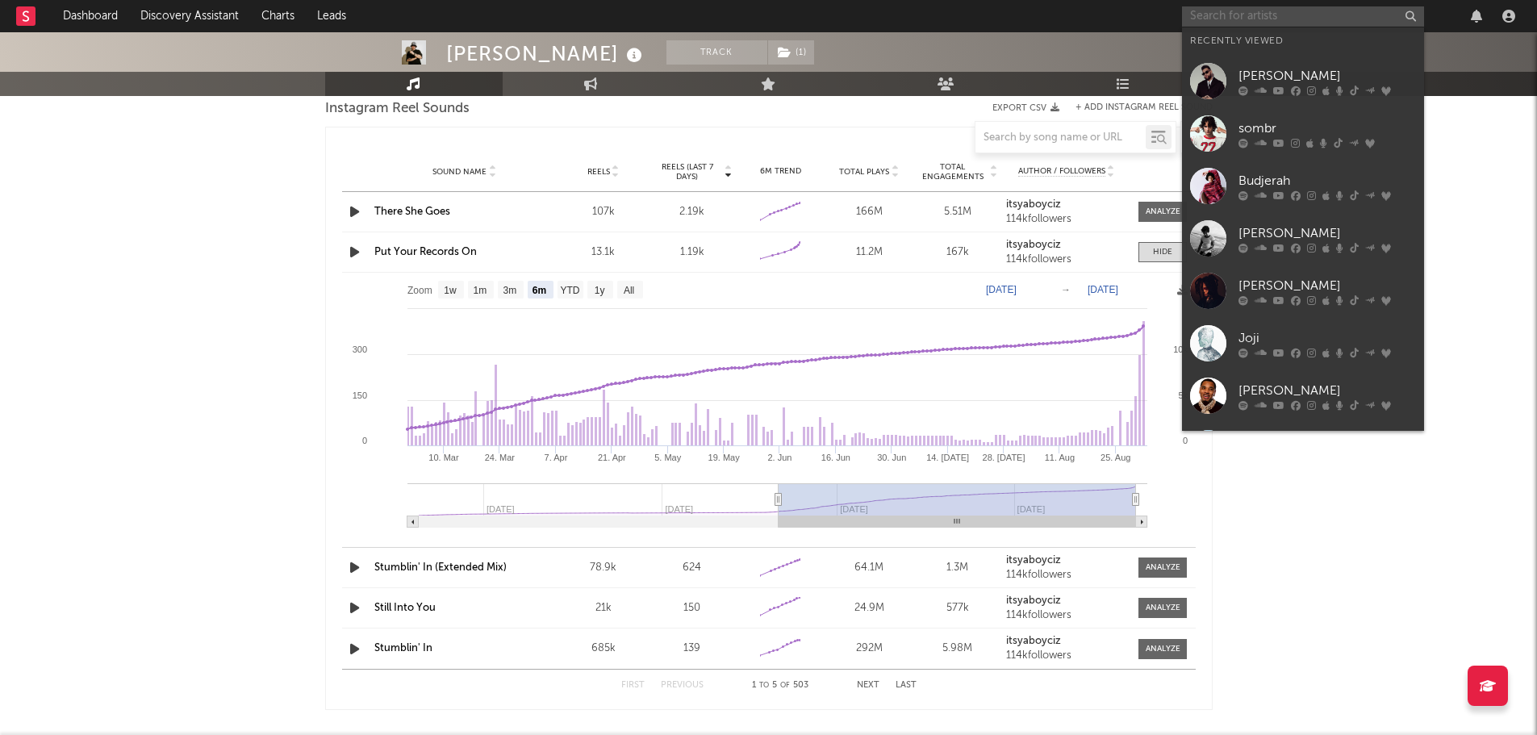
click at [1257, 23] on input "text" at bounding box center [1303, 16] width 242 height 20
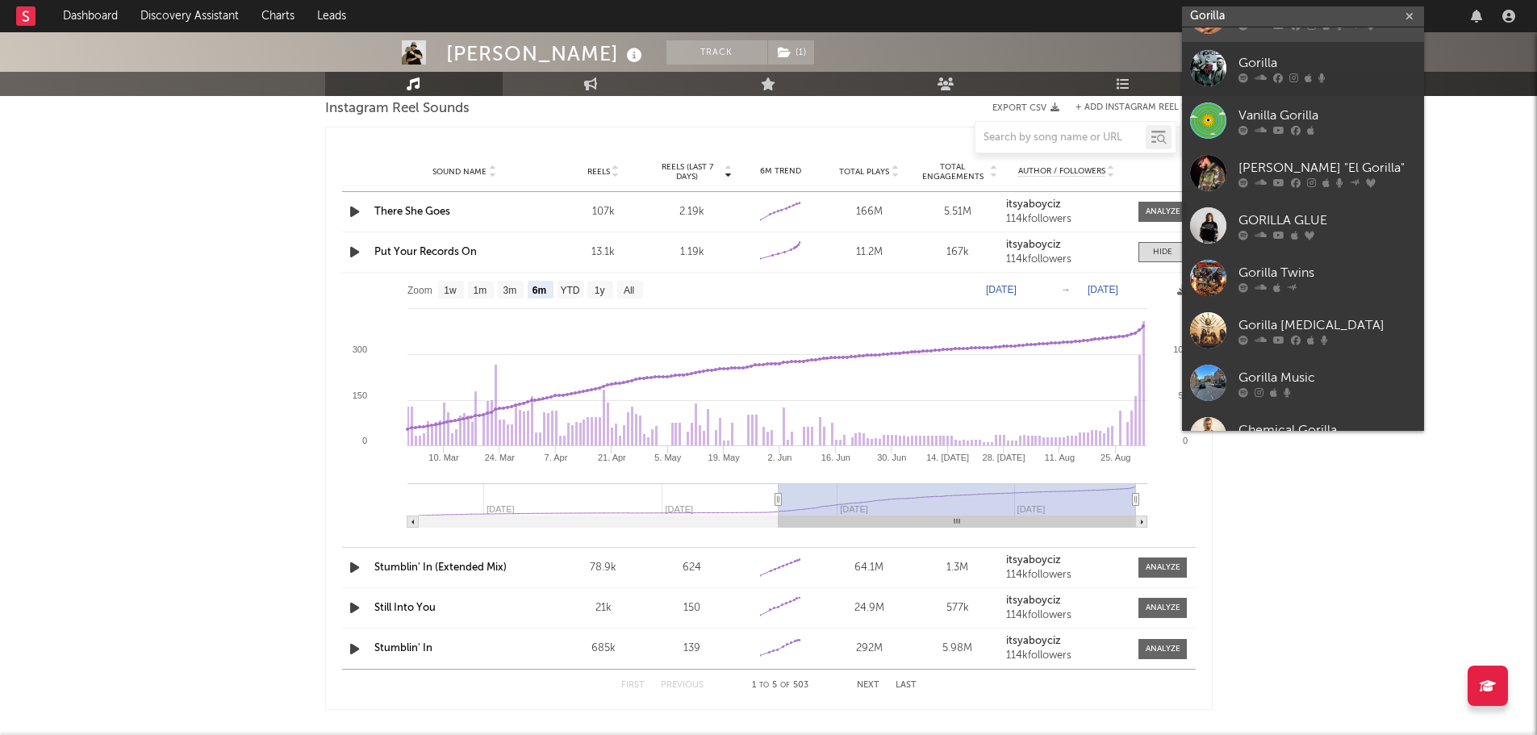
scroll to position [0, 0]
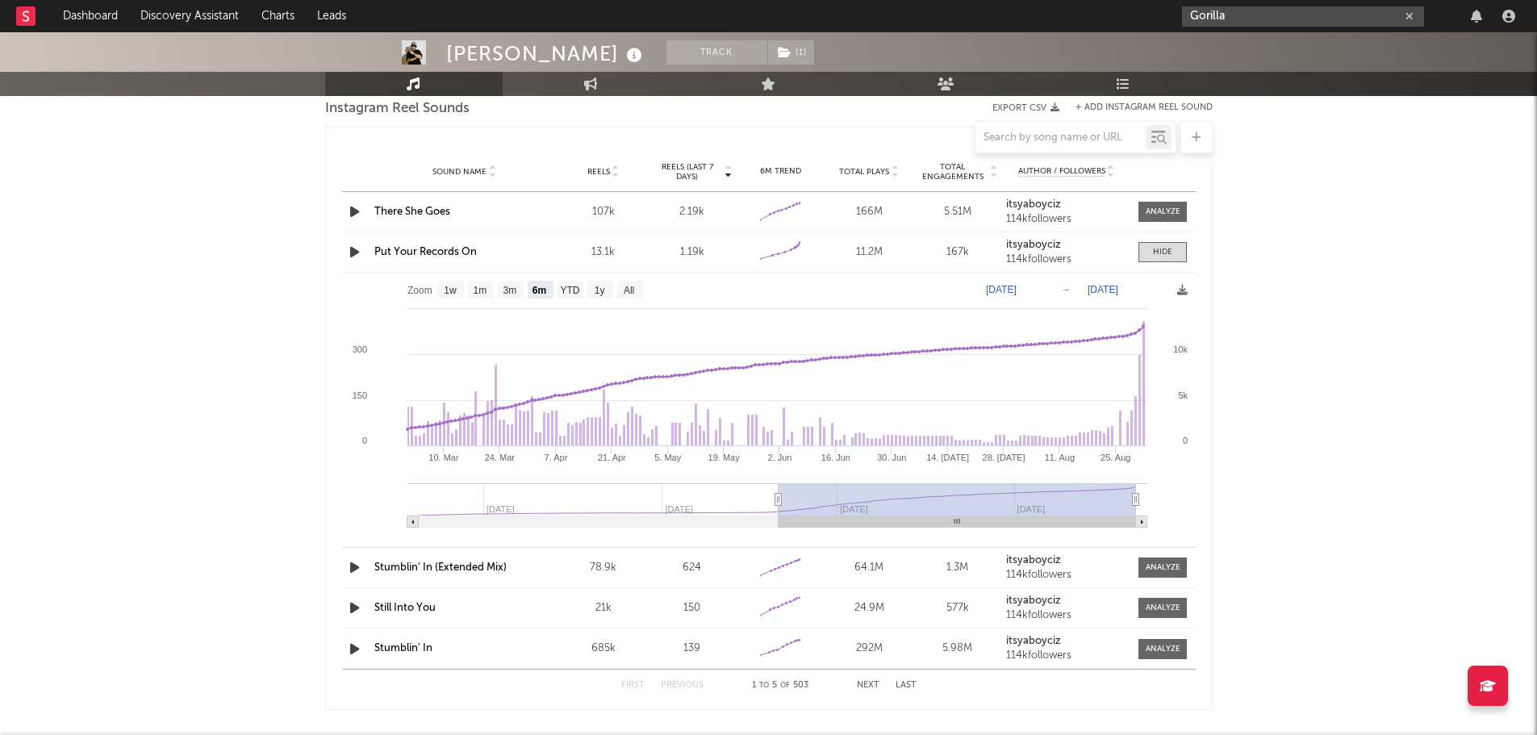
drag, startPoint x: 1233, startPoint y: 12, endPoint x: 1125, endPoint y: 18, distance: 108.3
click at [1128, 16] on nav "Dashboard Discovery Assistant Charts Leads Gorilla" at bounding box center [768, 16] width 1537 height 32
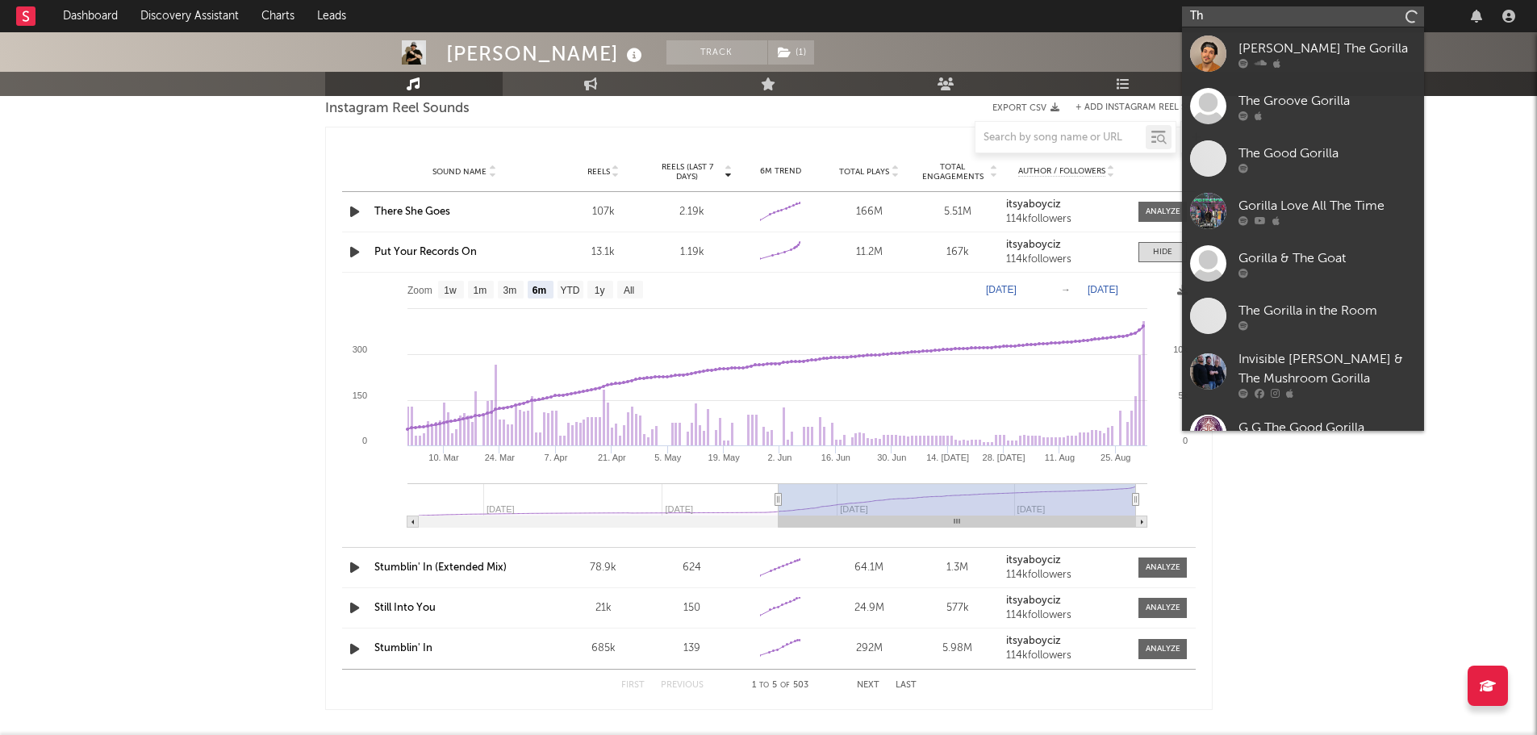
type input "T"
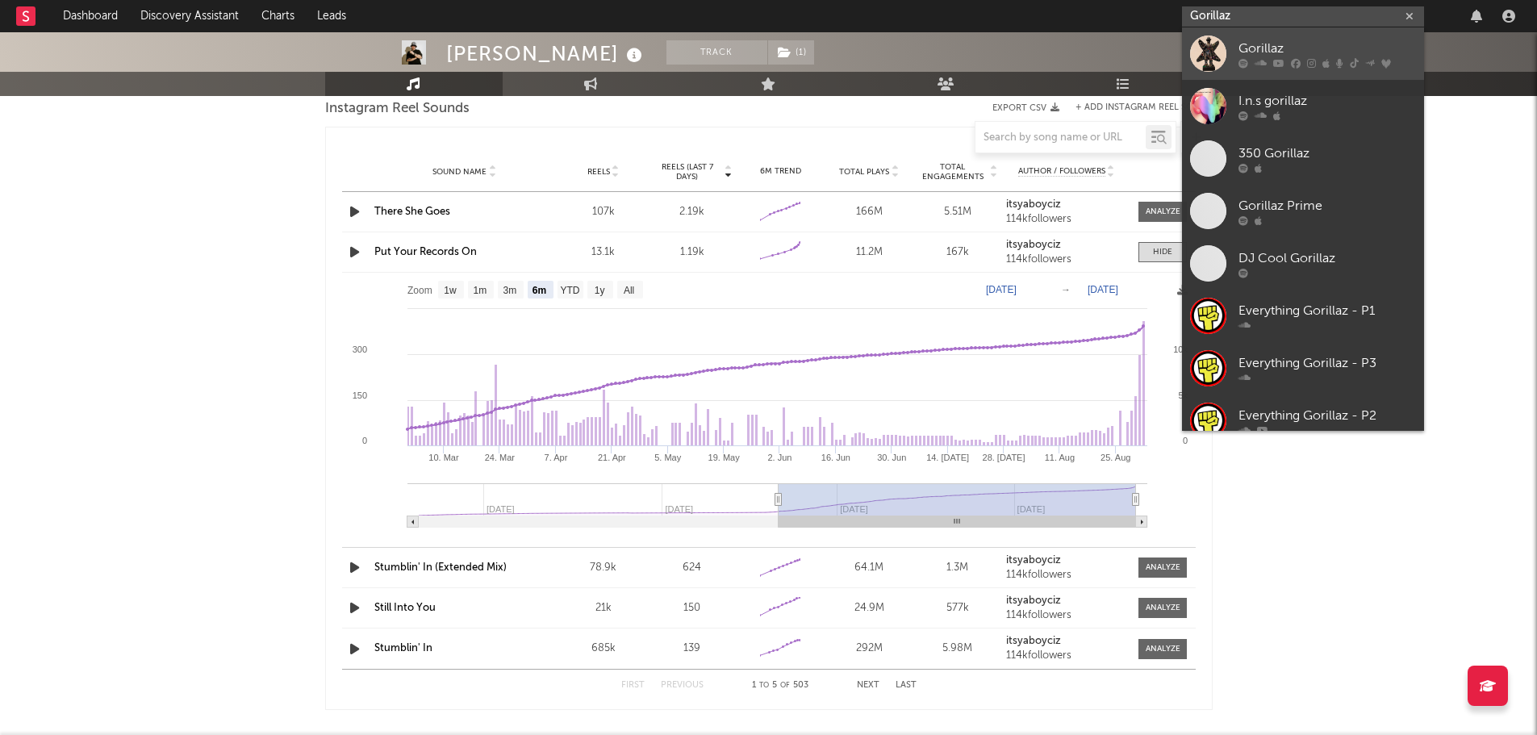
type input "Gorillaz"
click at [1265, 52] on div "Gorillaz" at bounding box center [1328, 48] width 178 height 19
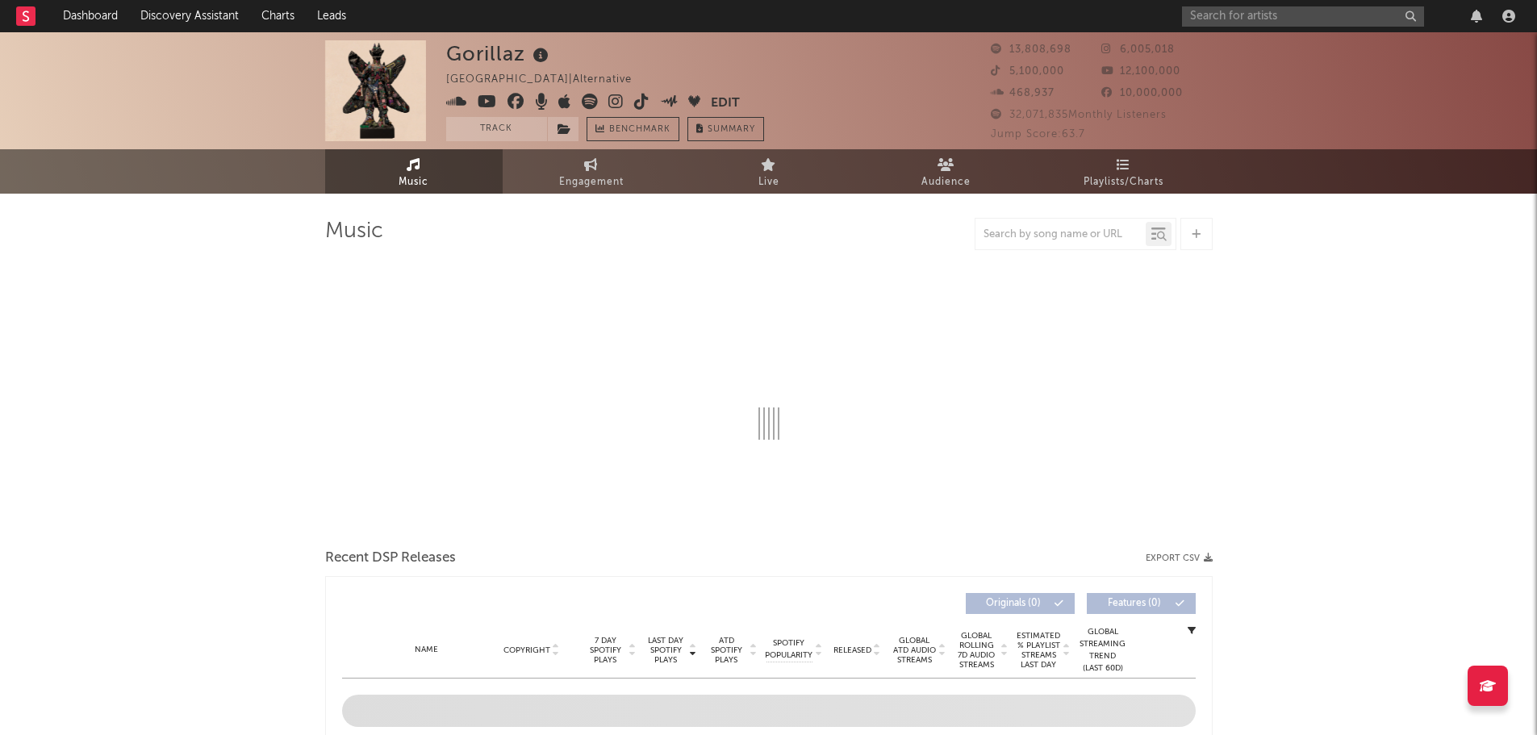
select select "6m"
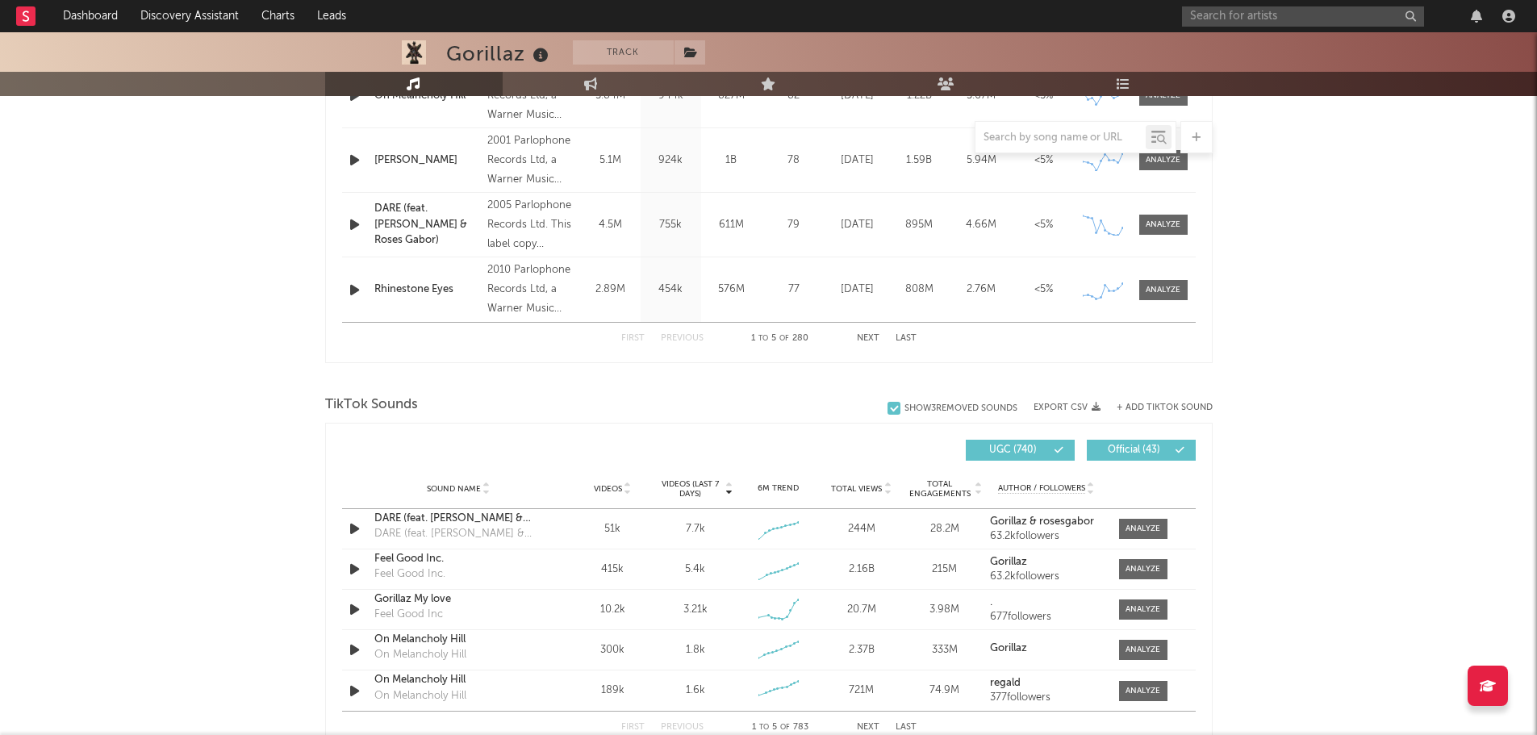
scroll to position [968, 0]
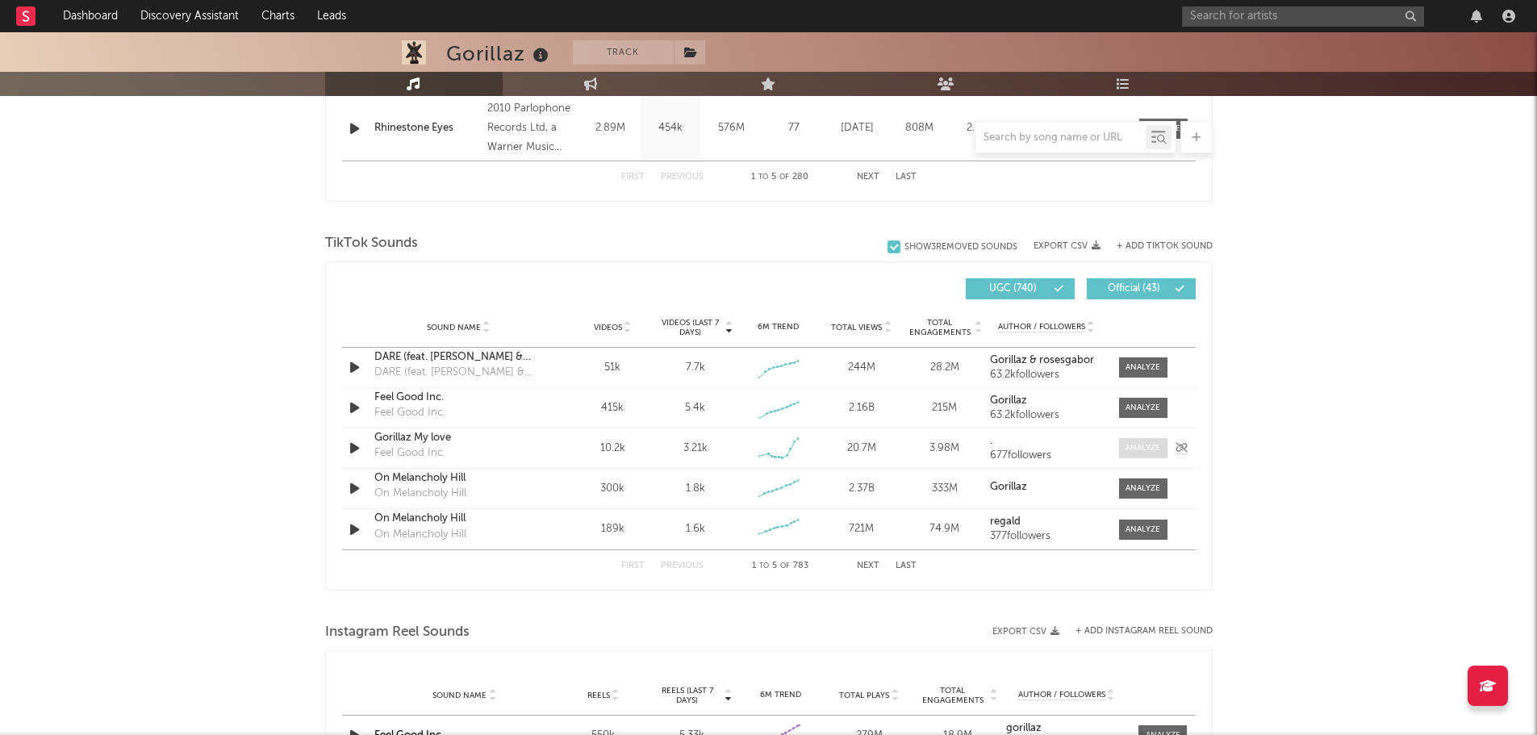
click at [1164, 451] on span at bounding box center [1143, 448] width 48 height 20
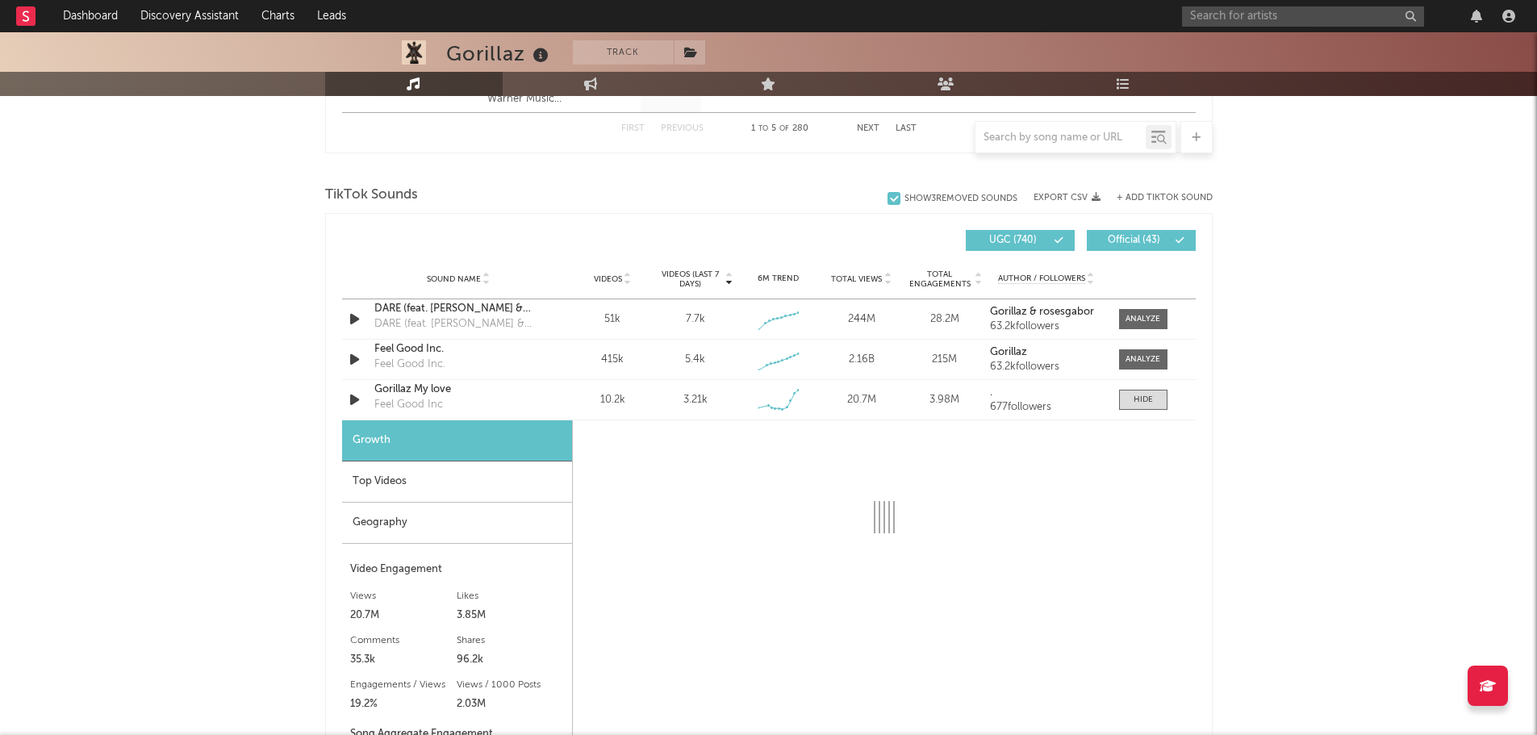
scroll to position [1130, 0]
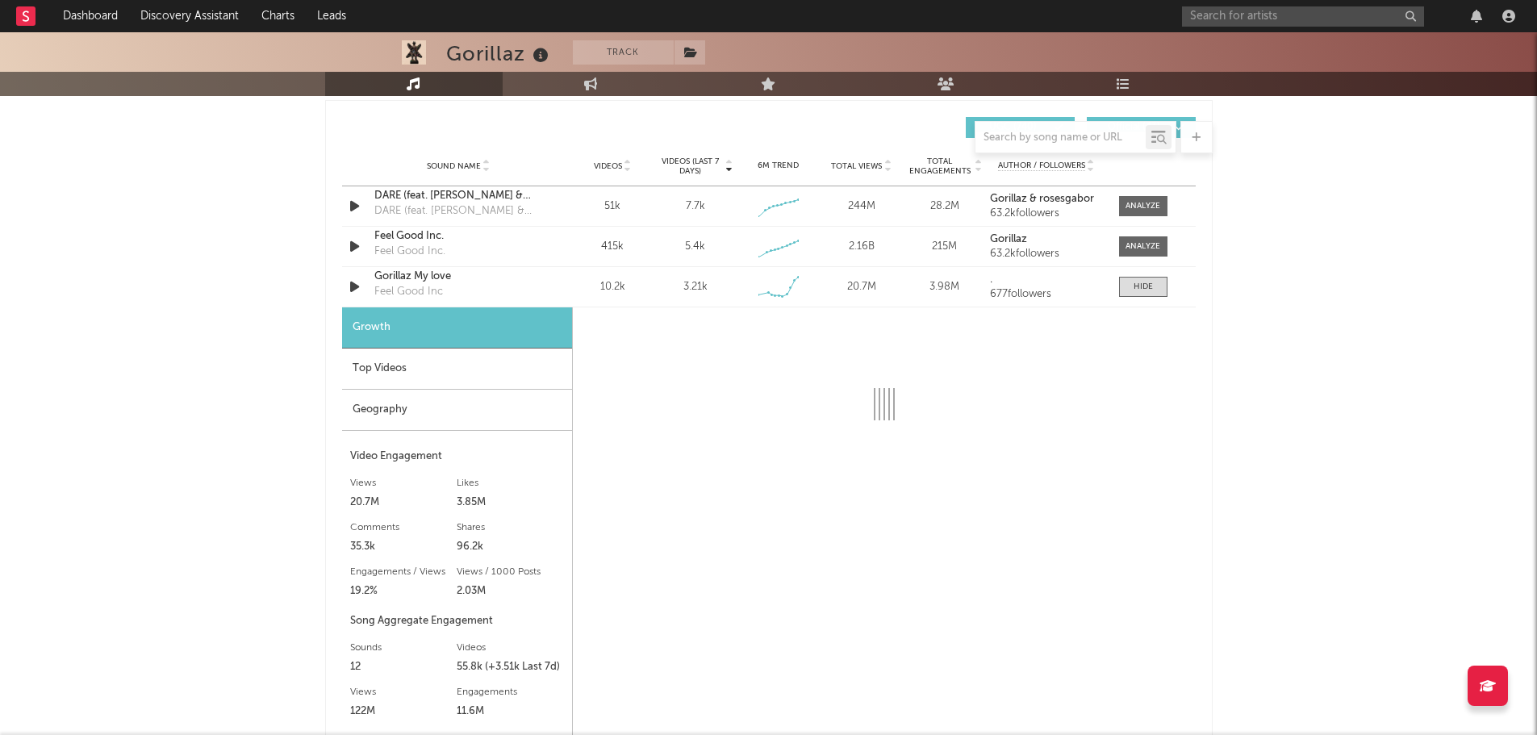
select select "6m"
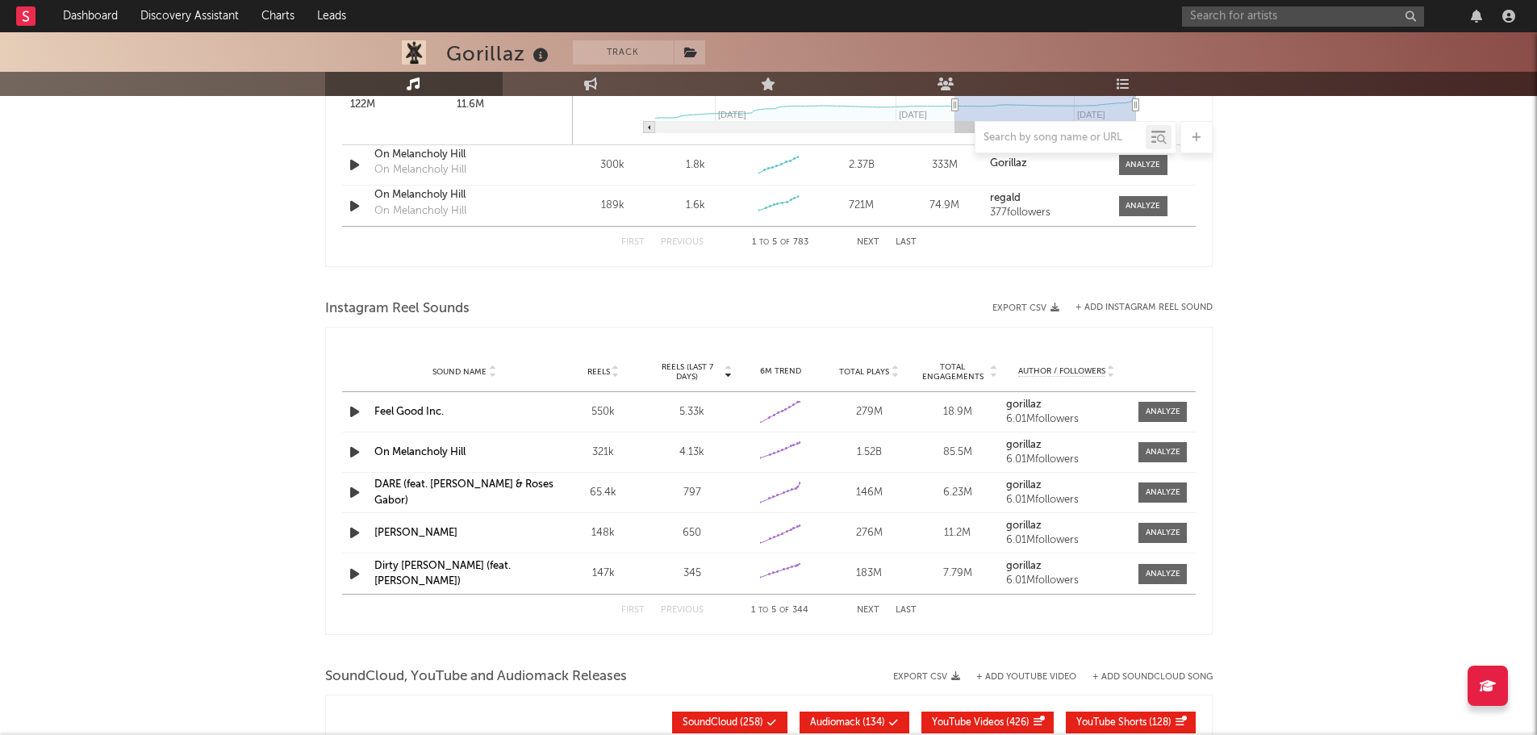
scroll to position [1775, 0]
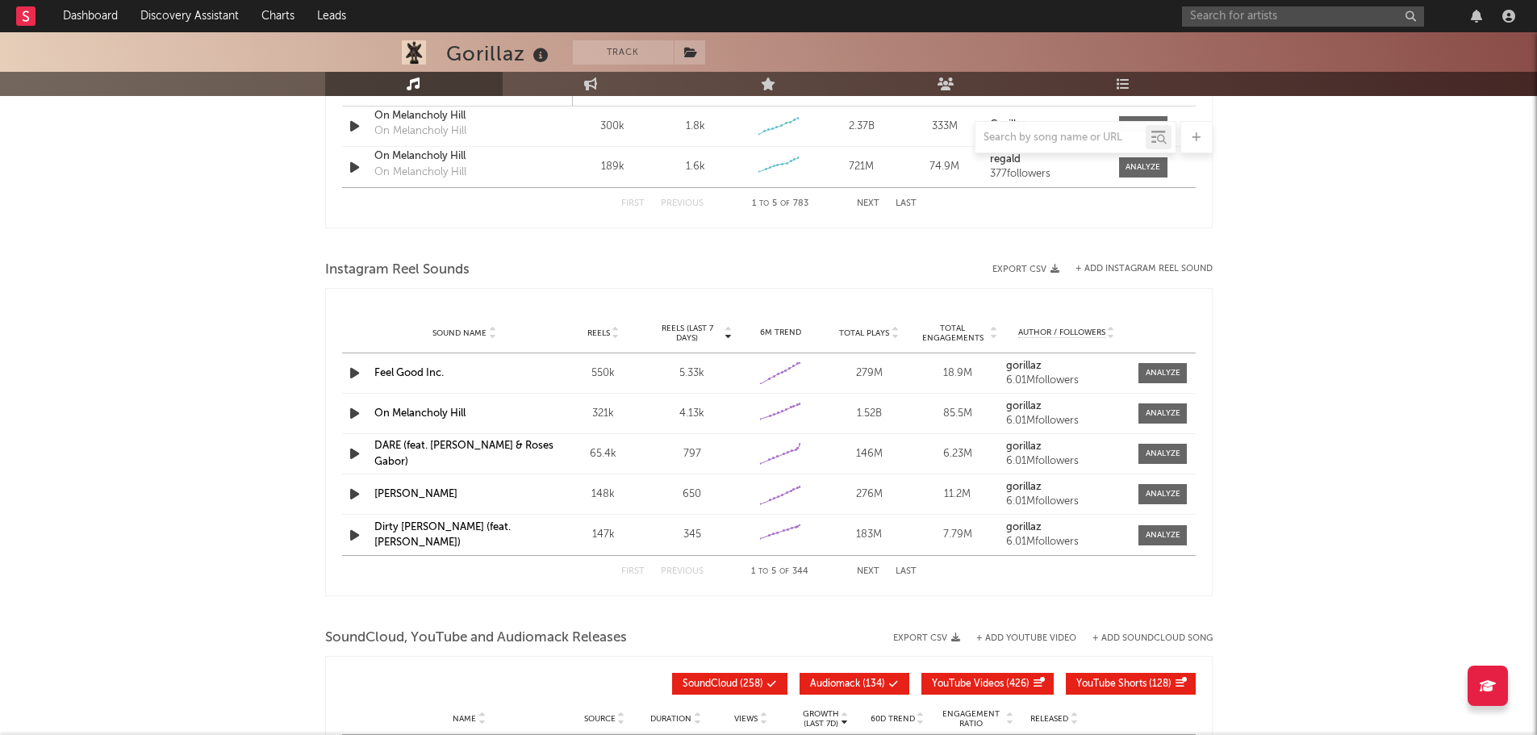
click at [401, 375] on link "Feel Good Inc." at bounding box center [408, 373] width 69 height 10
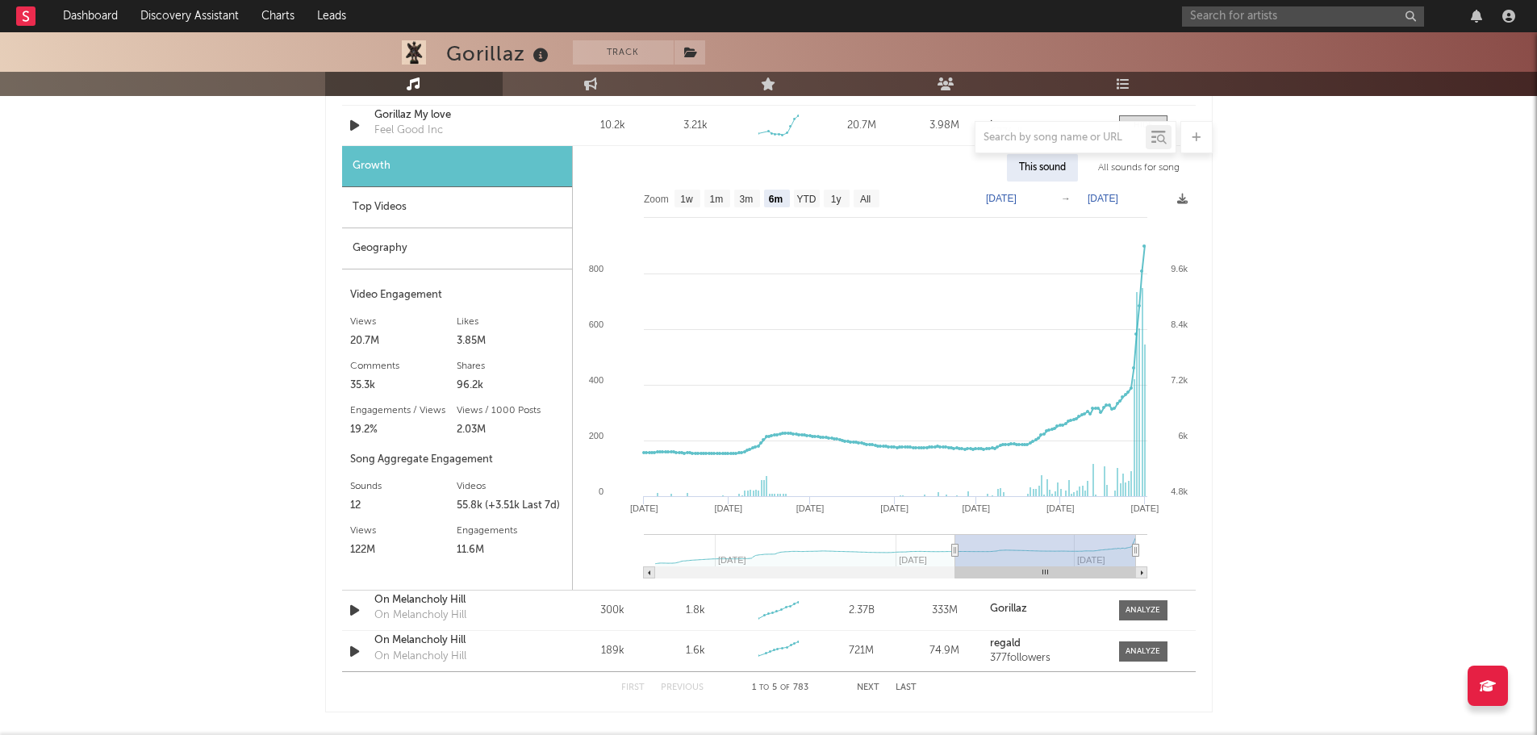
scroll to position [1130, 0]
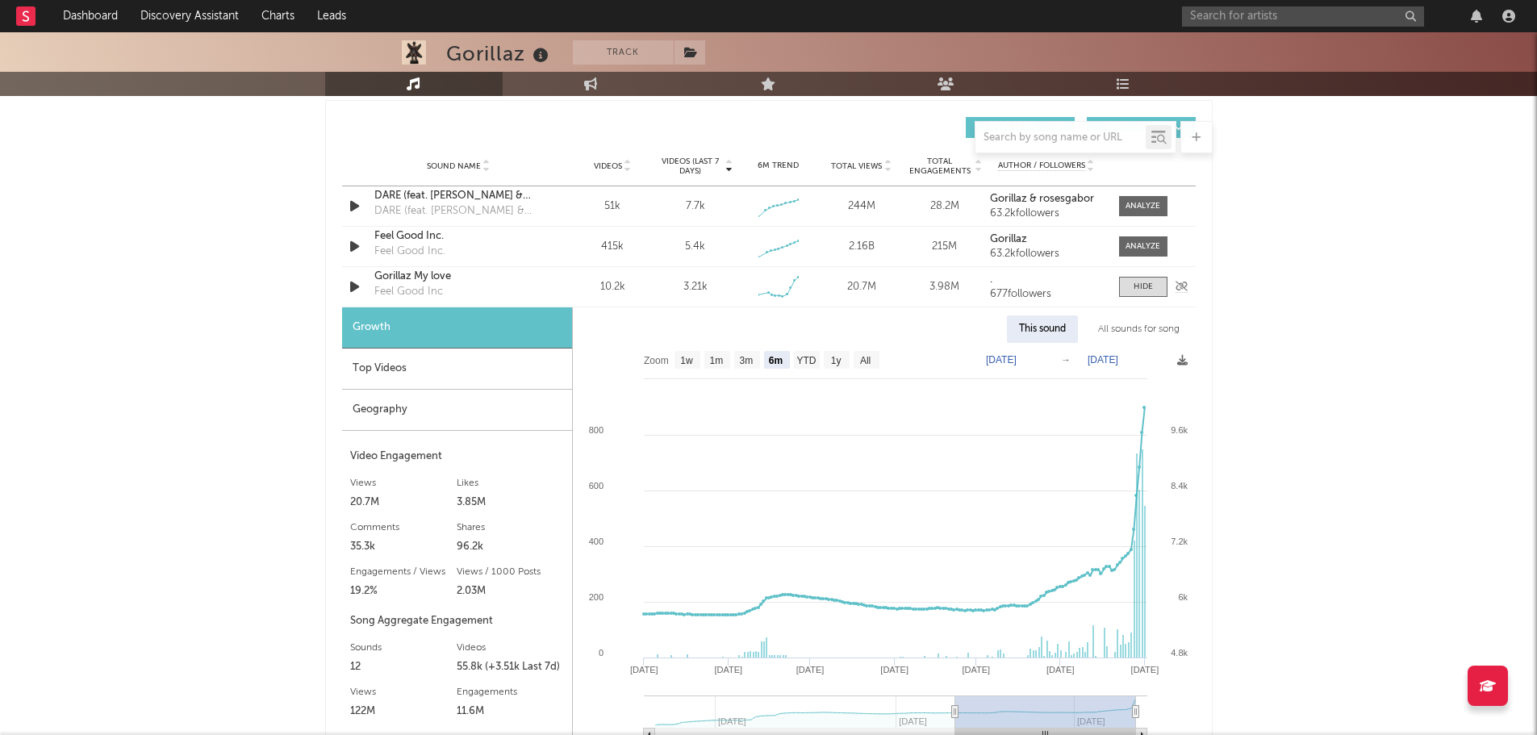
click at [412, 275] on div "Gorillaz My love" at bounding box center [458, 277] width 169 height 16
click at [379, 372] on div "Top Videos" at bounding box center [457, 369] width 230 height 41
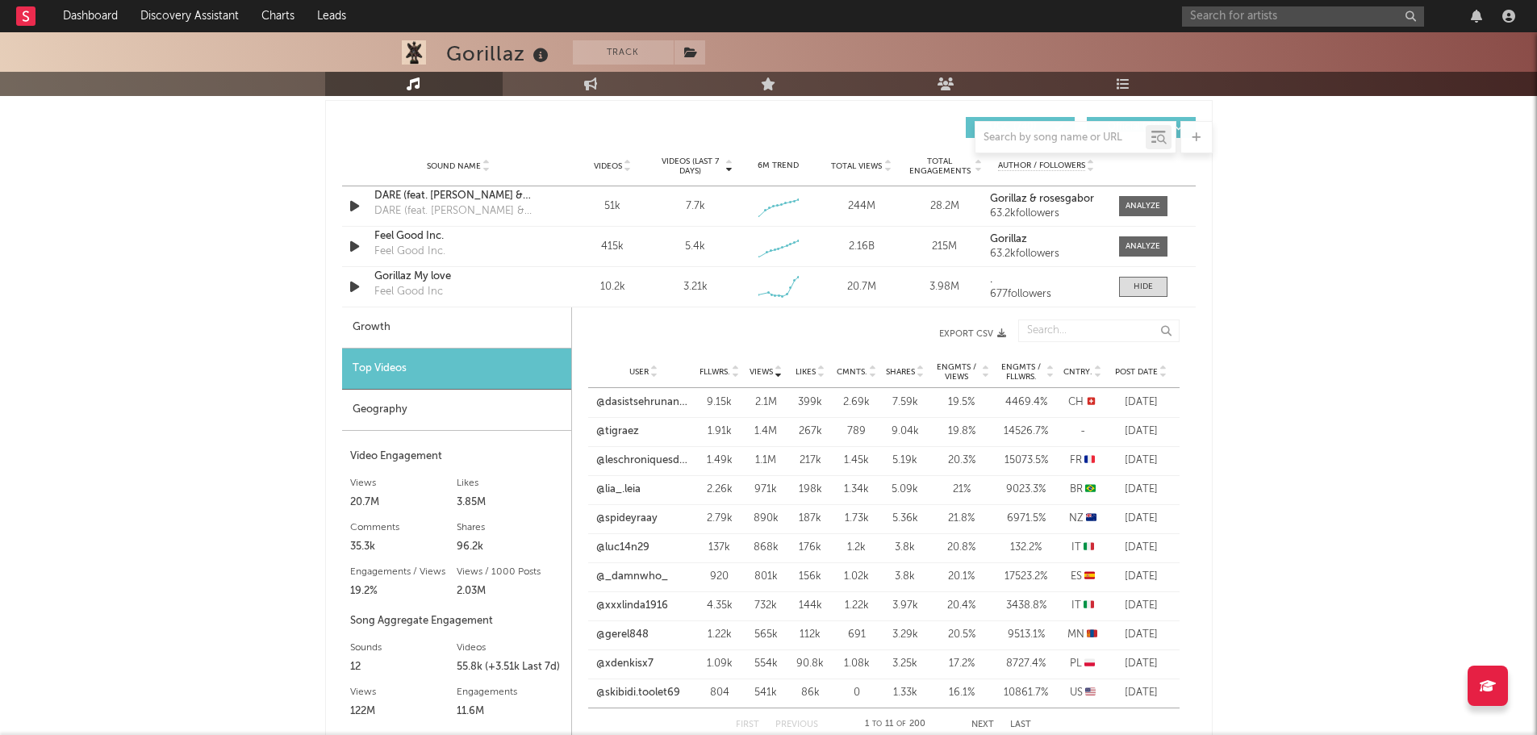
click at [1164, 372] on icon at bounding box center [1164, 375] width 8 height 6
click at [637, 403] on link "@naranciapie" at bounding box center [628, 403] width 65 height 16
click at [633, 433] on link "@chlobugg_" at bounding box center [627, 432] width 62 height 16
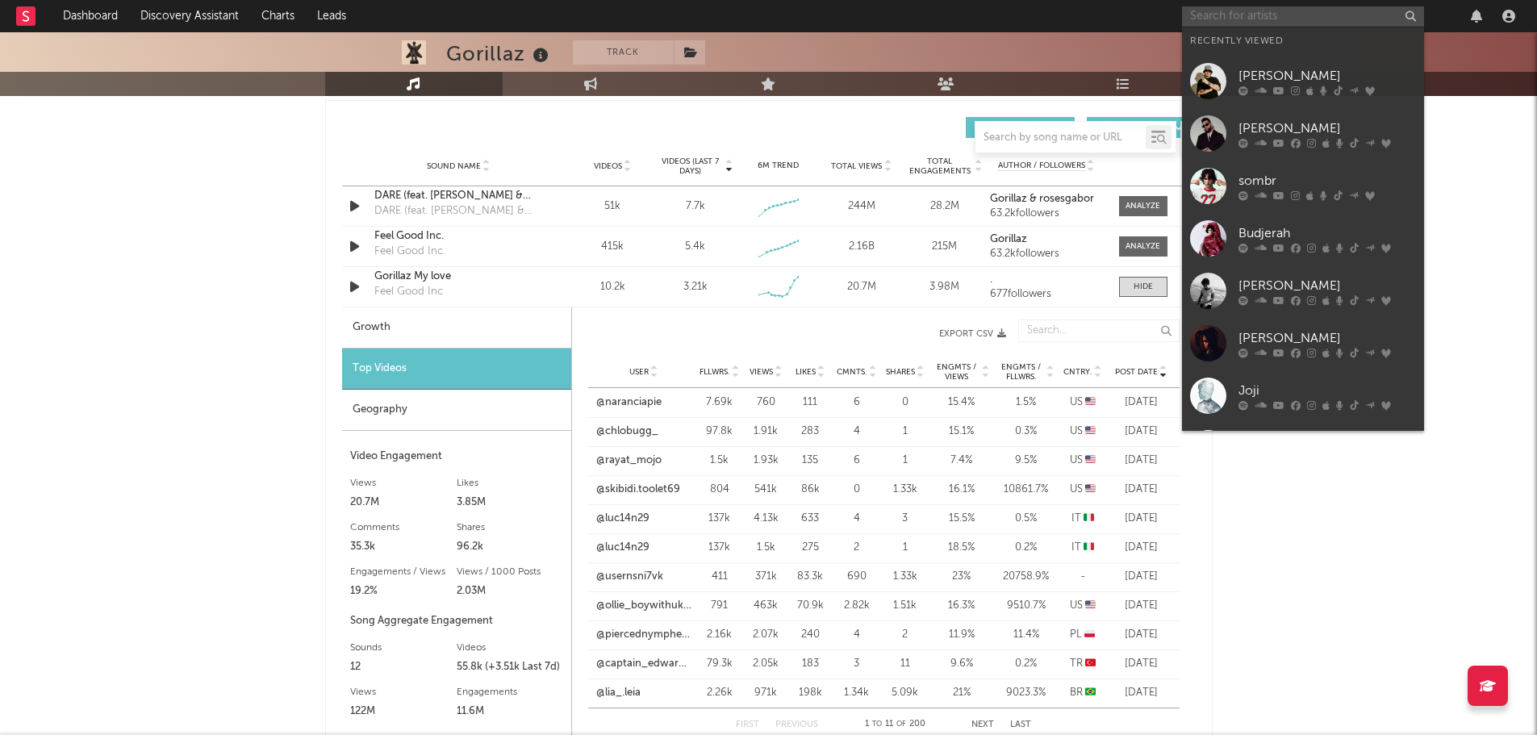
click at [1291, 12] on input "text" at bounding box center [1303, 16] width 242 height 20
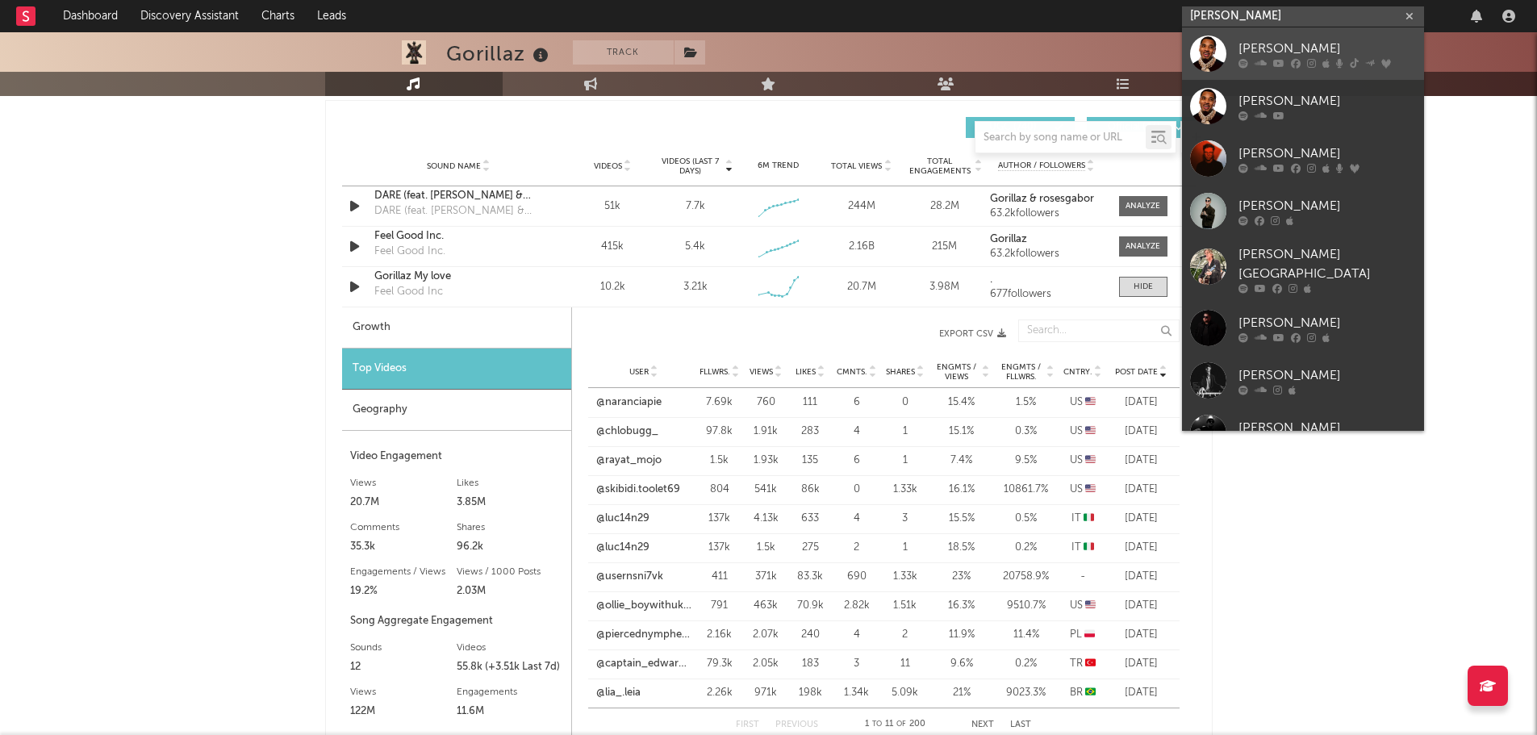
type input "[PERSON_NAME]"
click at [1296, 55] on div "[PERSON_NAME]" at bounding box center [1328, 48] width 178 height 19
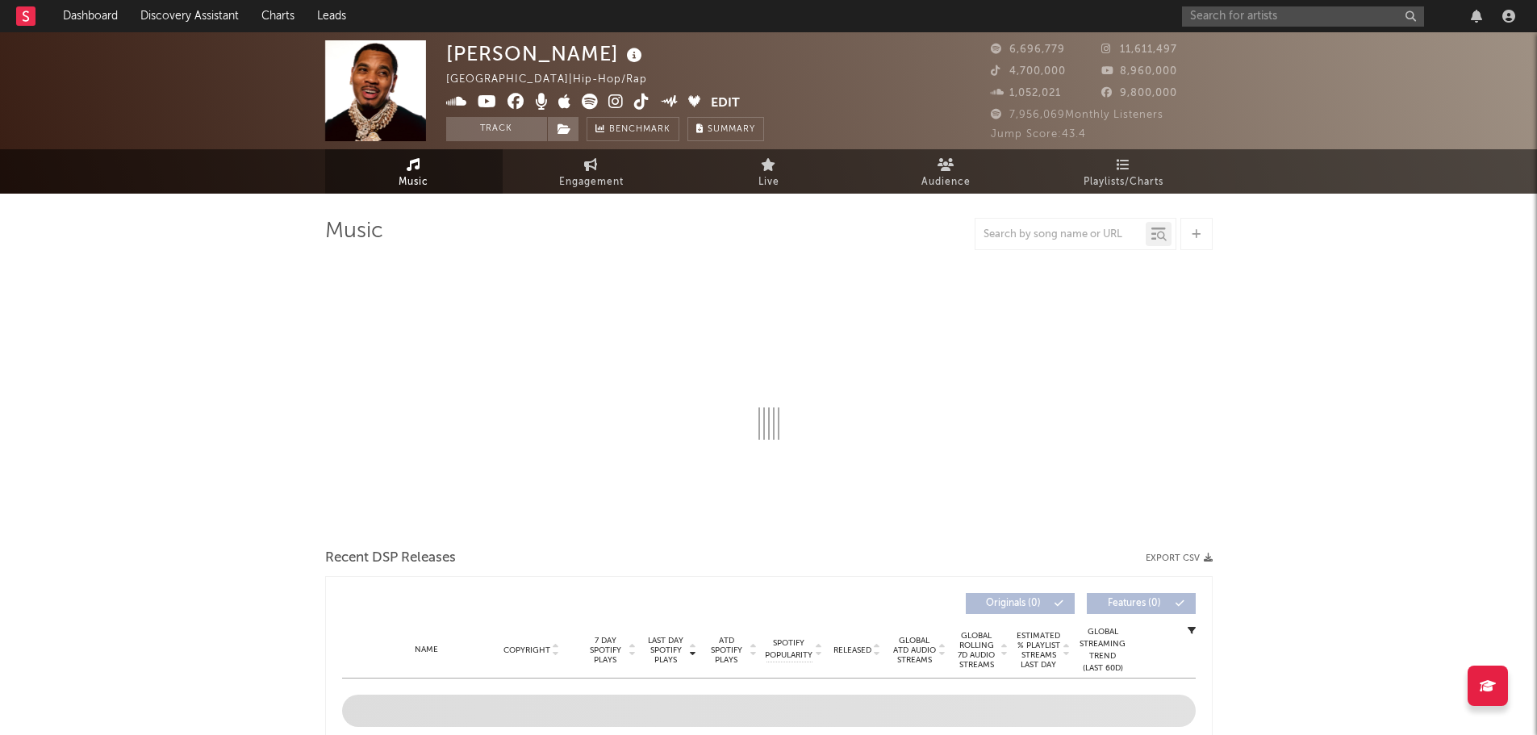
select select "6m"
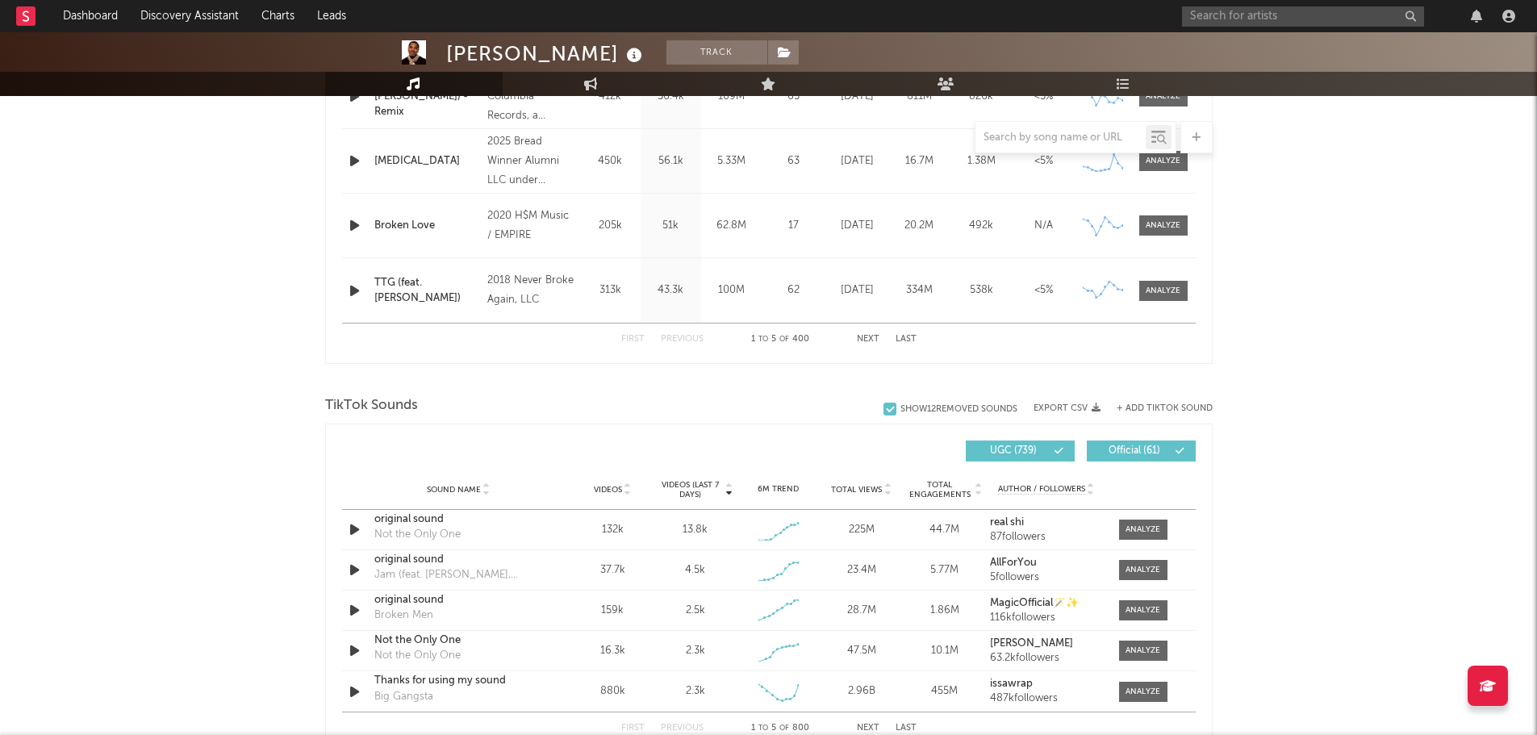
scroll to position [807, 0]
click at [1155, 528] on div at bounding box center [1143, 529] width 35 height 12
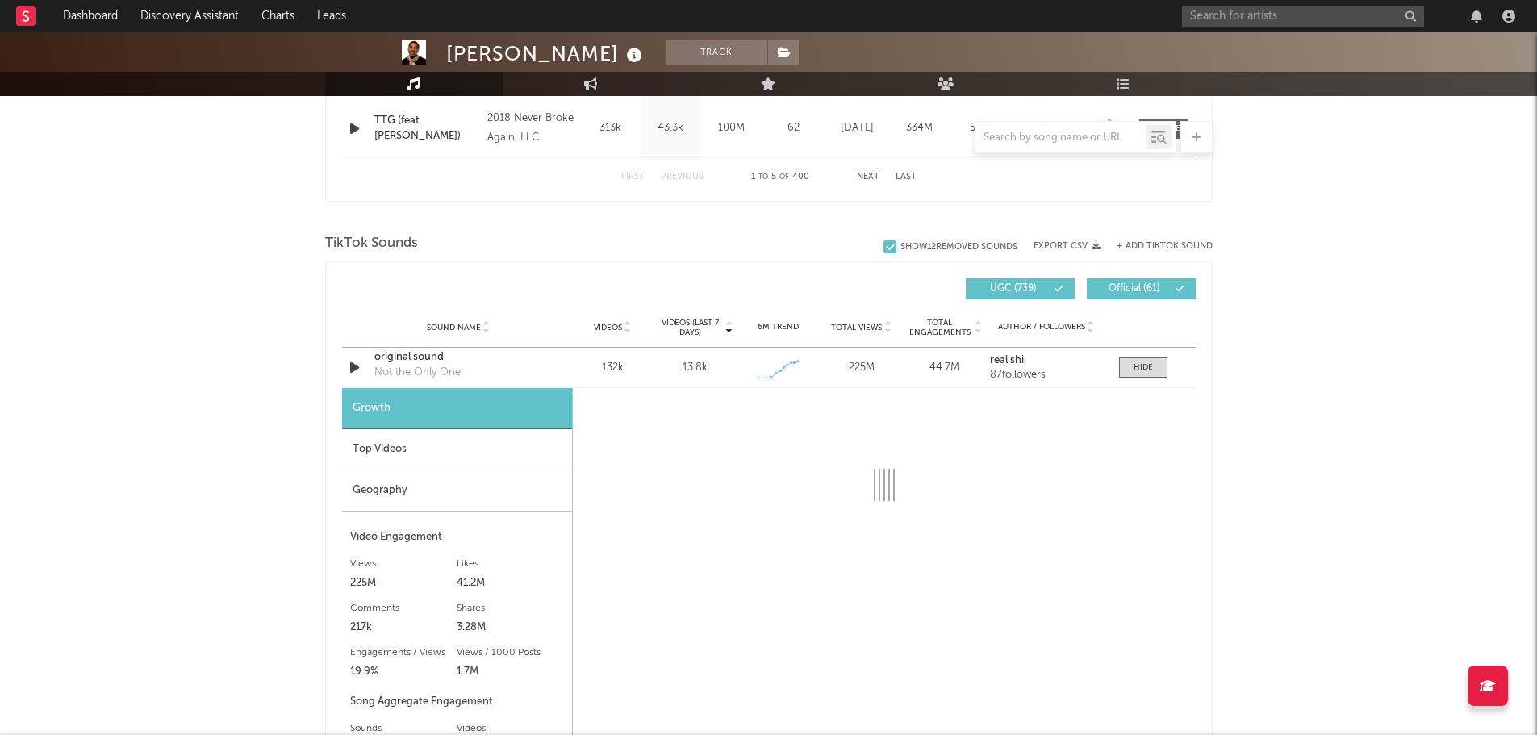
scroll to position [1130, 0]
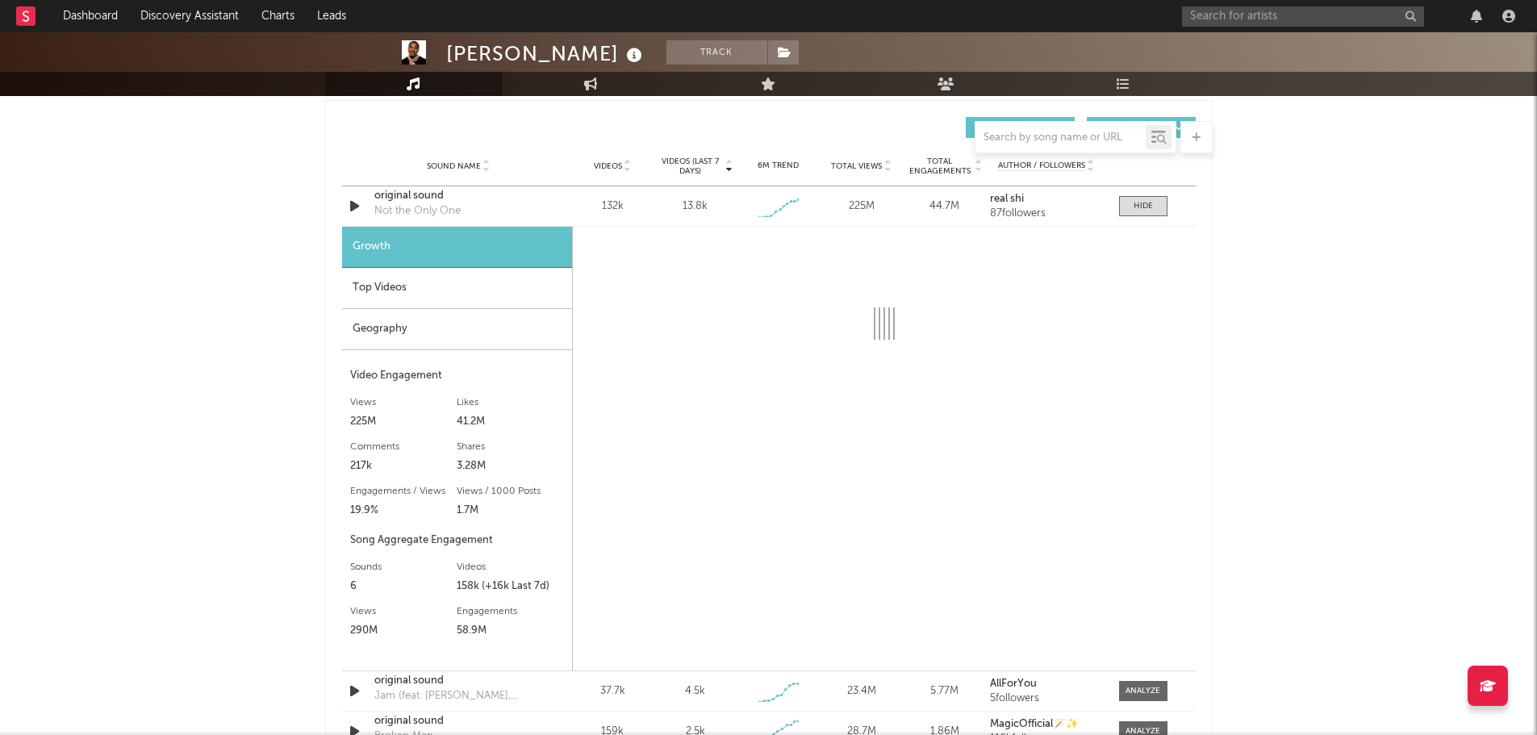
select select "1w"
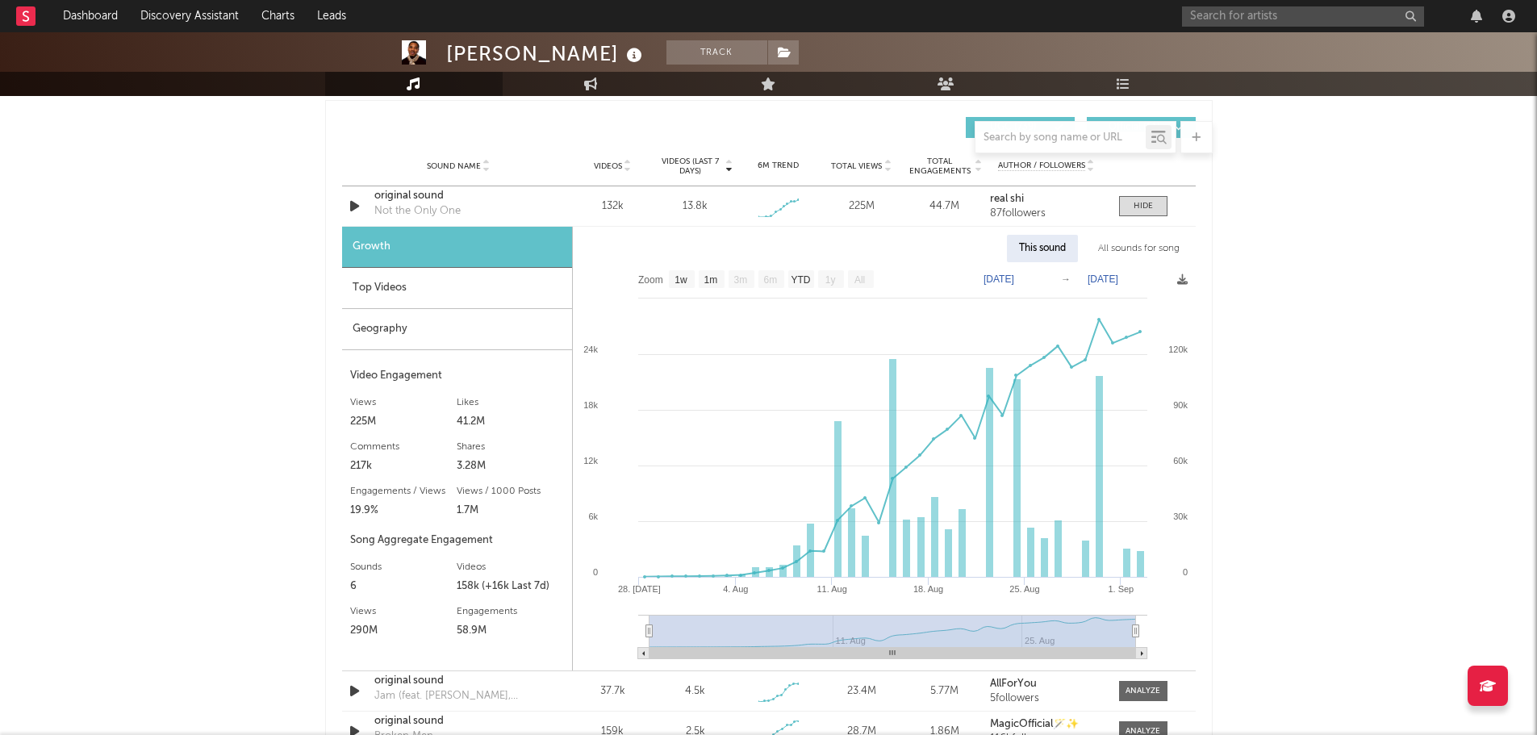
click at [370, 291] on div "Top Videos" at bounding box center [457, 288] width 230 height 41
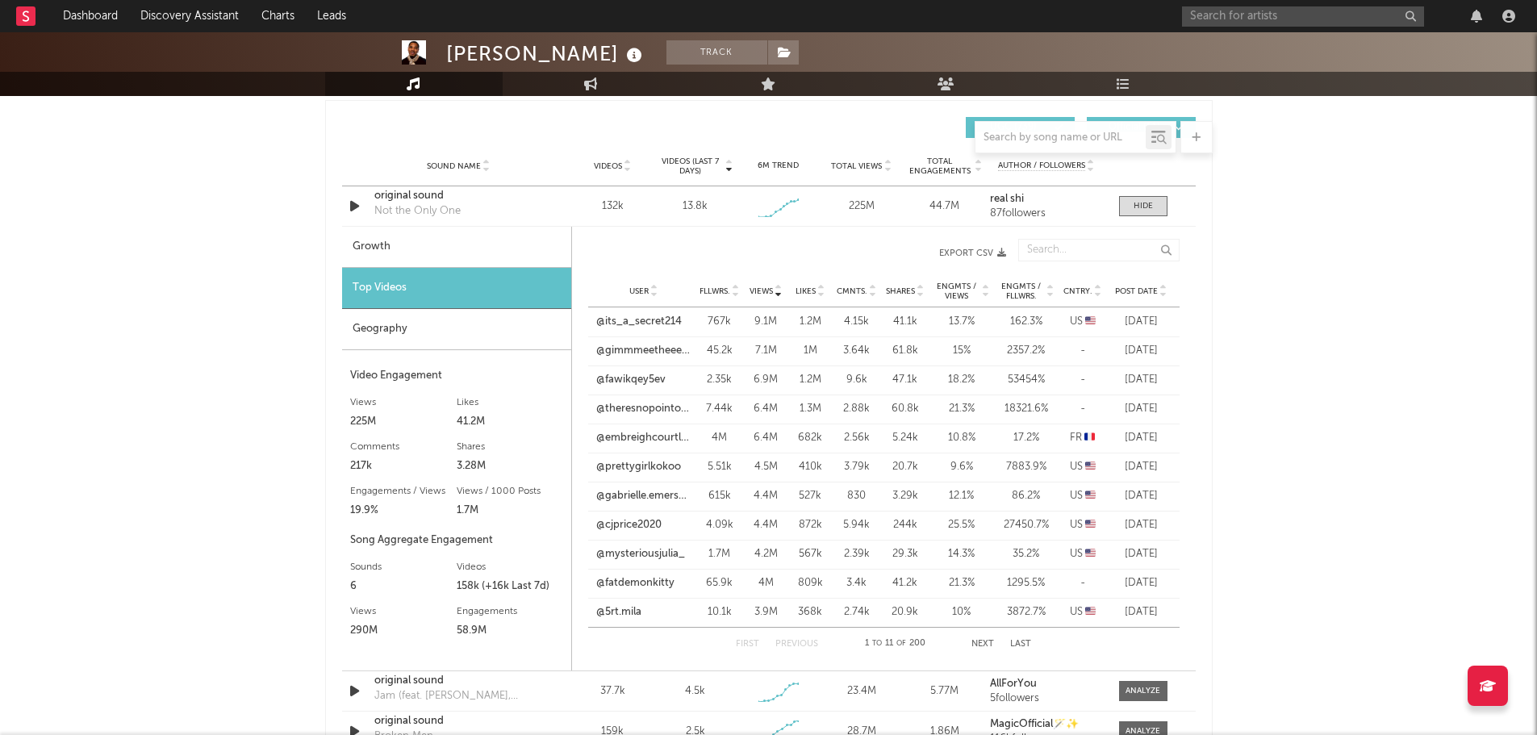
click at [1160, 289] on icon at bounding box center [1164, 288] width 8 height 6
click at [638, 613] on link "@amberg3ritz" at bounding box center [631, 612] width 69 height 16
click at [404, 200] on div "original sound" at bounding box center [458, 196] width 169 height 16
